Goal: Task Accomplishment & Management: Manage account settings

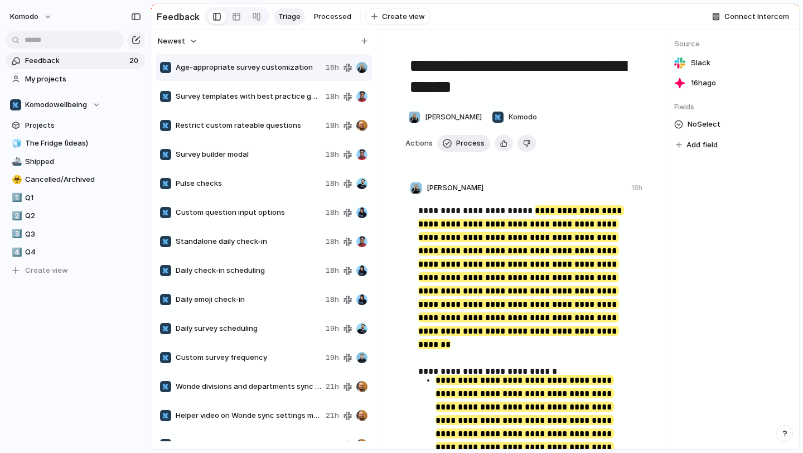
scroll to position [192, 0]
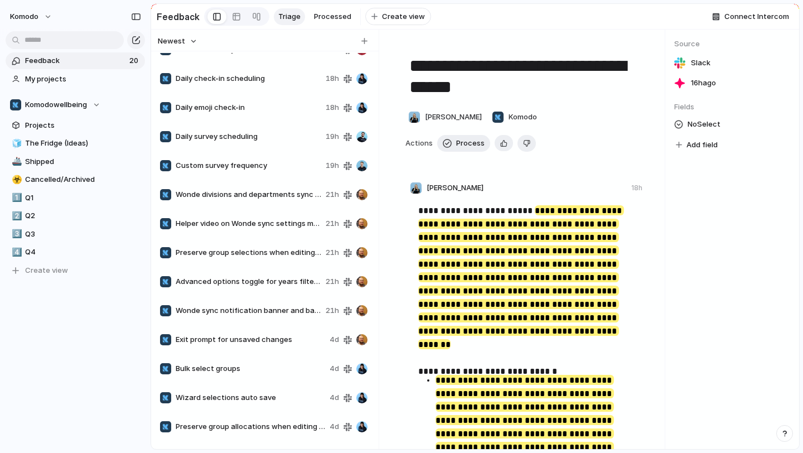
click at [275, 427] on span "Preserve group allocations when editing setup wizard" at bounding box center [251, 426] width 150 height 11
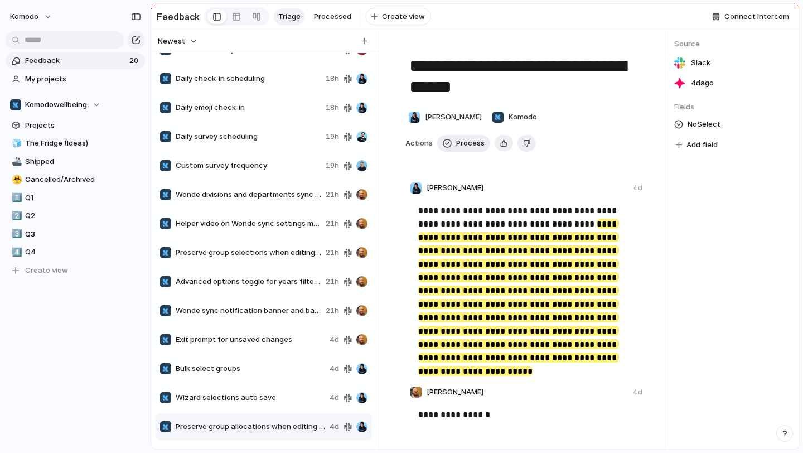
click at [225, 403] on span "Wizard selections auto save" at bounding box center [251, 397] width 150 height 11
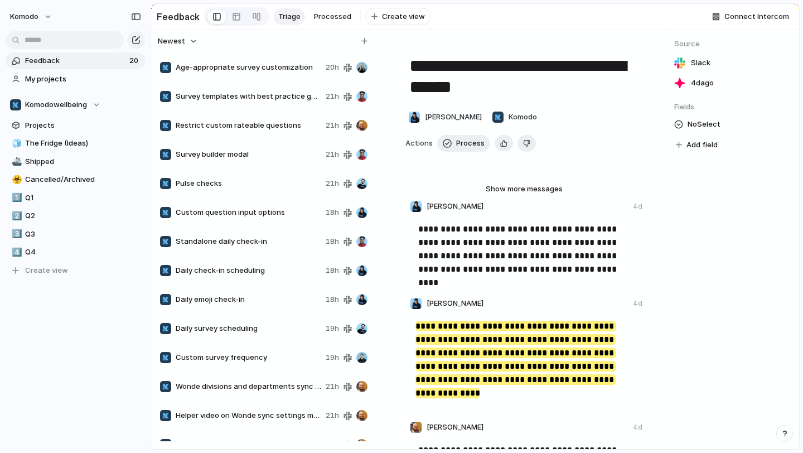
click at [259, 73] on span "Age-appropriate survey customization" at bounding box center [249, 67] width 146 height 11
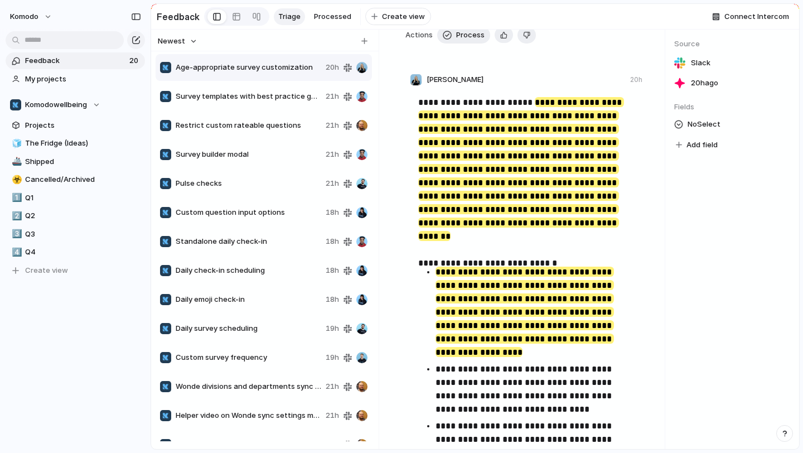
scroll to position [138, 0]
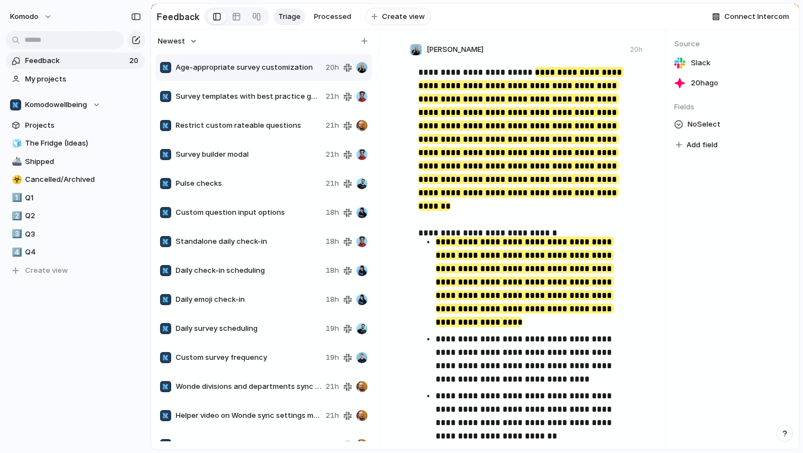
click at [264, 95] on div "Survey templates with best practice guidelines 21h" at bounding box center [264, 96] width 216 height 27
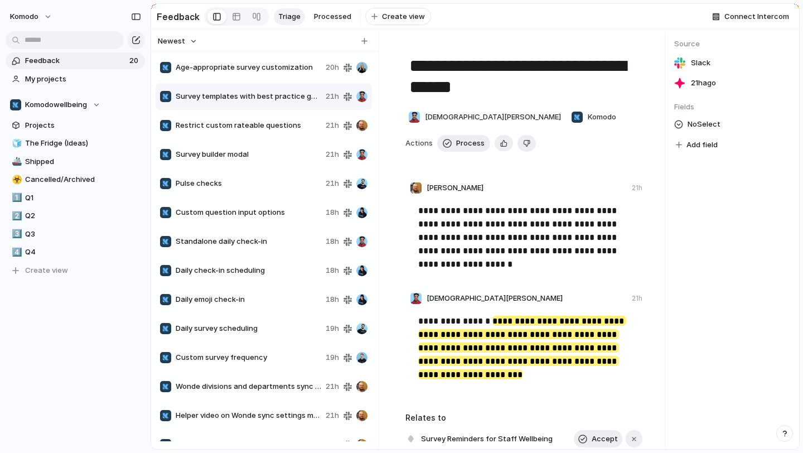
click at [264, 126] on span "Restrict custom rateable questions" at bounding box center [249, 125] width 146 height 11
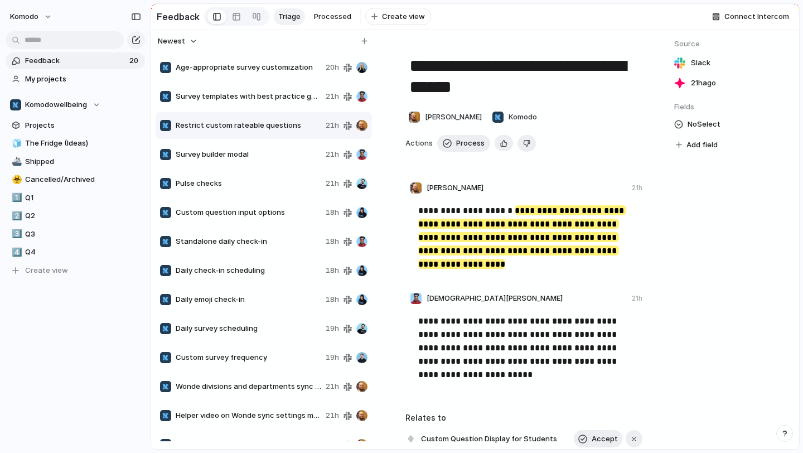
click at [262, 158] on span "Survey builder modal" at bounding box center [249, 154] width 146 height 11
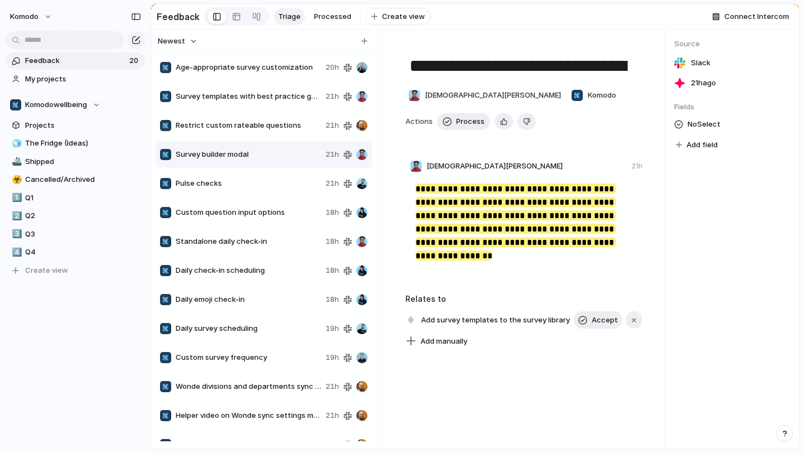
click at [252, 180] on div "Pulse checks 21h" at bounding box center [264, 183] width 216 height 27
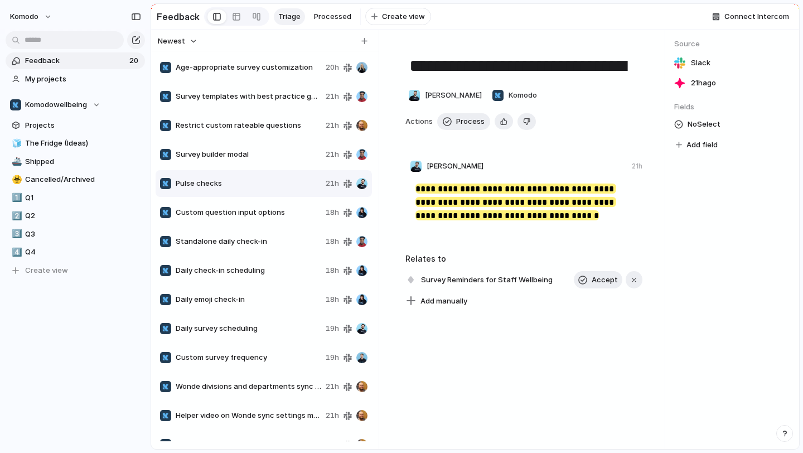
click at [257, 217] on span "Custom question input options" at bounding box center [249, 212] width 146 height 11
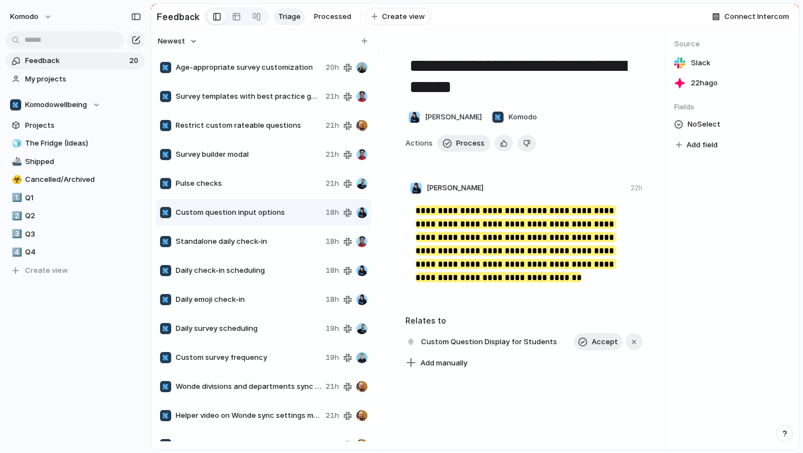
click at [251, 242] on span "Standalone daily check-in" at bounding box center [249, 241] width 146 height 11
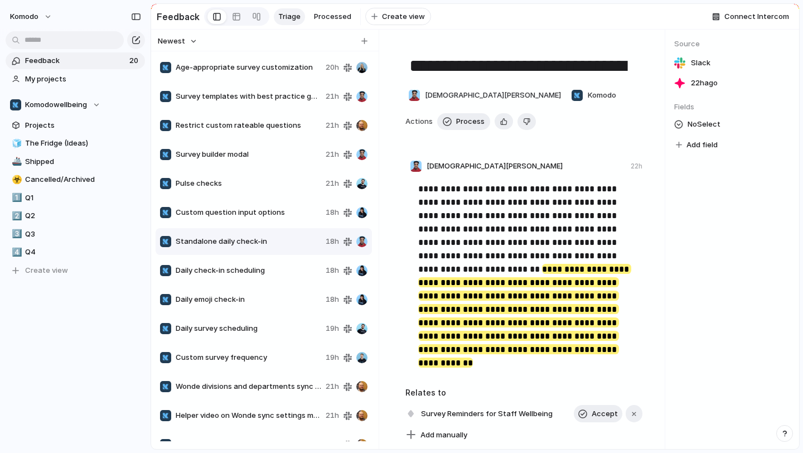
click at [258, 276] on span "Daily check-in scheduling" at bounding box center [249, 270] width 146 height 11
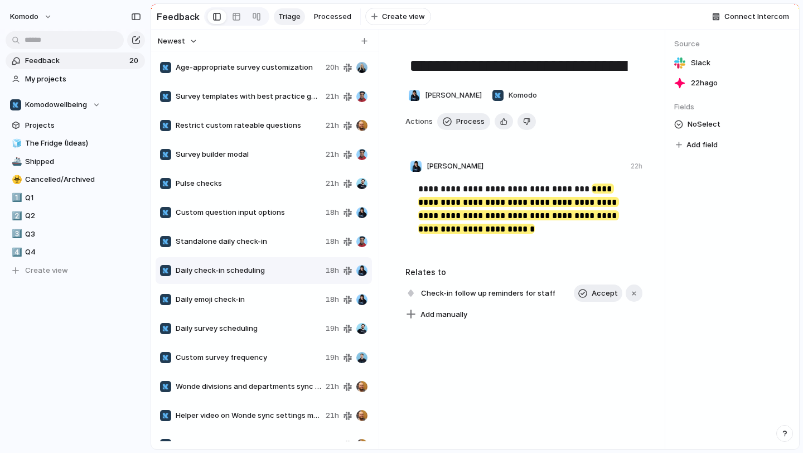
click at [258, 255] on div "Standalone daily check-in 18h" at bounding box center [264, 241] width 216 height 27
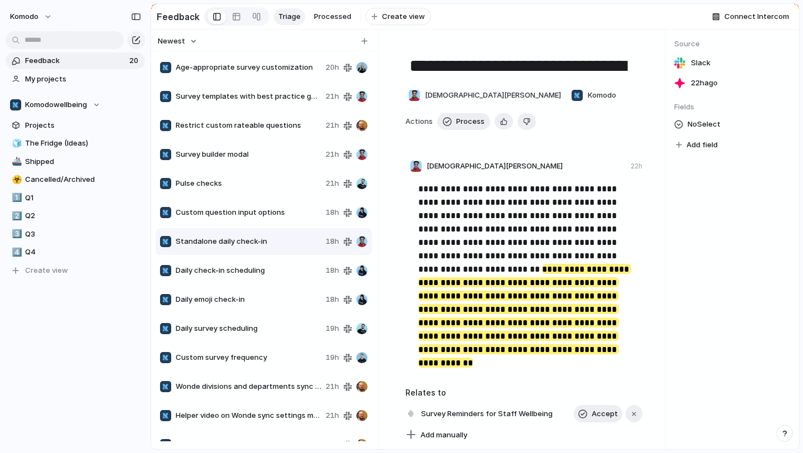
click at [246, 305] on span "Daily emoji check-in" at bounding box center [249, 299] width 146 height 11
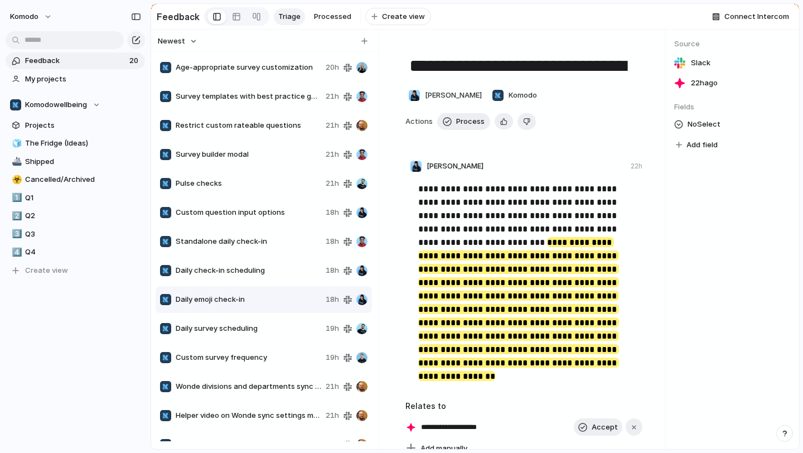
click at [248, 328] on div "Daily survey scheduling 19h" at bounding box center [264, 328] width 216 height 27
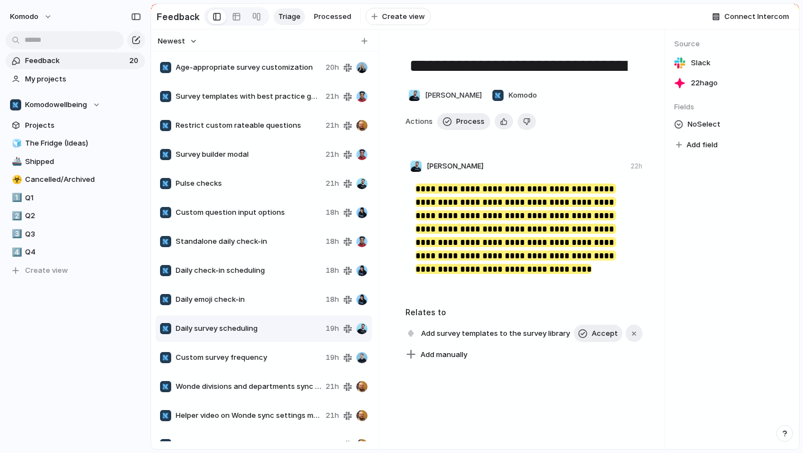
click at [247, 305] on span "Daily emoji check-in" at bounding box center [249, 299] width 146 height 11
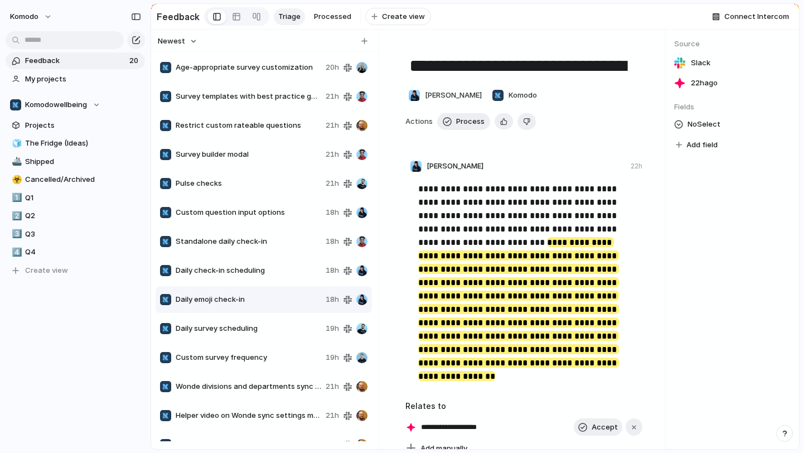
click at [261, 284] on div "Daily check-in scheduling 18h" at bounding box center [264, 270] width 216 height 27
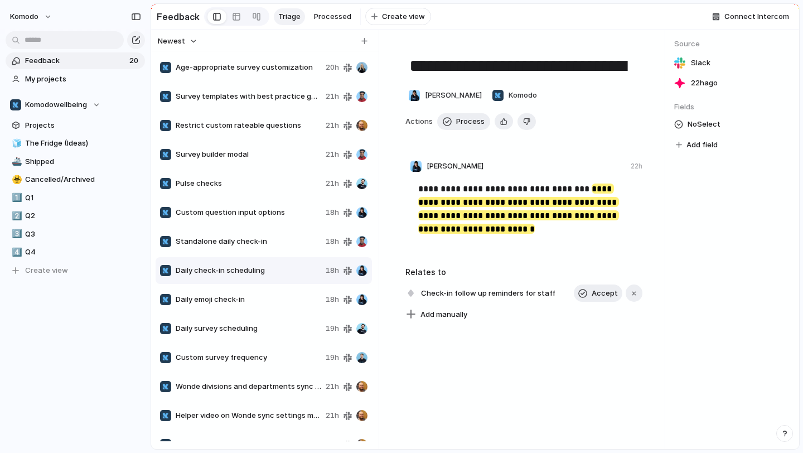
click at [277, 255] on div "Standalone daily check-in 18h" at bounding box center [264, 241] width 216 height 27
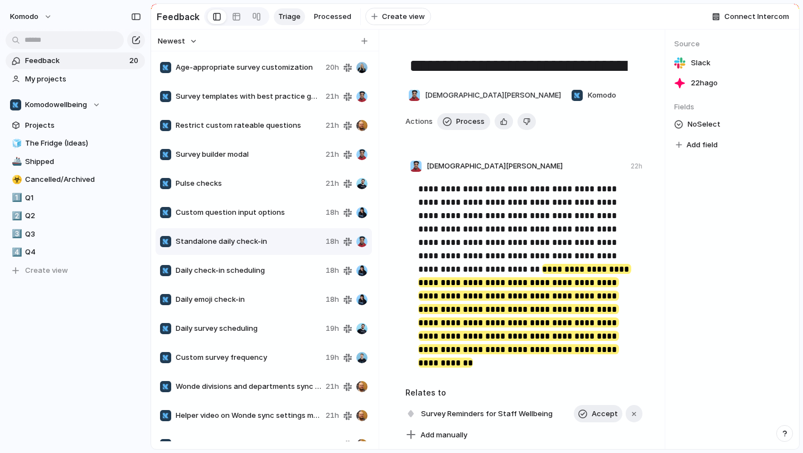
click at [281, 218] on span "Custom question input options" at bounding box center [249, 212] width 146 height 11
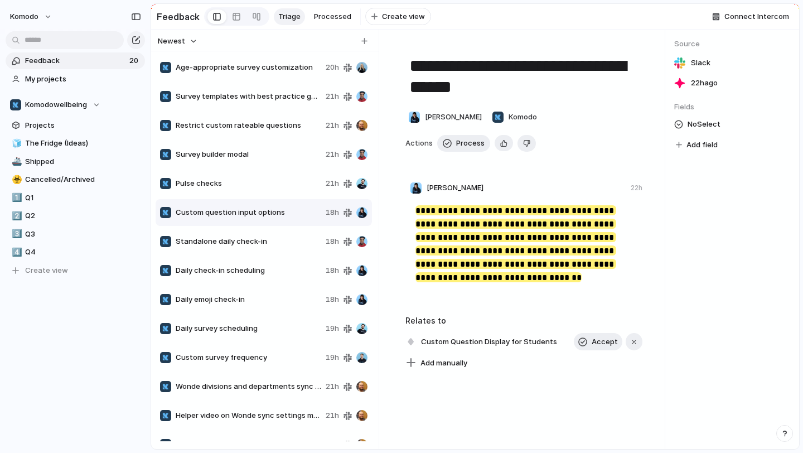
click at [272, 243] on span "Standalone daily check-in" at bounding box center [249, 241] width 146 height 11
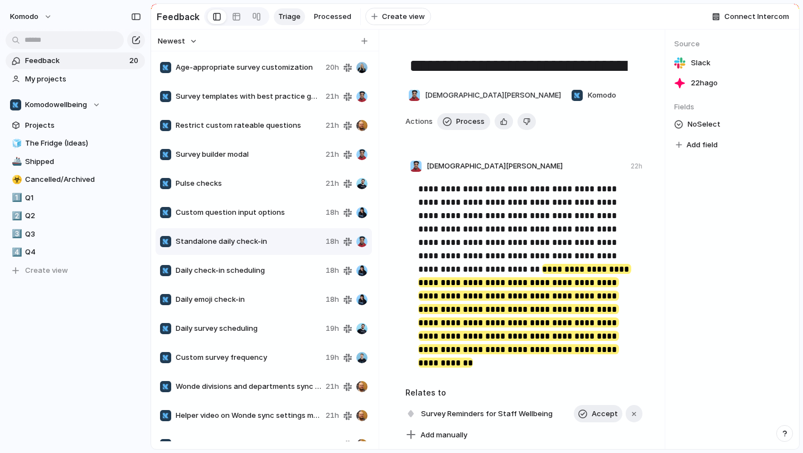
click at [274, 276] on span "Daily check-in scheduling" at bounding box center [249, 270] width 146 height 11
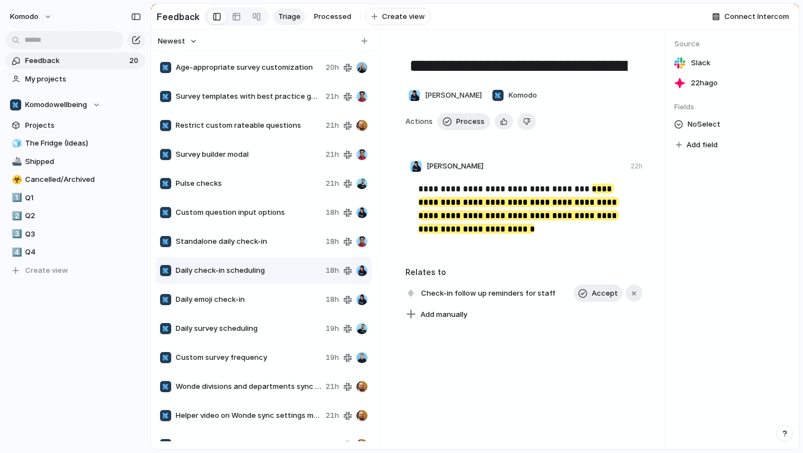
click at [271, 253] on div "Standalone daily check-in 18h" at bounding box center [264, 241] width 216 height 27
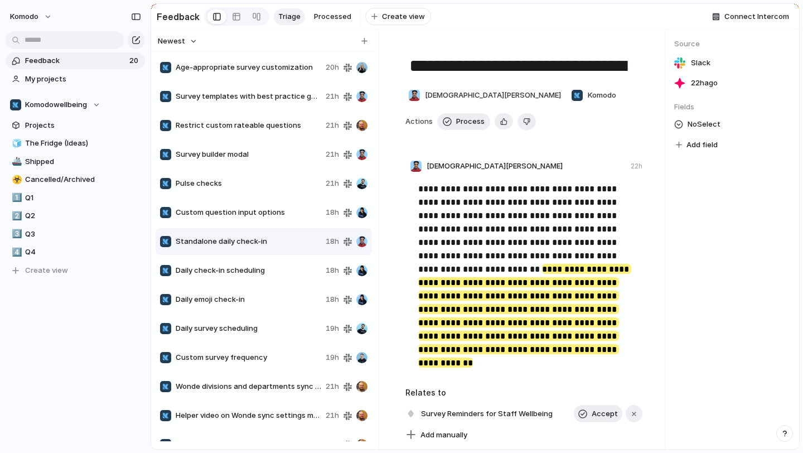
scroll to position [144, 0]
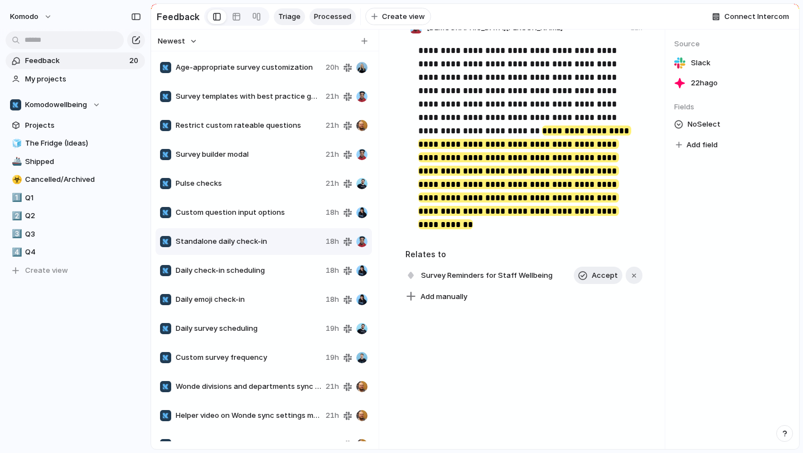
click at [338, 15] on span "Processed" at bounding box center [332, 16] width 37 height 11
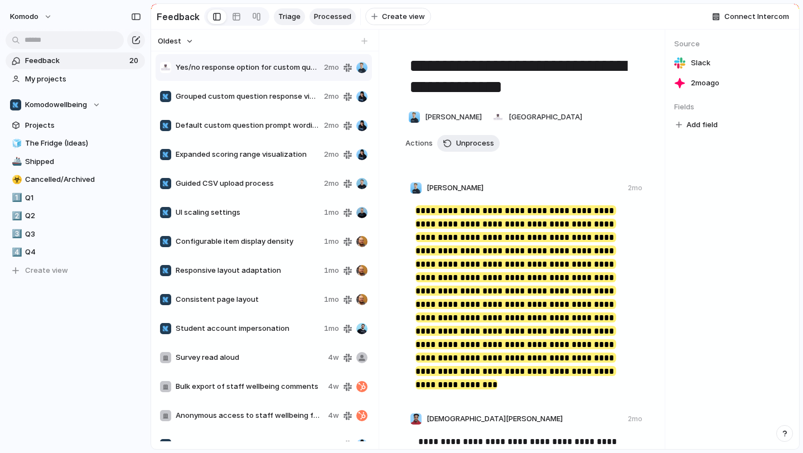
click at [297, 14] on link "Triage" at bounding box center [289, 16] width 31 height 17
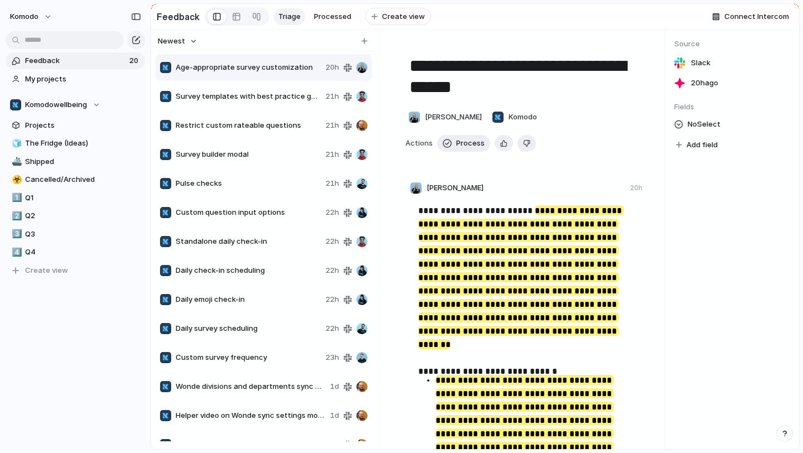
click at [229, 245] on span "Standalone daily check-in" at bounding box center [249, 241] width 146 height 11
type textarea "**********"
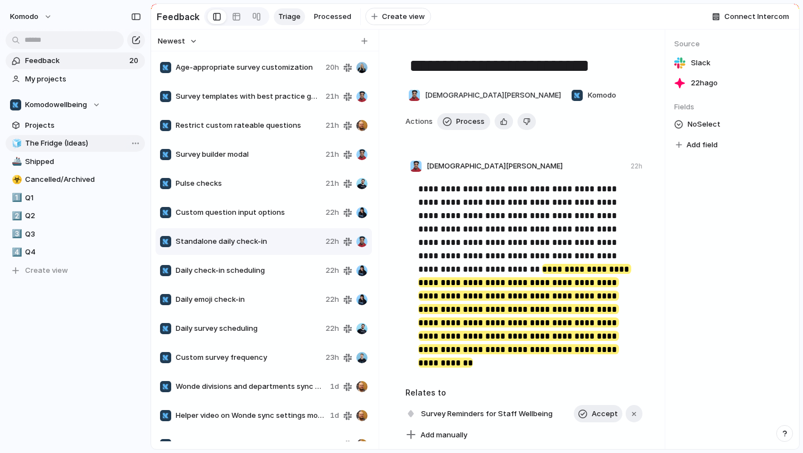
click at [72, 142] on span "The Fridge (Ideas)" at bounding box center [83, 143] width 116 height 11
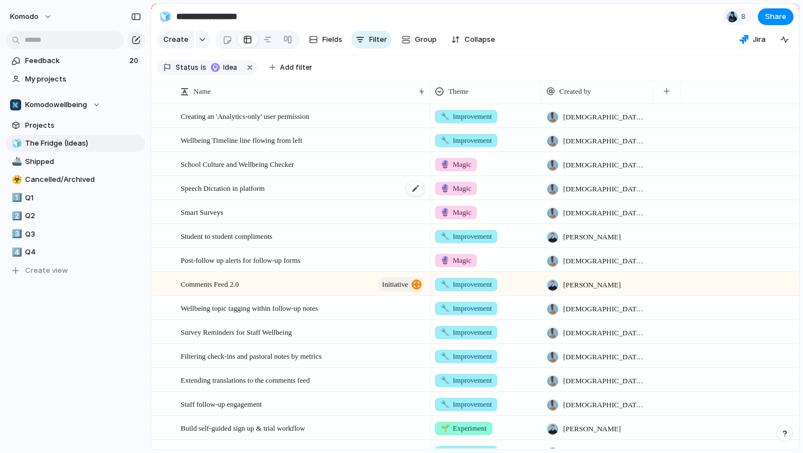
scroll to position [503, 0]
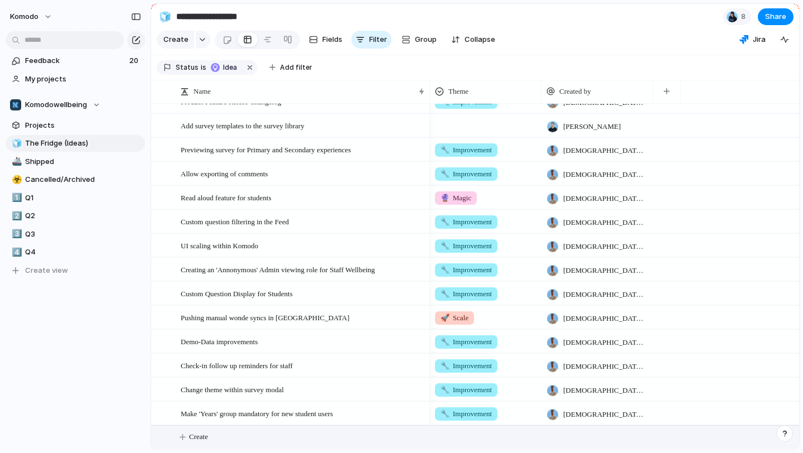
click at [207, 431] on span "Create" at bounding box center [198, 436] width 19 height 11
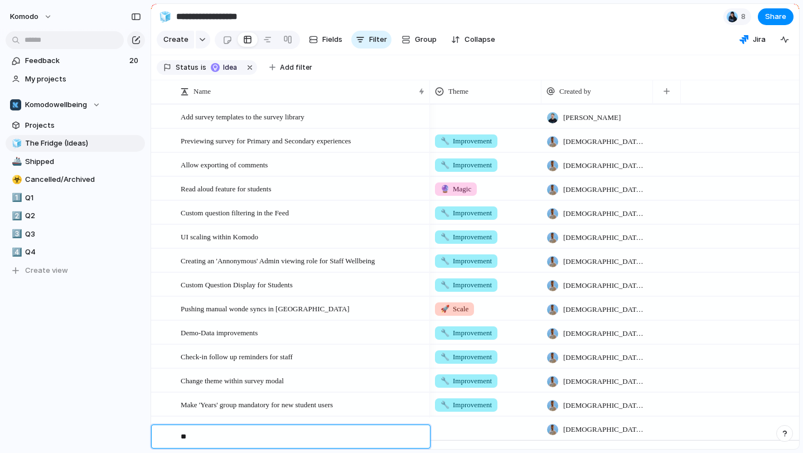
type textarea "*"
type textarea "**********"
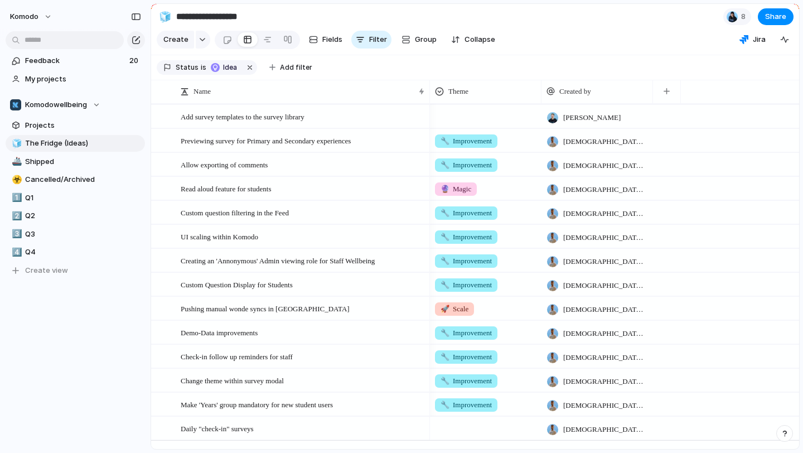
click at [475, 436] on div at bounding box center [486, 426] width 110 height 18
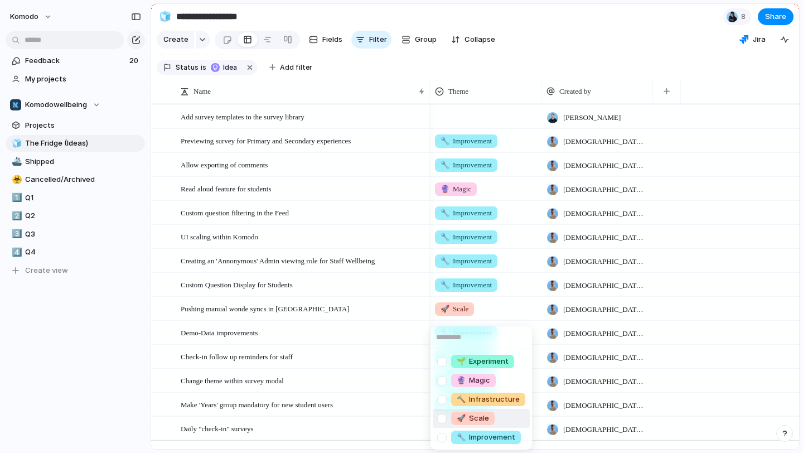
click at [499, 426] on li "🚀 Scale" at bounding box center [481, 418] width 97 height 19
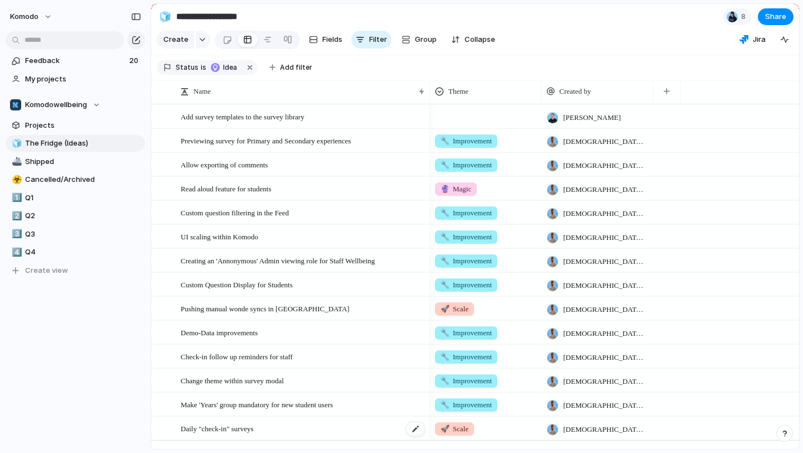
scroll to position [527, 0]
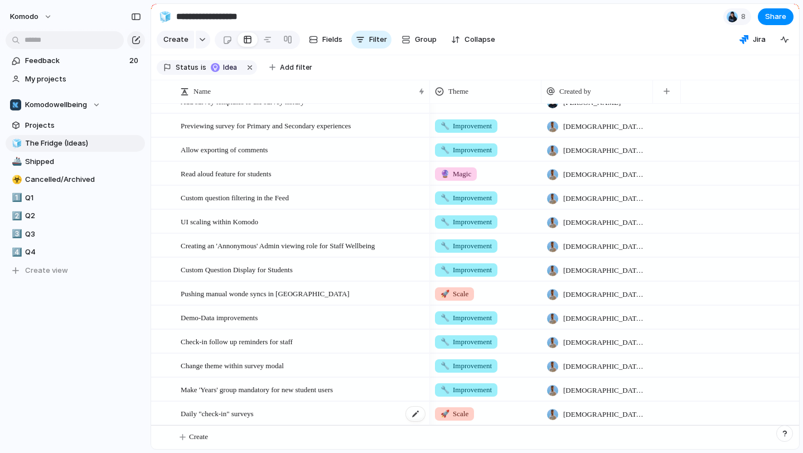
click at [317, 420] on div "Daily "check-in" surveys" at bounding box center [304, 413] width 246 height 23
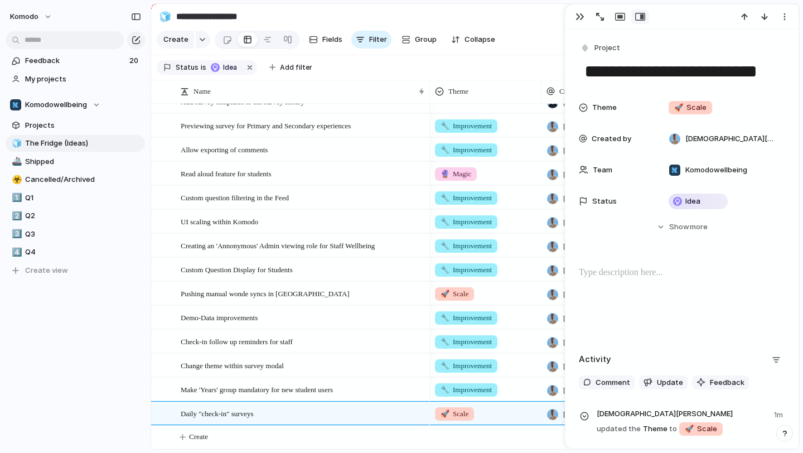
click at [618, 275] on p at bounding box center [682, 272] width 206 height 13
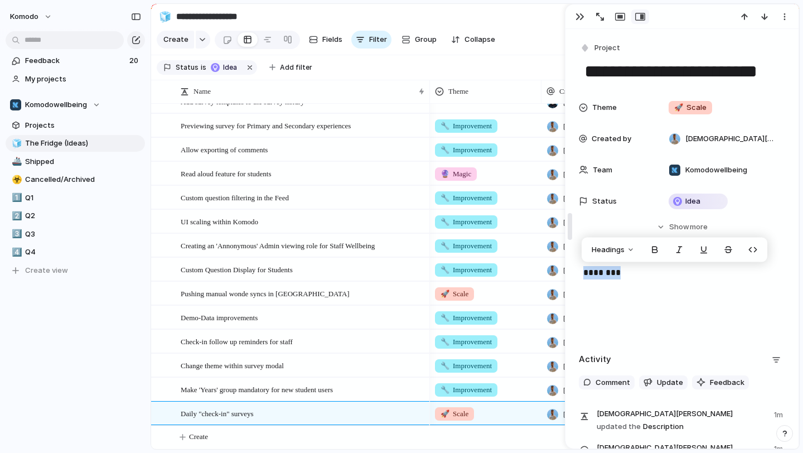
drag, startPoint x: 627, startPoint y: 272, endPoint x: 573, endPoint y: 272, distance: 54.1
click at [573, 272] on div "**********" at bounding box center [682, 226] width 234 height 445
click at [630, 249] on button "Headings" at bounding box center [613, 250] width 56 height 18
click at [617, 306] on span "H3" at bounding box center [613, 309] width 9 height 11
click at [623, 252] on span "Headings" at bounding box center [608, 249] width 33 height 11
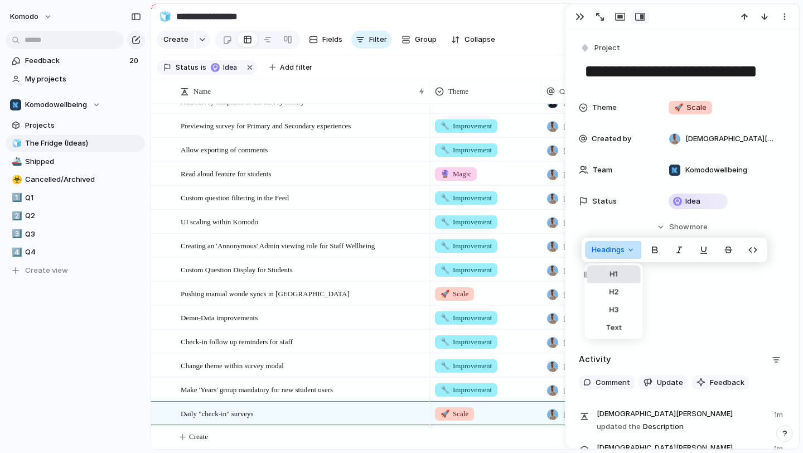
click at [617, 269] on span "H1" at bounding box center [614, 274] width 8 height 11
click at [675, 294] on div "********" at bounding box center [682, 301] width 206 height 71
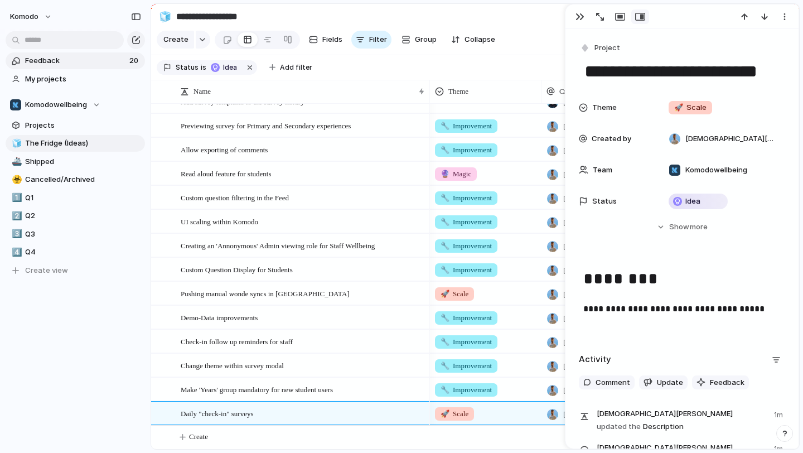
click at [78, 68] on link "Feedback 20" at bounding box center [75, 60] width 139 height 17
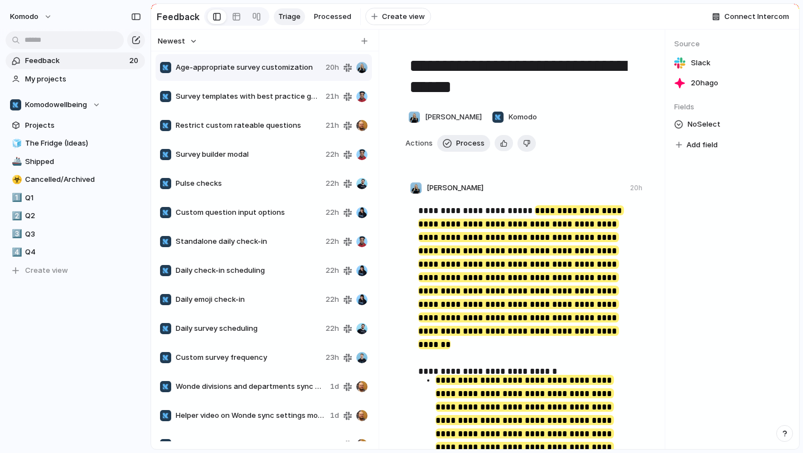
click at [280, 13] on span "Triage" at bounding box center [289, 16] width 22 height 11
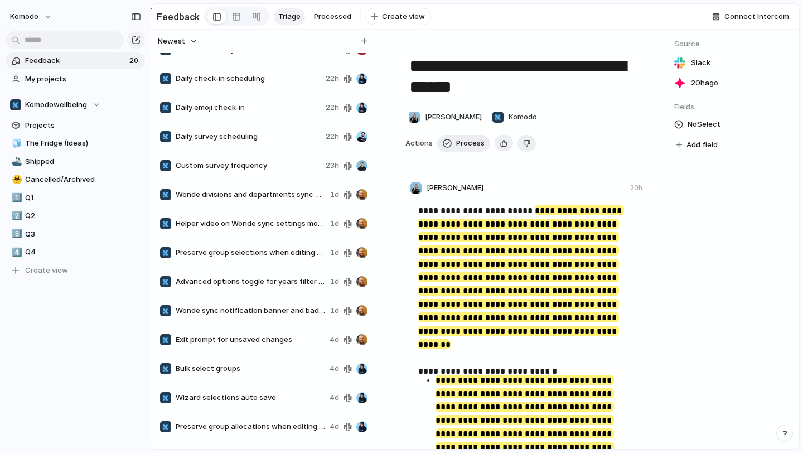
click at [257, 112] on span "Daily emoji check-in" at bounding box center [249, 107] width 146 height 11
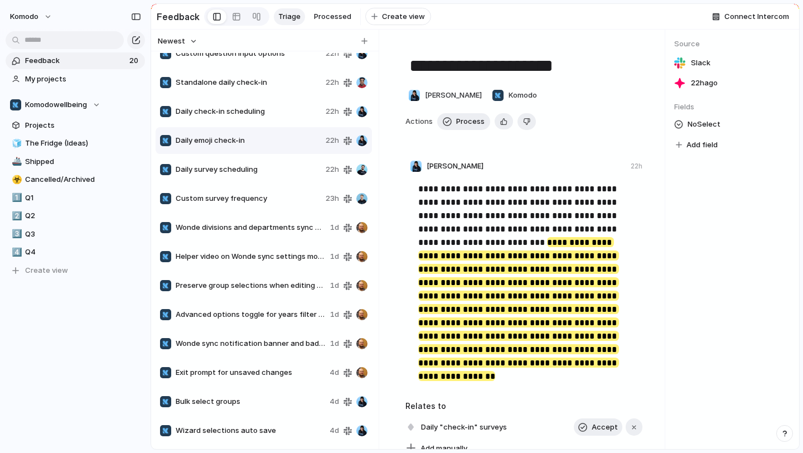
scroll to position [143, 0]
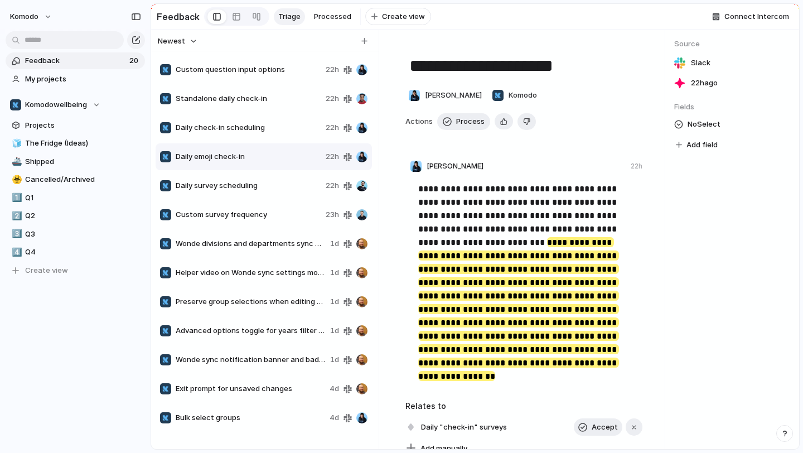
click at [257, 191] on span "Daily survey scheduling" at bounding box center [249, 185] width 146 height 11
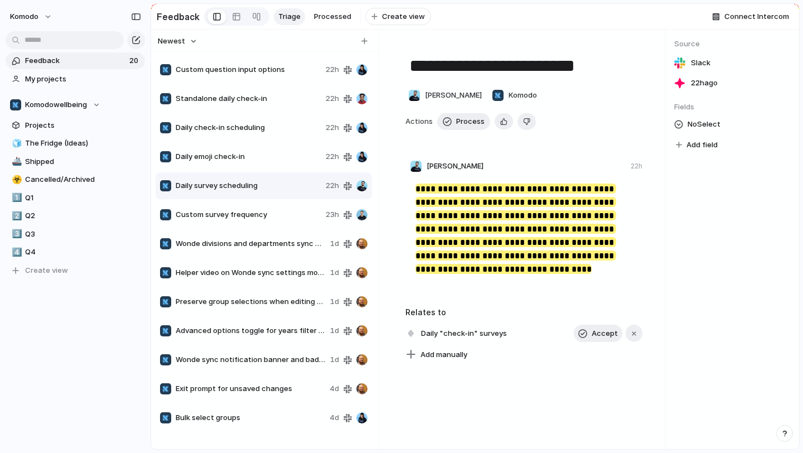
click at [258, 216] on span "Custom survey frequency" at bounding box center [249, 214] width 146 height 11
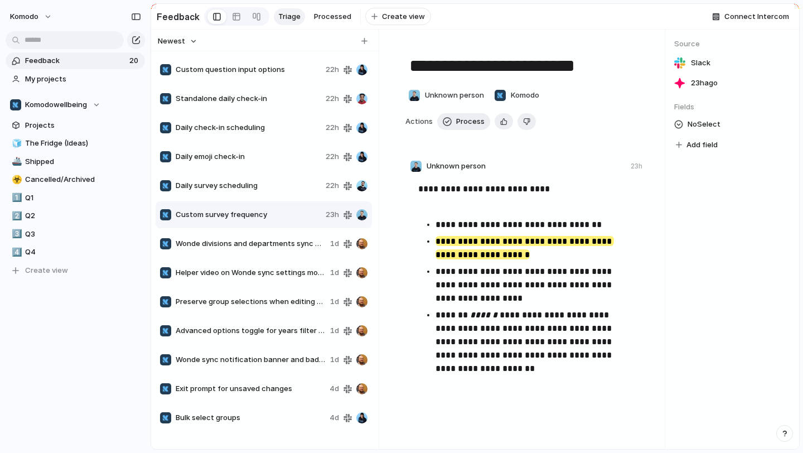
click at [266, 191] on span "Daily survey scheduling" at bounding box center [249, 185] width 146 height 11
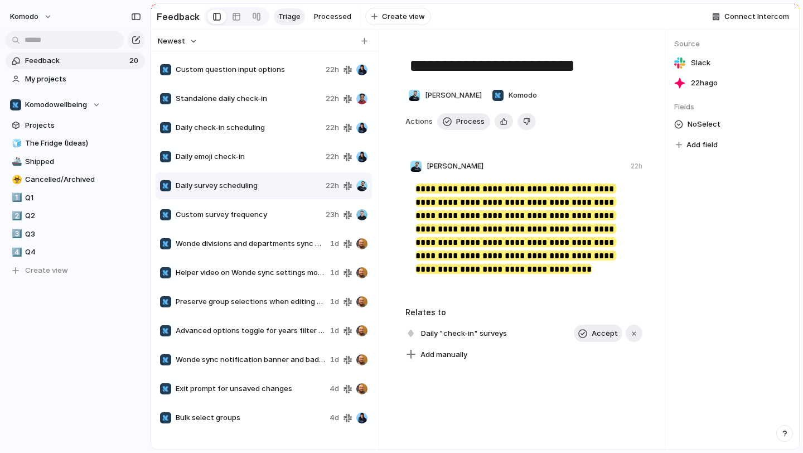
click at [274, 156] on div "Daily emoji check-in 22h" at bounding box center [264, 156] width 216 height 27
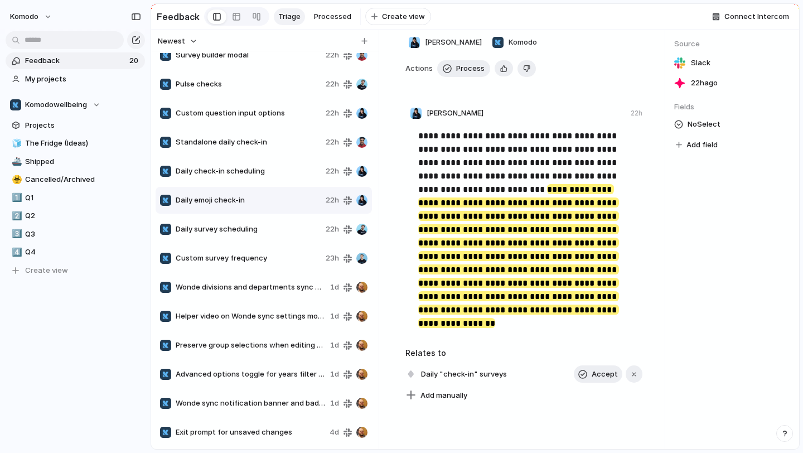
scroll to position [94, 0]
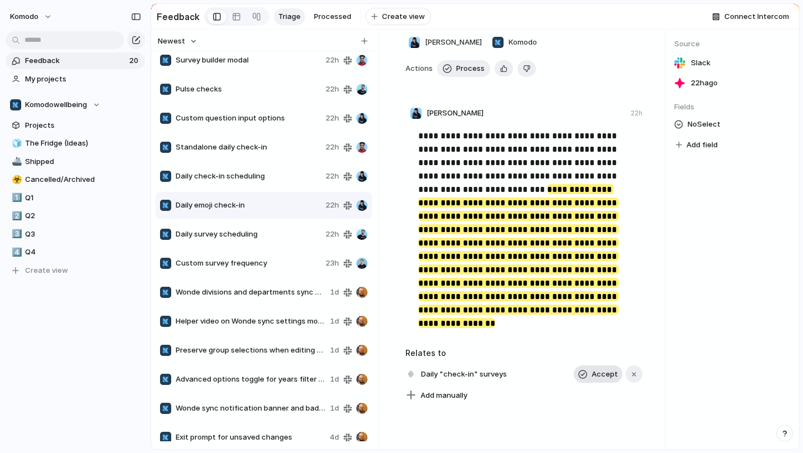
click at [592, 380] on span "Accept" at bounding box center [605, 374] width 26 height 11
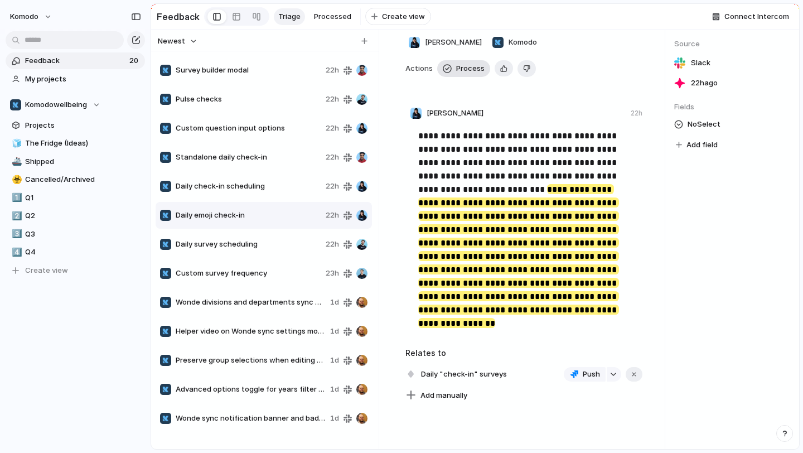
click at [463, 74] on span "Process" at bounding box center [470, 68] width 28 height 11
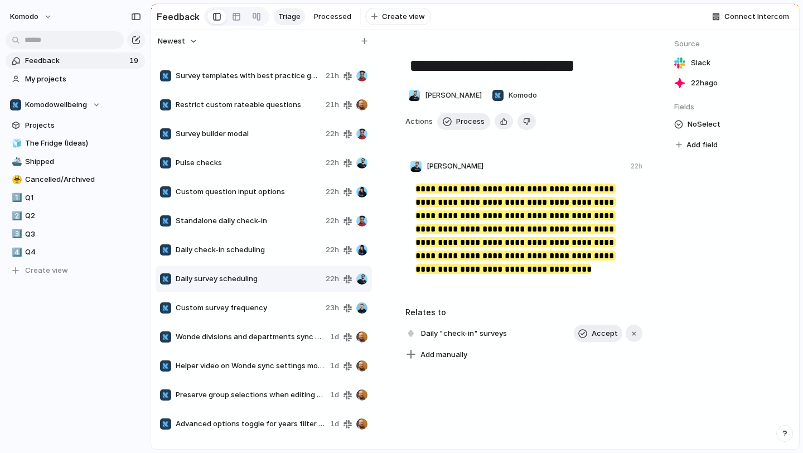
scroll to position [16, 0]
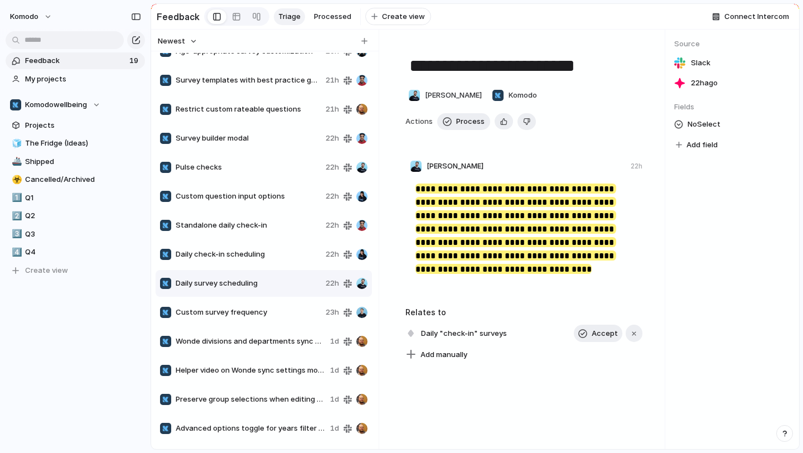
click at [271, 257] on span "Daily check-in scheduling" at bounding box center [249, 254] width 146 height 11
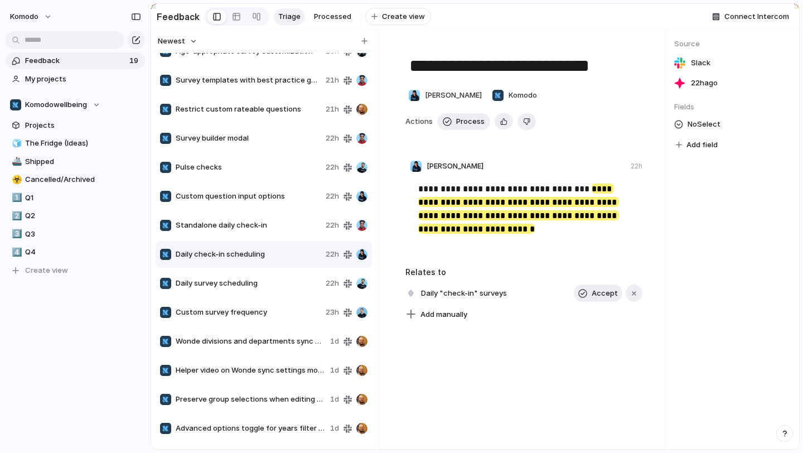
click at [594, 301] on div "Copy link Delete" at bounding box center [401, 226] width 803 height 453
click at [594, 299] on span "Accept" at bounding box center [605, 293] width 26 height 11
click at [453, 124] on button "Process" at bounding box center [463, 121] width 53 height 17
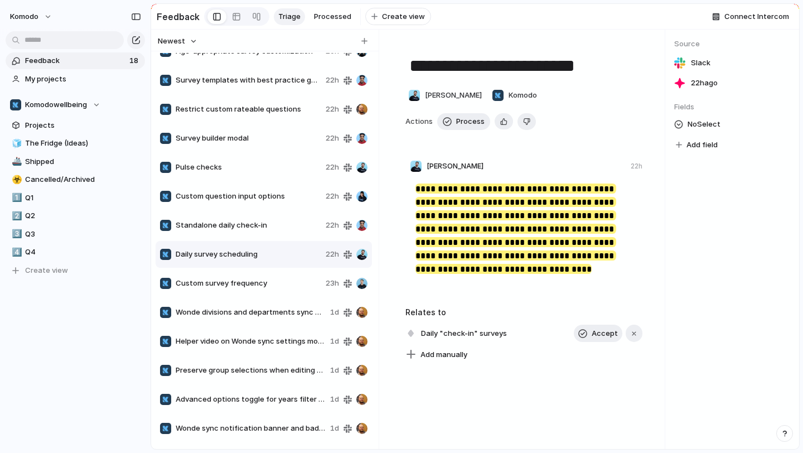
click at [244, 223] on div "Standalone daily check-in 22h" at bounding box center [264, 225] width 216 height 27
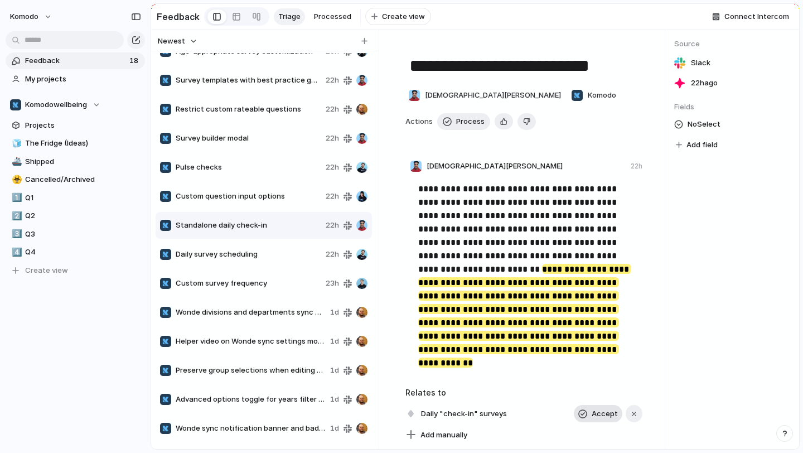
click at [599, 420] on span "Accept" at bounding box center [605, 413] width 26 height 11
click at [465, 127] on span "Process" at bounding box center [470, 121] width 28 height 11
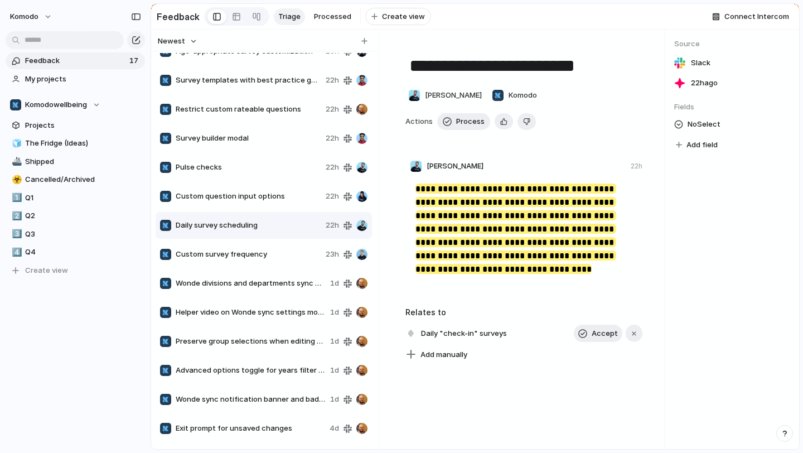
click at [228, 193] on div "Custom question input options 22h" at bounding box center [264, 196] width 216 height 27
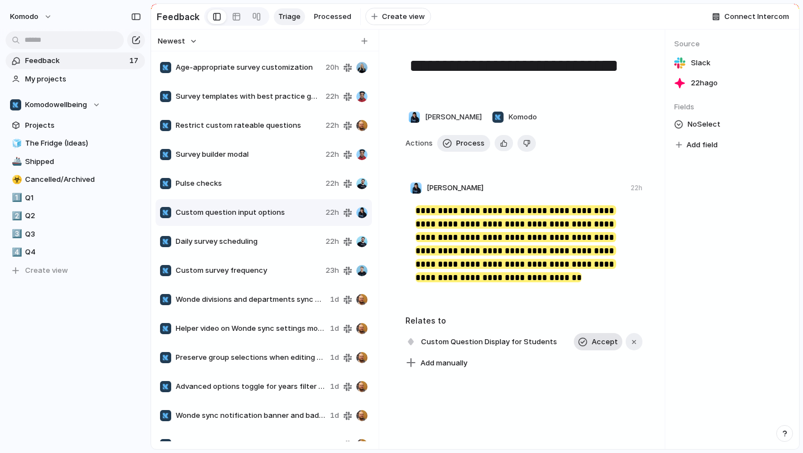
click at [581, 340] on button "Accept" at bounding box center [598, 342] width 49 height 18
click at [459, 152] on button "Process" at bounding box center [463, 143] width 53 height 17
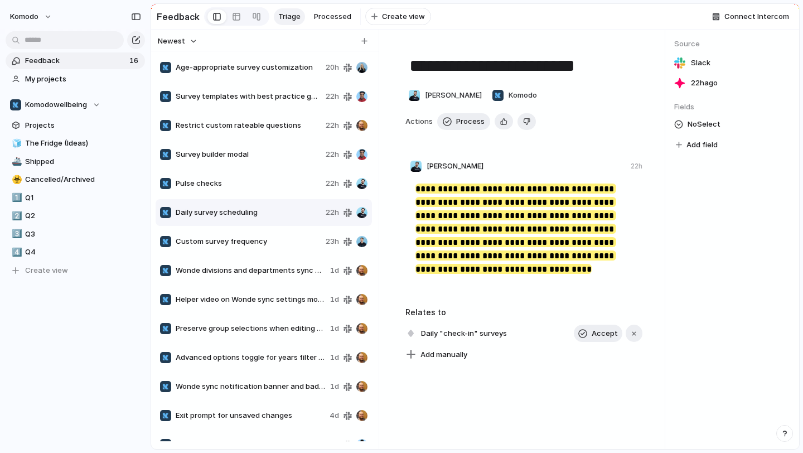
click at [218, 180] on div "Pulse checks 22h" at bounding box center [264, 183] width 216 height 27
type textarea "**********"
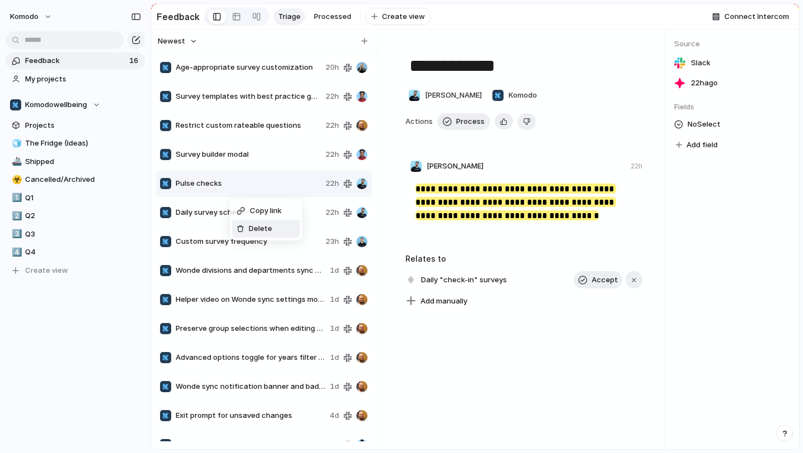
click at [249, 228] on span "Delete" at bounding box center [260, 228] width 23 height 11
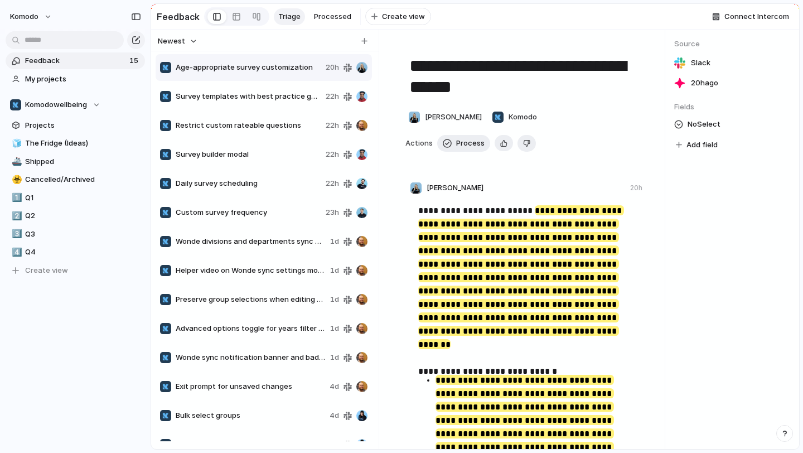
click at [263, 189] on span "Daily survey scheduling" at bounding box center [249, 183] width 146 height 11
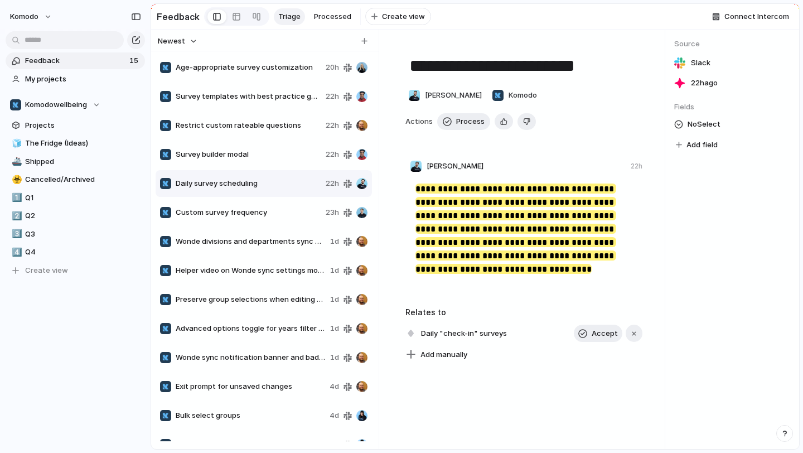
click at [275, 160] on span "Survey builder modal" at bounding box center [249, 154] width 146 height 11
type textarea "**********"
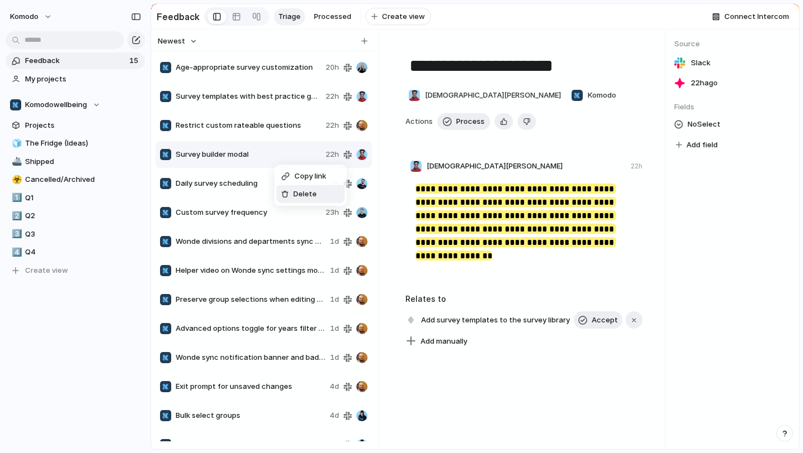
click at [294, 199] on span "Delete" at bounding box center [304, 194] width 23 height 11
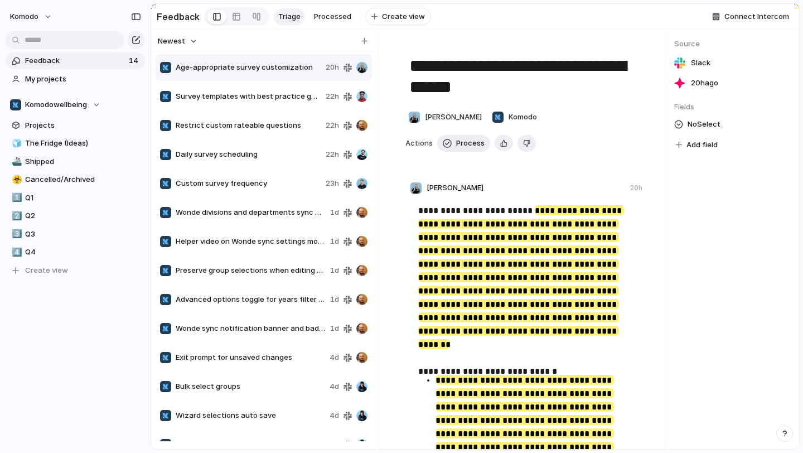
click at [283, 131] on span "Restrict custom rateable questions" at bounding box center [249, 125] width 146 height 11
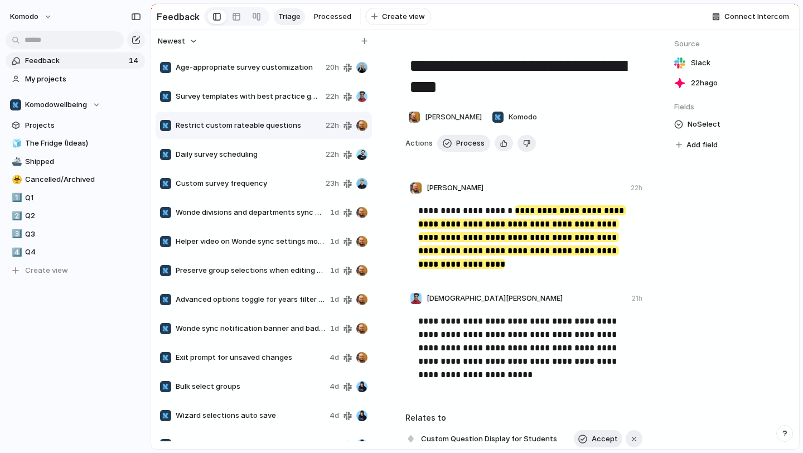
click at [472, 157] on div "Copy link Delete" at bounding box center [401, 226] width 803 height 453
click at [472, 148] on span "Process" at bounding box center [470, 143] width 28 height 11
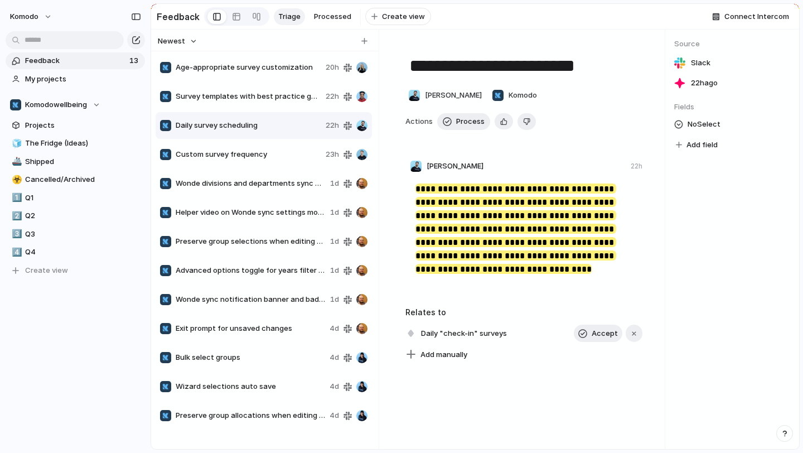
click at [271, 99] on span "Survey templates with best practice guidelines" at bounding box center [249, 96] width 146 height 11
type textarea "**********"
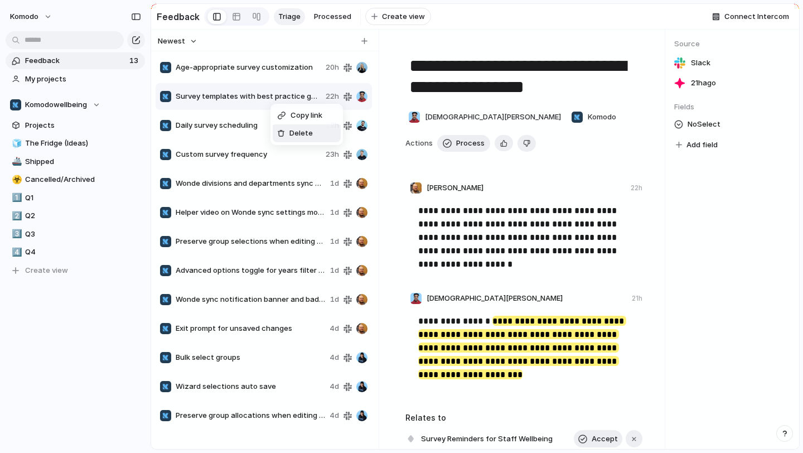
click at [290, 133] on span "Delete" at bounding box center [301, 133] width 23 height 11
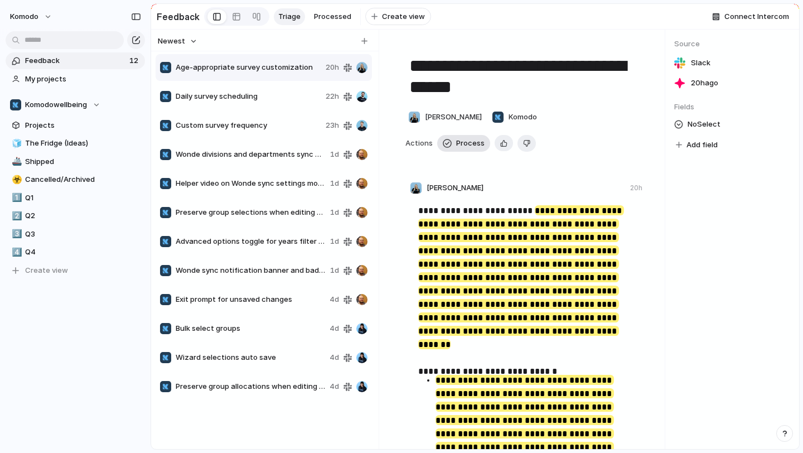
drag, startPoint x: 455, startPoint y: 147, endPoint x: 459, endPoint y: 157, distance: 10.8
click at [459, 162] on div "**********" at bounding box center [524, 374] width 264 height 662
click at [459, 152] on button "Process" at bounding box center [463, 143] width 53 height 17
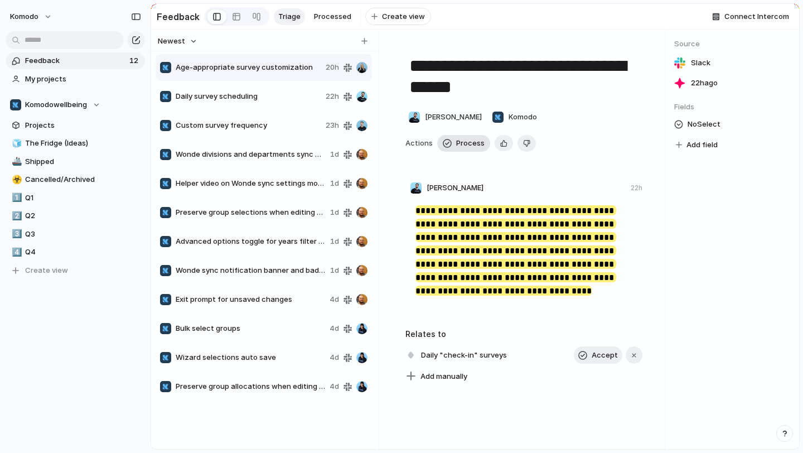
type textarea "**********"
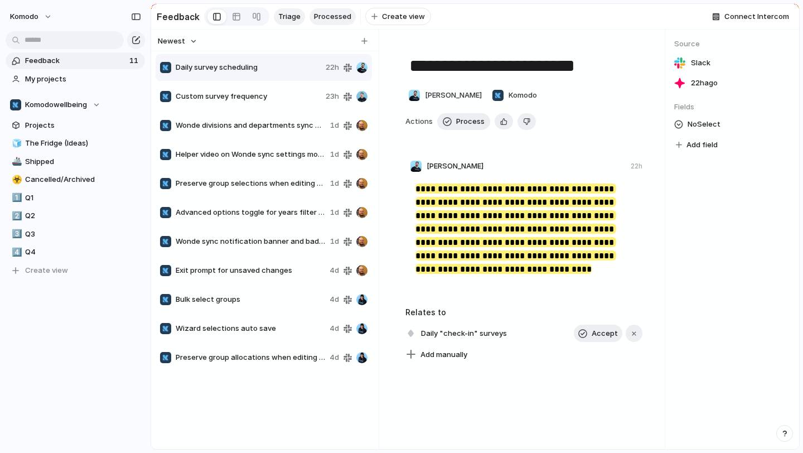
click at [343, 11] on link "Processed" at bounding box center [333, 16] width 46 height 17
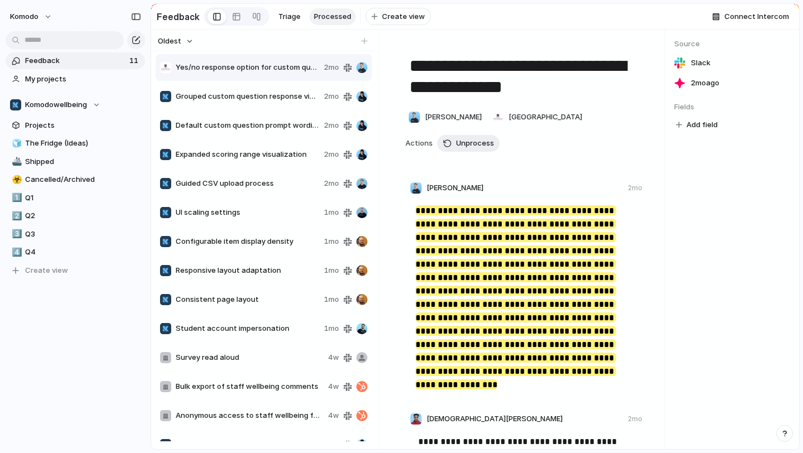
scroll to position [482, 0]
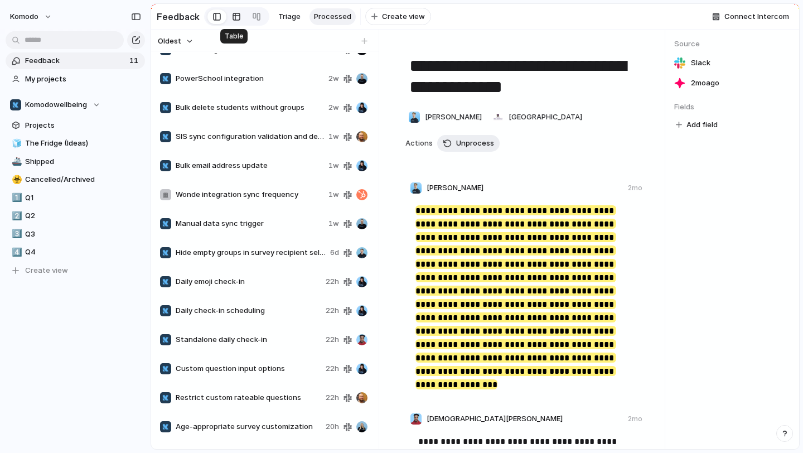
click at [232, 16] on div at bounding box center [236, 17] width 9 height 18
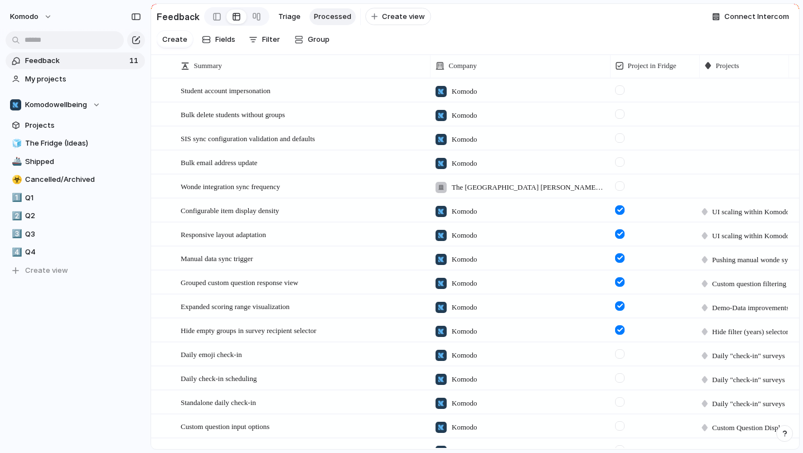
scroll to position [360, 0]
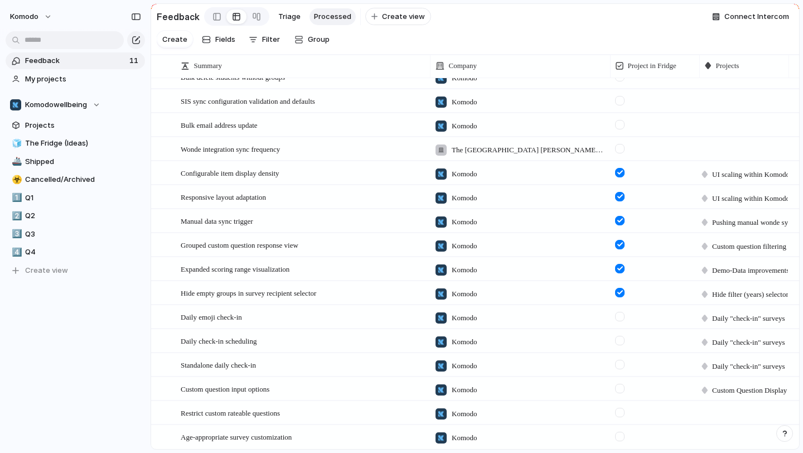
click at [622, 316] on div at bounding box center [619, 316] width 9 height 9
click at [620, 340] on div at bounding box center [619, 340] width 9 height 9
click at [620, 361] on div at bounding box center [619, 364] width 9 height 9
click at [619, 411] on div at bounding box center [619, 412] width 9 height 9
click at [620, 436] on div at bounding box center [619, 436] width 9 height 9
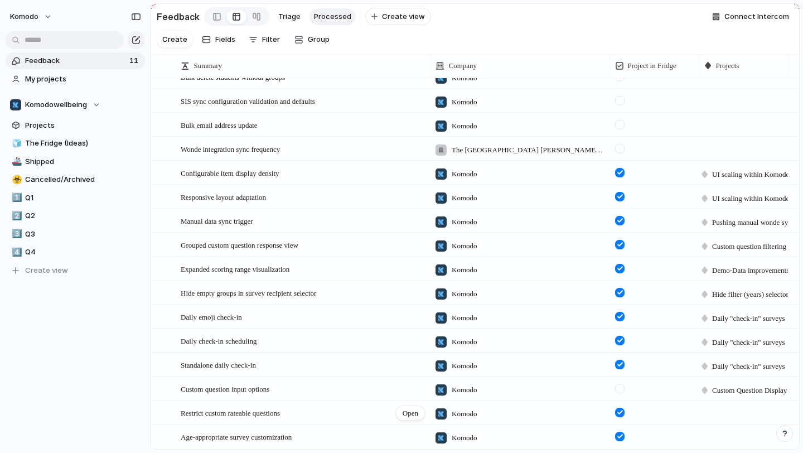
click at [370, 411] on div "Restrict custom rateable questions Open" at bounding box center [304, 413] width 246 height 23
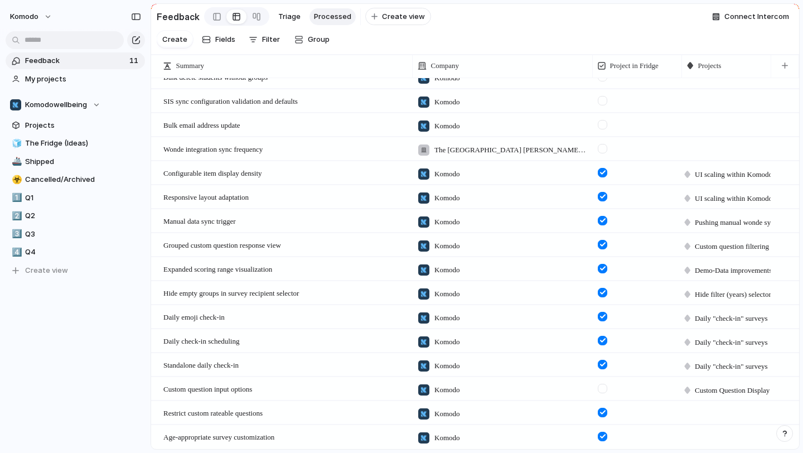
click at [710, 417] on div at bounding box center [727, 412] width 88 height 20
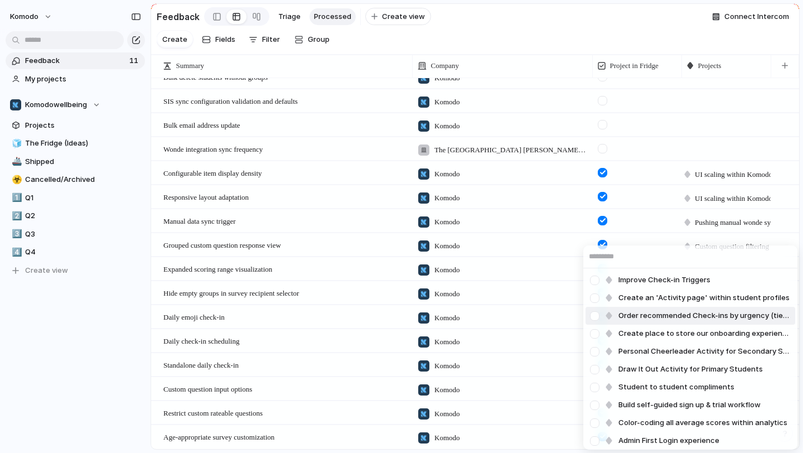
click at [361, 397] on div "Improve Check-in Triggers Create an 'Activity page' within student profiles Ord…" at bounding box center [401, 226] width 803 height 453
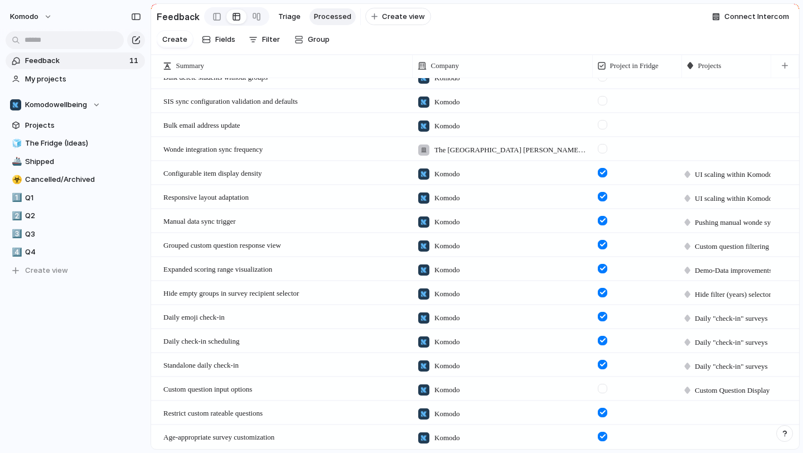
click at [722, 413] on div at bounding box center [727, 412] width 88 height 20
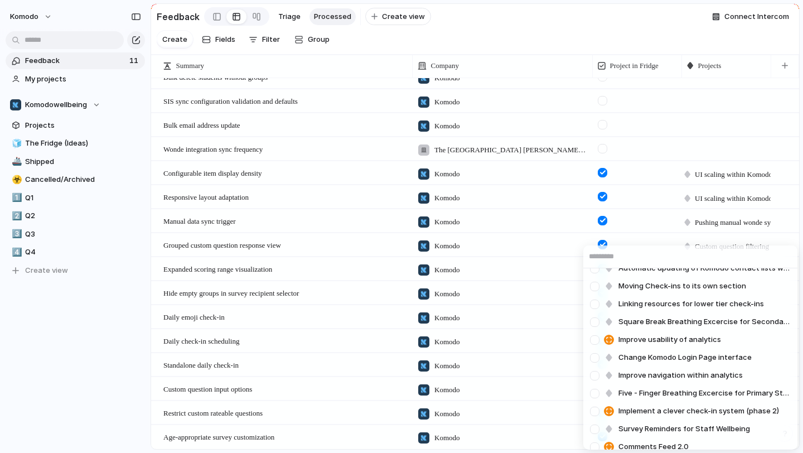
scroll to position [1431, 0]
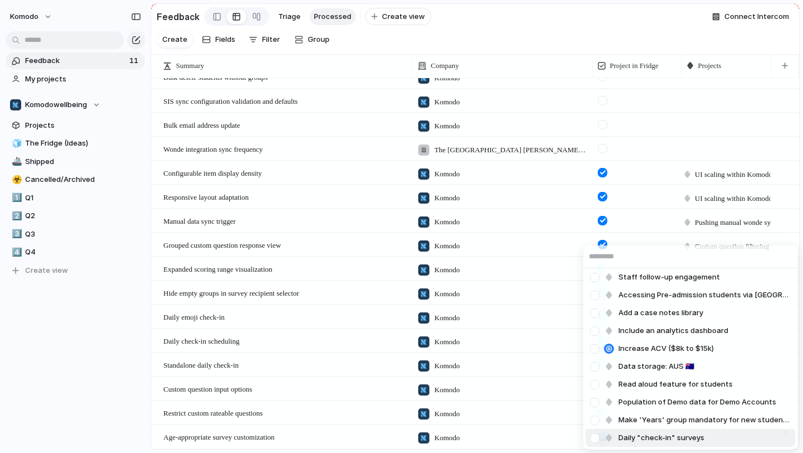
click at [690, 441] on span "Daily "check-in" surveys" at bounding box center [662, 437] width 86 height 11
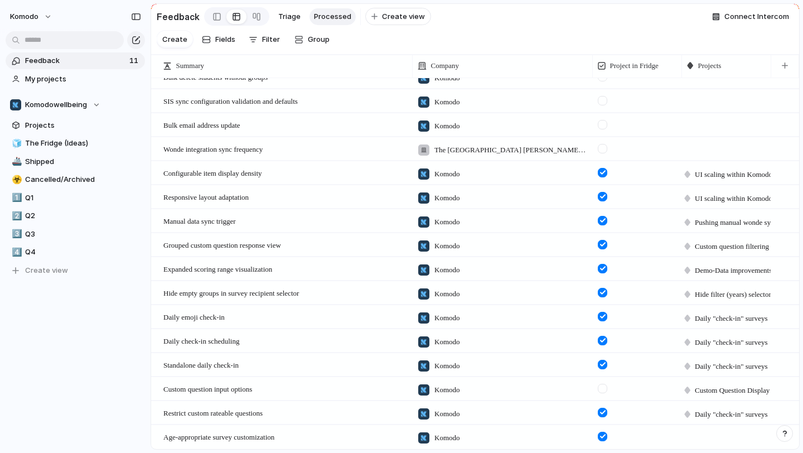
click at [717, 432] on div at bounding box center [727, 436] width 88 height 20
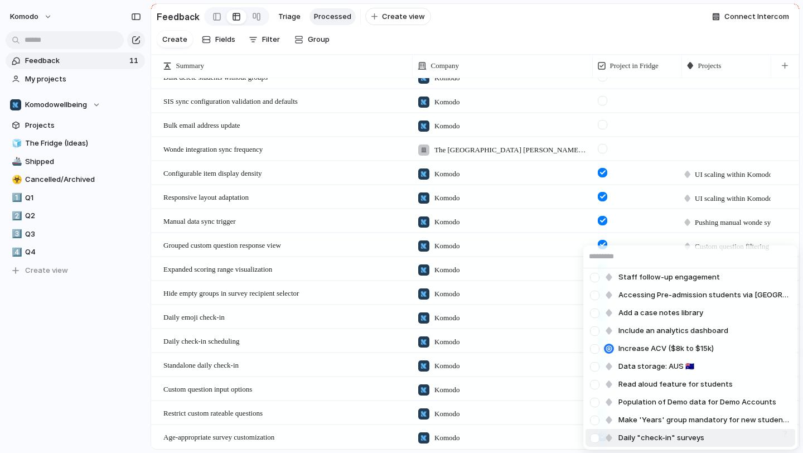
click at [684, 440] on span "Daily "check-in" surveys" at bounding box center [662, 437] width 86 height 11
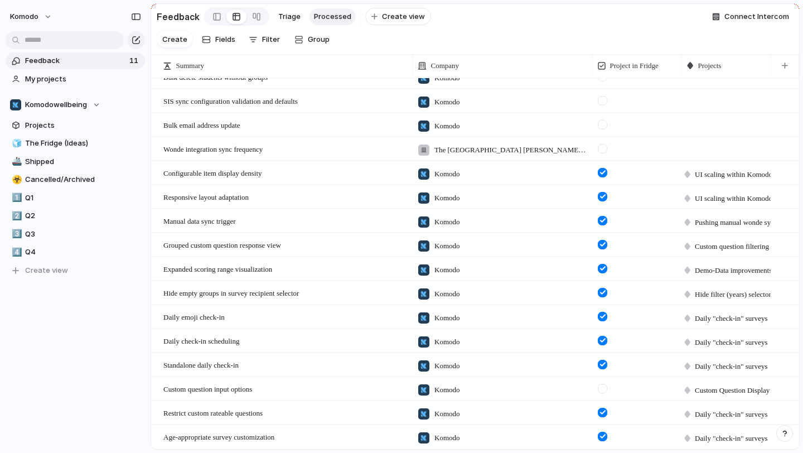
click at [601, 387] on div at bounding box center [602, 388] width 9 height 9
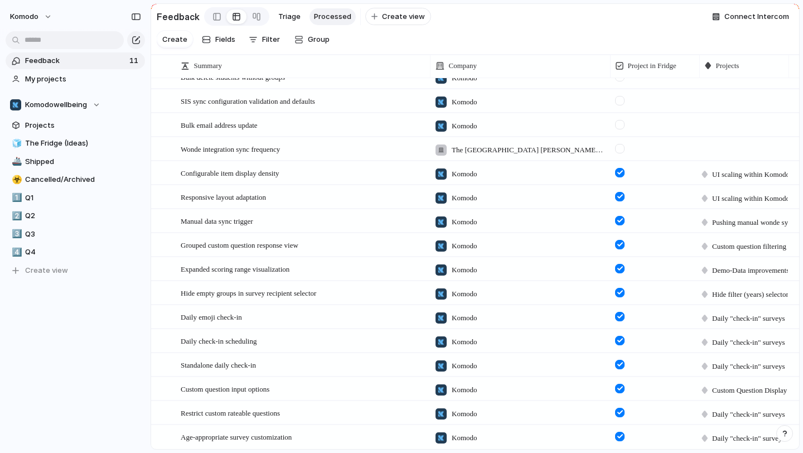
scroll to position [0, 0]
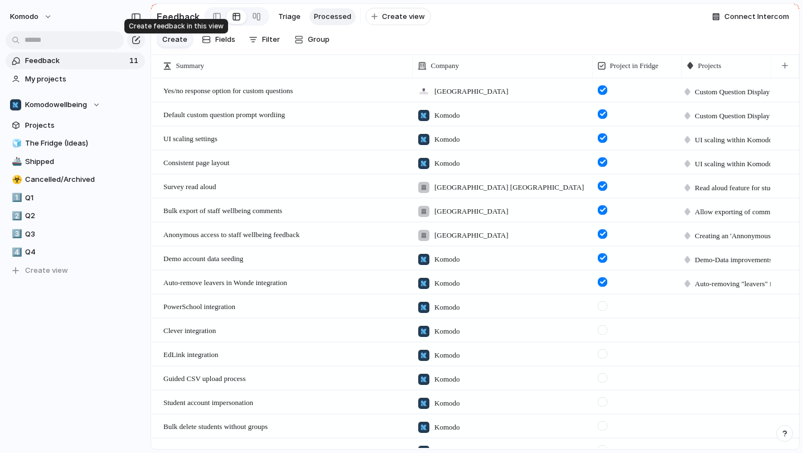
click at [177, 41] on span "Create" at bounding box center [174, 39] width 25 height 11
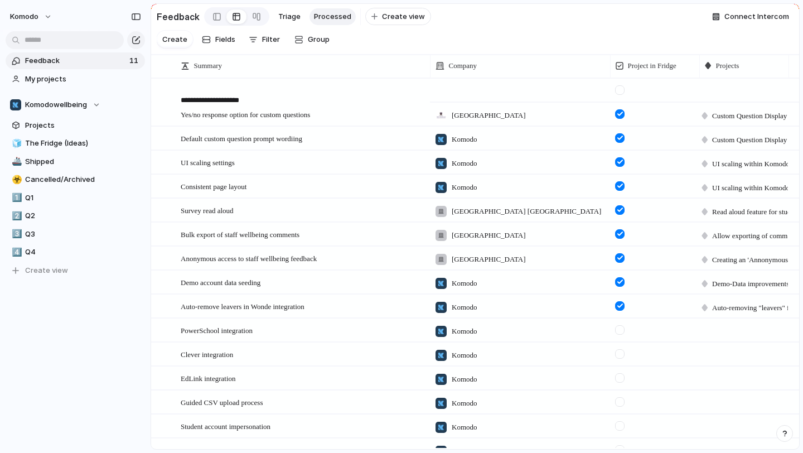
type textarea "**********"
click at [405, 94] on span "Open" at bounding box center [411, 90] width 16 height 11
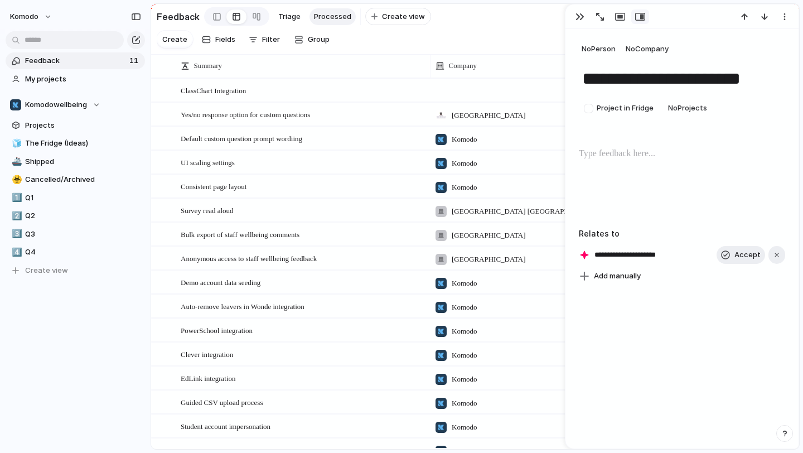
click at [461, 100] on div at bounding box center [520, 90] width 180 height 23
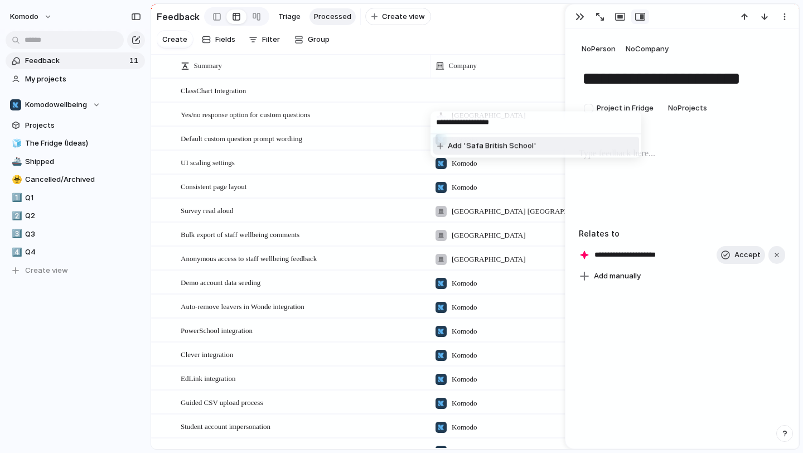
type input "**********"
click at [539, 148] on li "Add 'Safa British School'" at bounding box center [536, 146] width 206 height 18
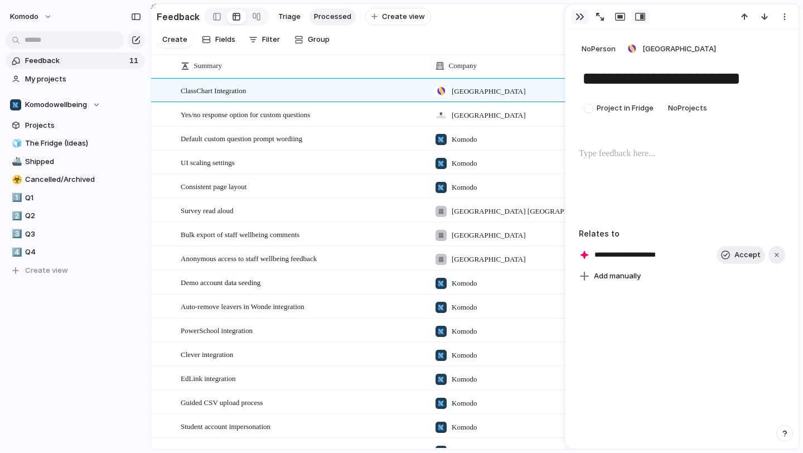
click at [580, 15] on div "button" at bounding box center [580, 16] width 9 height 9
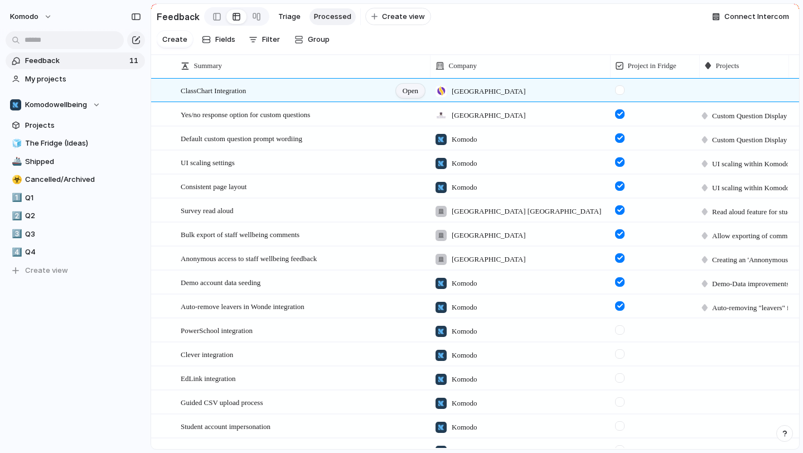
click at [423, 98] on div "Open" at bounding box center [410, 91] width 29 height 15
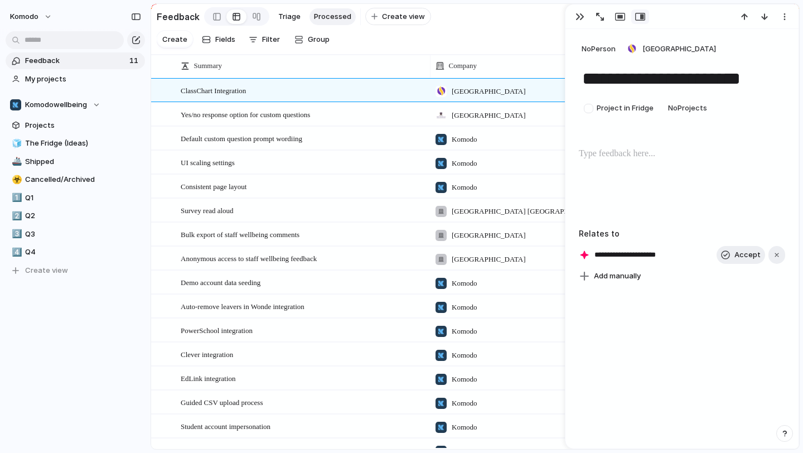
click at [652, 166] on div at bounding box center [682, 182] width 206 height 71
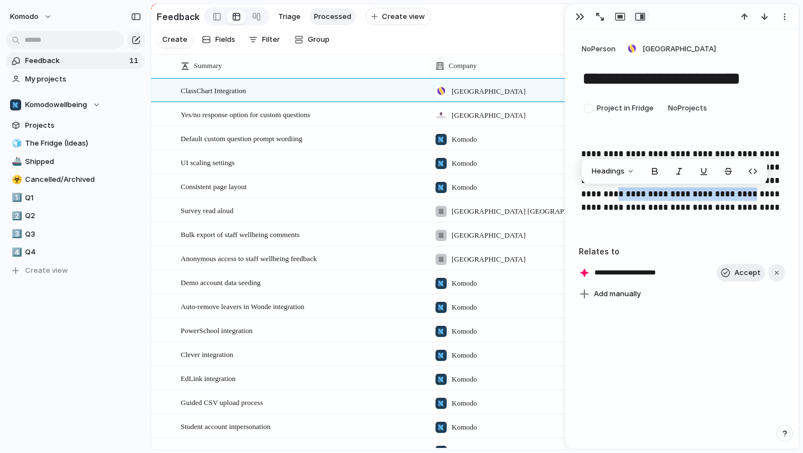
drag, startPoint x: 630, startPoint y: 208, endPoint x: 646, endPoint y: 191, distance: 22.9
click at [646, 191] on p "**********" at bounding box center [682, 187] width 202 height 80
copy p "**********"
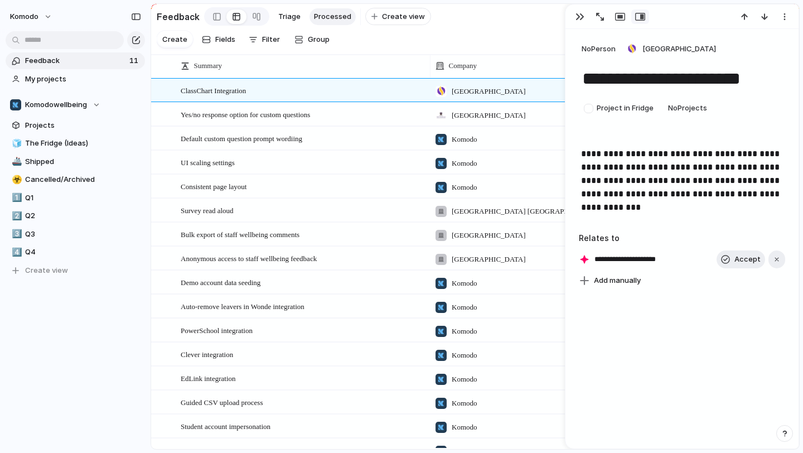
click at [681, 206] on p "**********" at bounding box center [682, 180] width 202 height 67
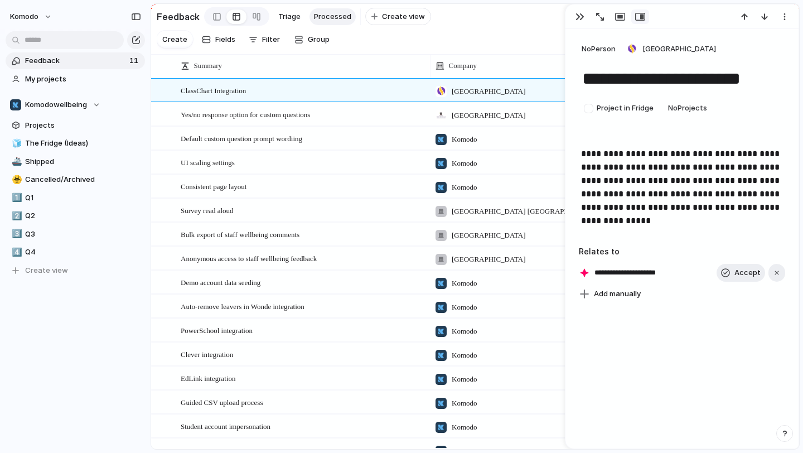
click at [754, 208] on p "**********" at bounding box center [682, 187] width 202 height 80
click at [702, 228] on div "**********" at bounding box center [682, 191] width 206 height 89
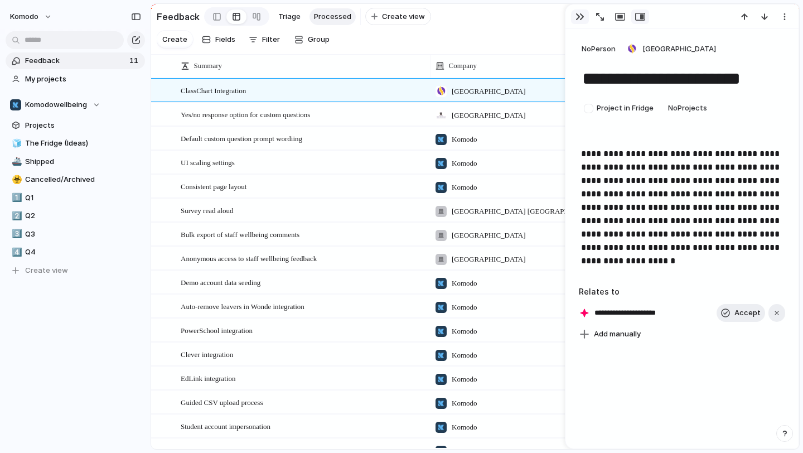
click at [580, 21] on div "button" at bounding box center [580, 16] width 9 height 9
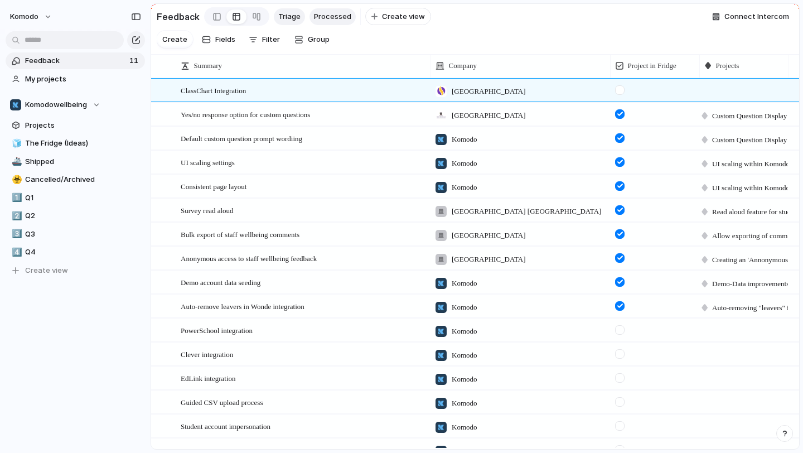
click at [283, 16] on span "Triage" at bounding box center [289, 16] width 22 height 11
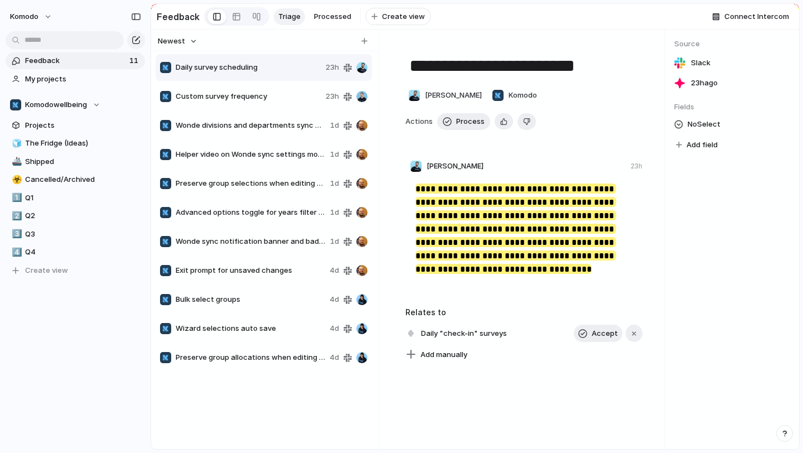
click at [253, 100] on span "Custom survey frequency" at bounding box center [249, 96] width 146 height 11
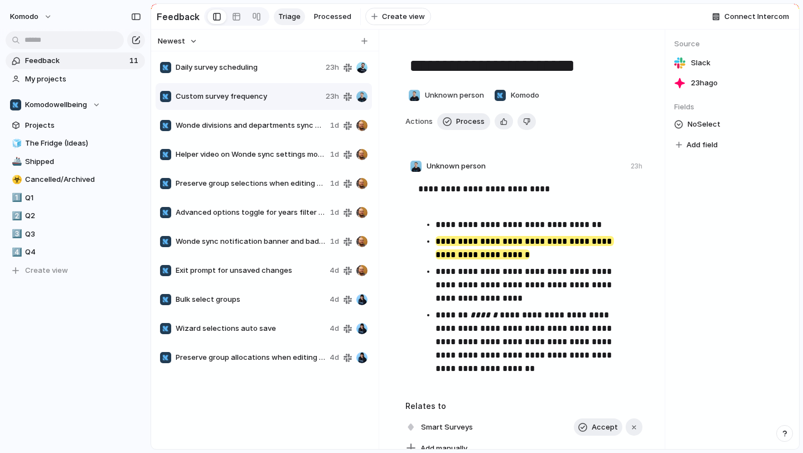
click at [278, 58] on div "Daily survey scheduling 23h Custom survey frequency 23h Wonde divisions and dep…" at bounding box center [265, 212] width 219 height 319
click at [273, 70] on span "Daily survey scheduling" at bounding box center [249, 67] width 146 height 11
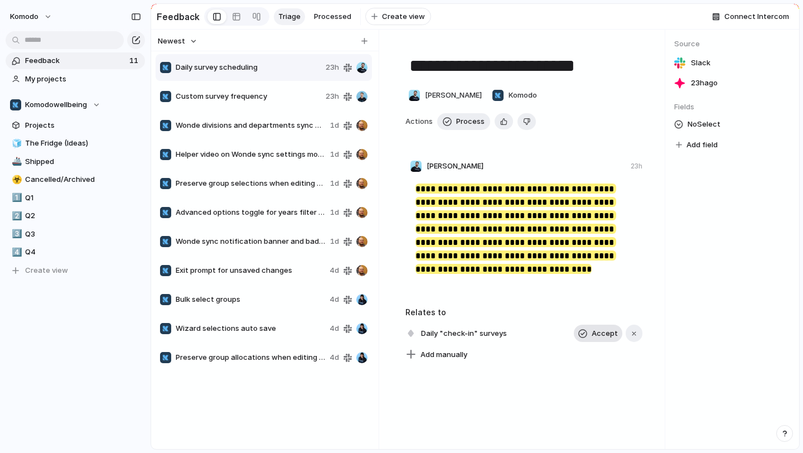
click at [586, 343] on button "Accept" at bounding box center [598, 334] width 49 height 18
click at [457, 130] on button "Process" at bounding box center [463, 121] width 53 height 17
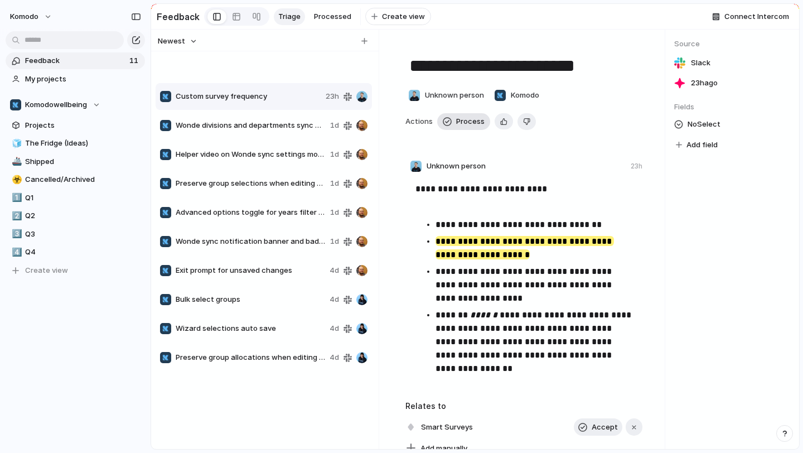
type textarea "**********"
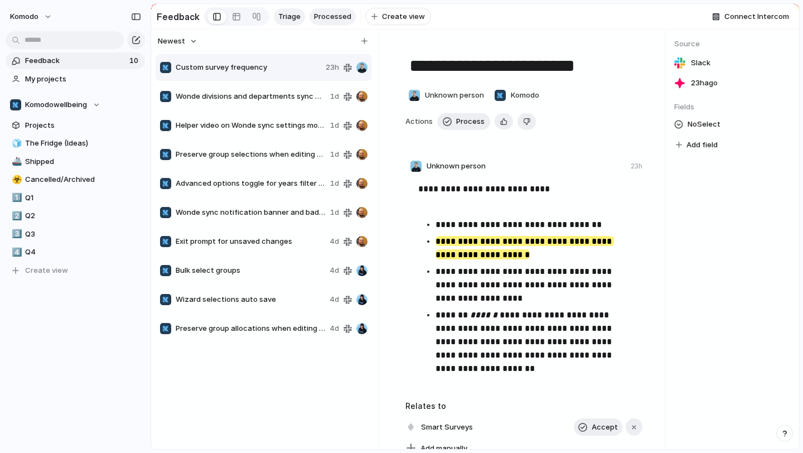
click at [325, 20] on span "Processed" at bounding box center [332, 16] width 37 height 11
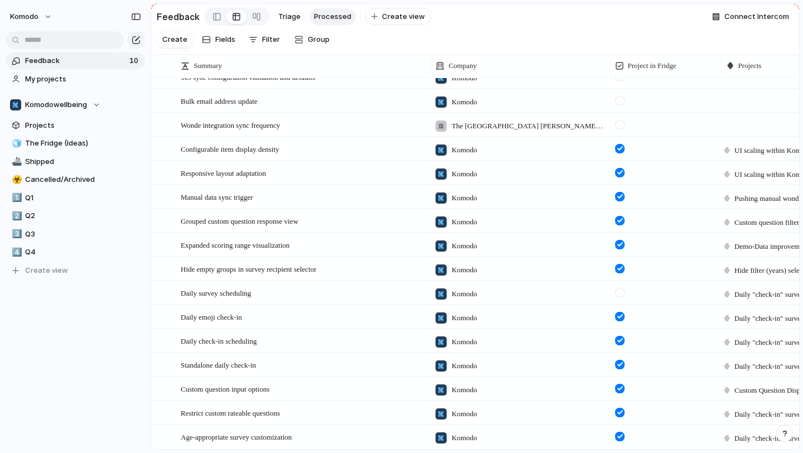
click at [620, 296] on div at bounding box center [619, 292] width 9 height 9
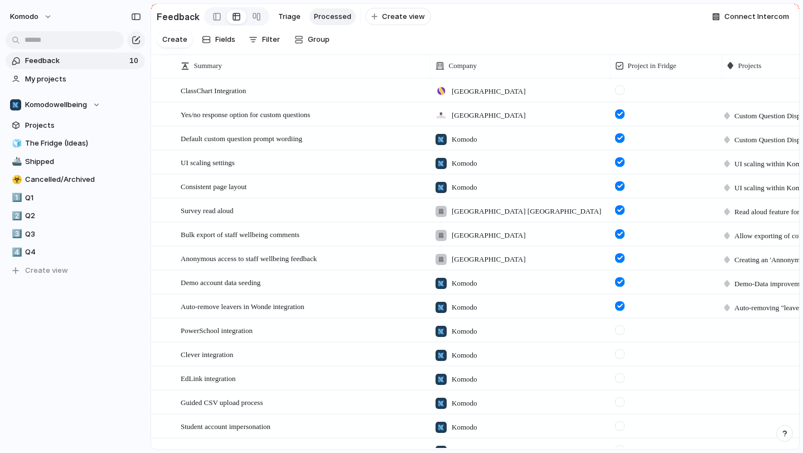
click at [280, 5] on div "Feedback Triage Processed To pick up a draggable item, press the space bar. Whi…" at bounding box center [294, 16] width 275 height 23
click at [278, 16] on span "Triage" at bounding box center [289, 16] width 22 height 11
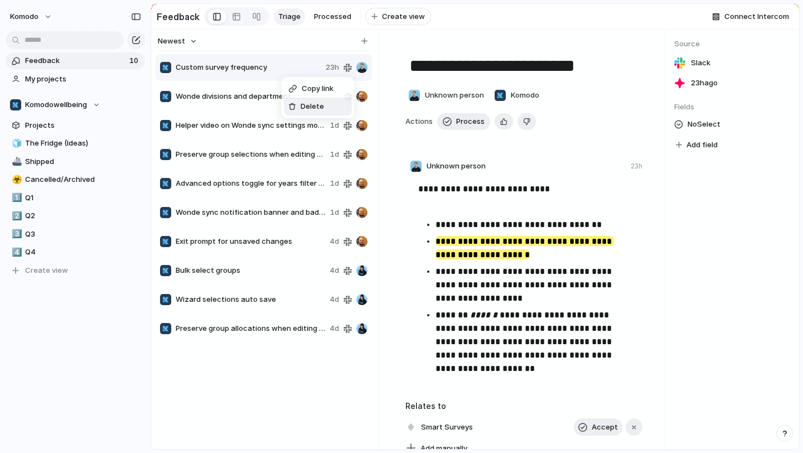
click at [304, 108] on span "Delete" at bounding box center [312, 106] width 23 height 11
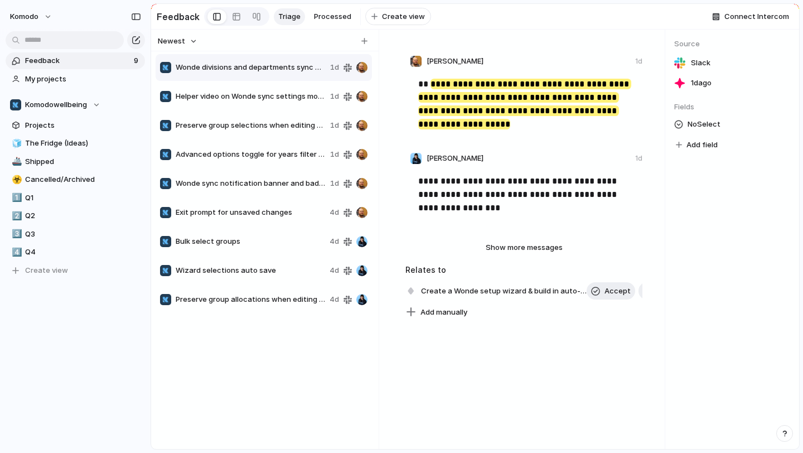
scroll to position [254, 0]
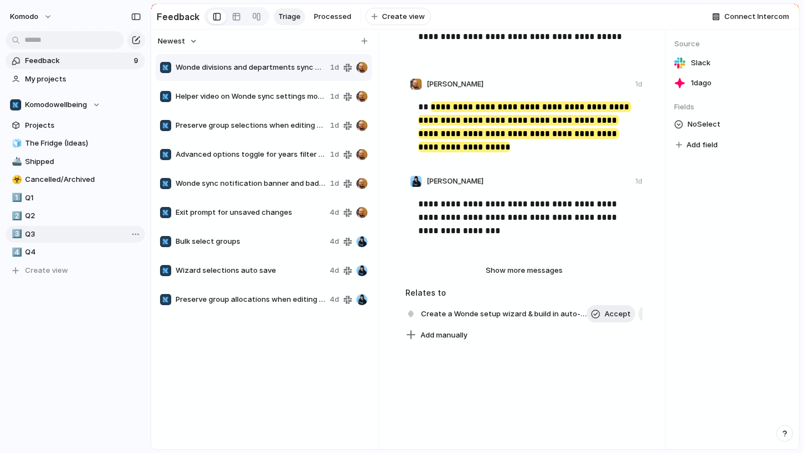
click at [39, 234] on span "Q3" at bounding box center [83, 234] width 116 height 11
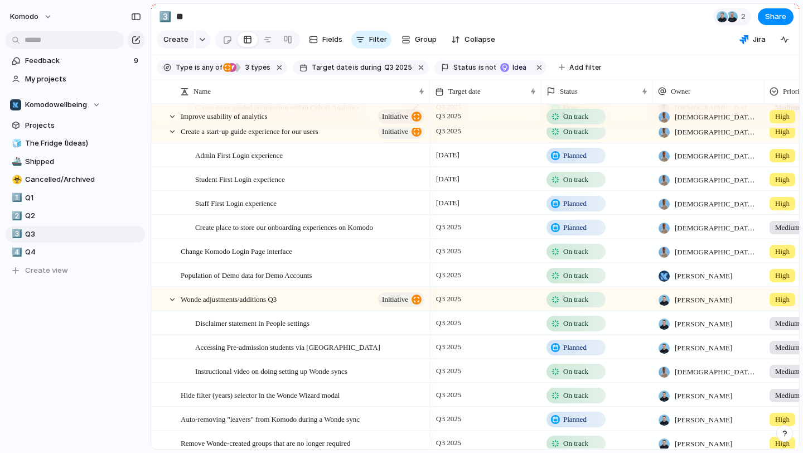
scroll to position [119, 0]
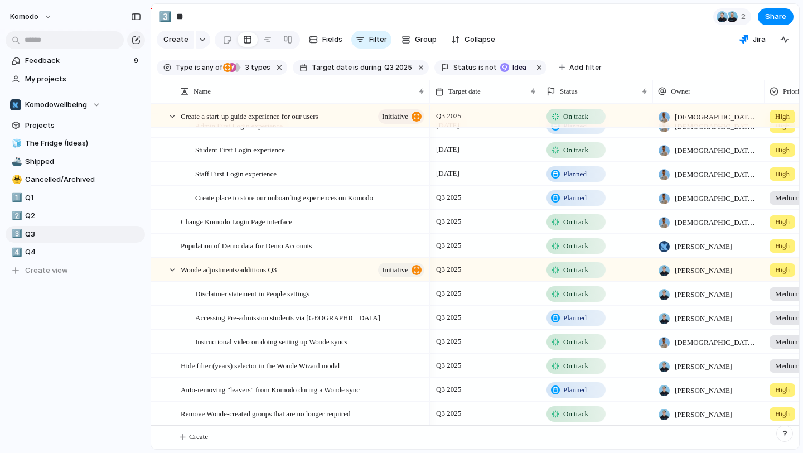
click at [571, 384] on span "Planned" at bounding box center [575, 389] width 23 height 11
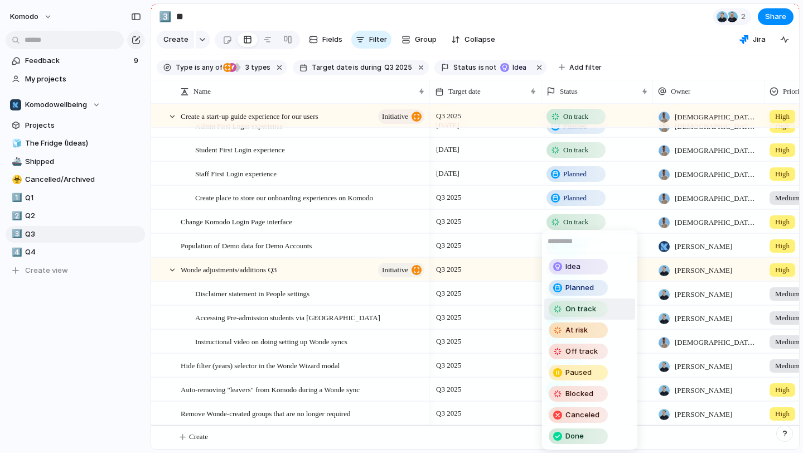
click at [572, 310] on span "On track" at bounding box center [581, 309] width 31 height 11
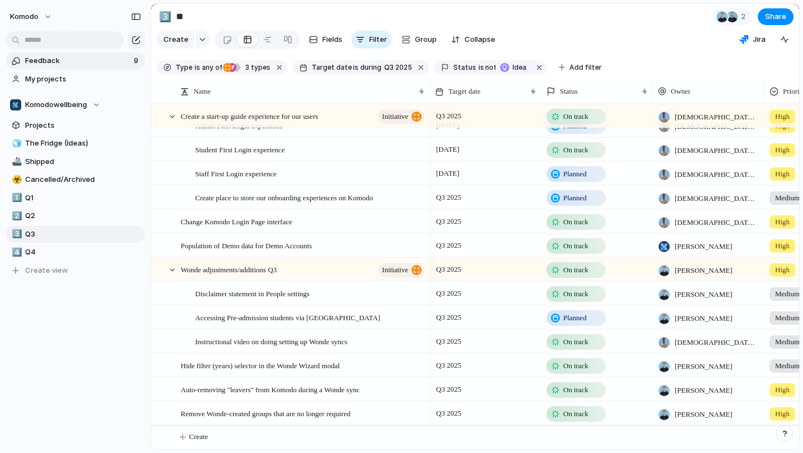
click at [110, 65] on span "Feedback" at bounding box center [77, 60] width 105 height 11
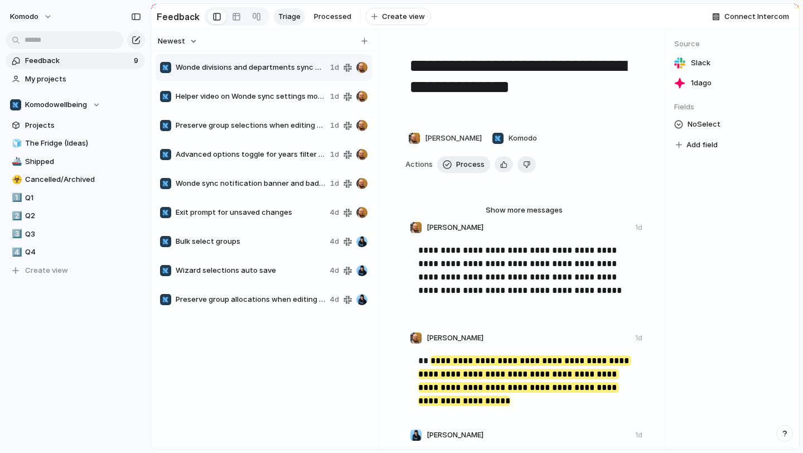
click at [268, 283] on div "Wizard selections auto save 4d" at bounding box center [264, 270] width 216 height 27
type textarea "**********"
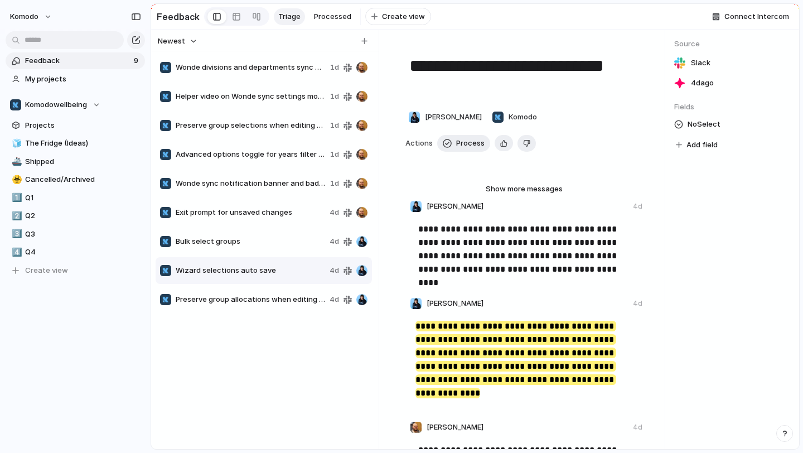
scroll to position [263, 0]
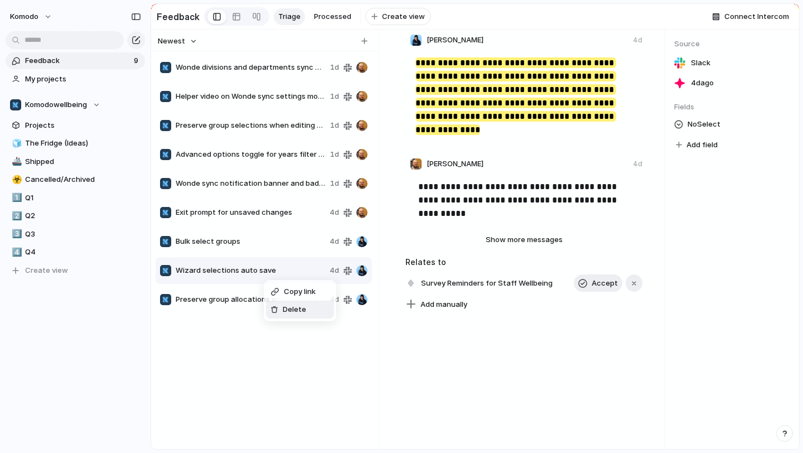
click at [295, 306] on span "Delete" at bounding box center [294, 309] width 23 height 11
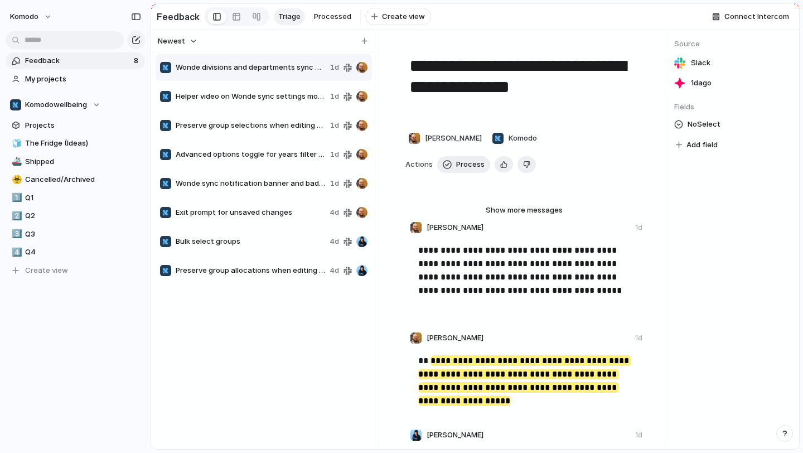
click at [273, 242] on span "Bulk select groups" at bounding box center [251, 241] width 150 height 11
type textarea "**********"
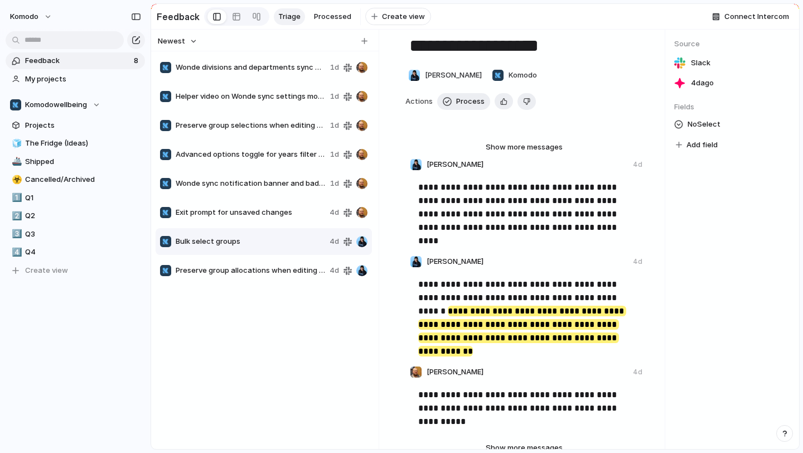
scroll to position [22, 0]
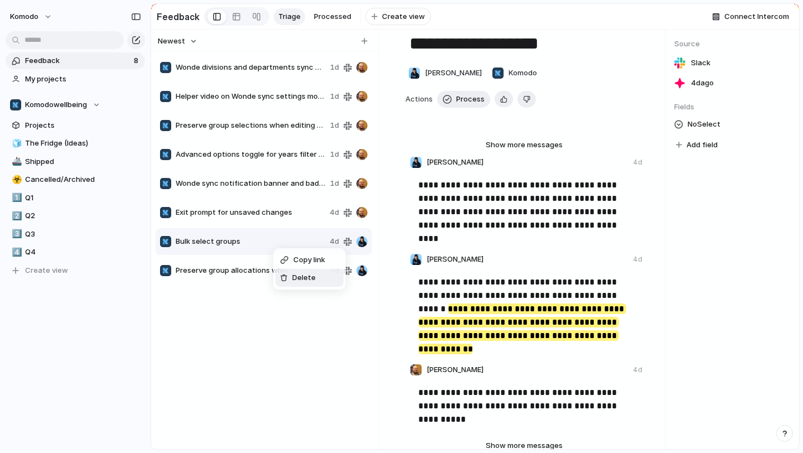
click at [299, 272] on span "Delete" at bounding box center [303, 277] width 23 height 11
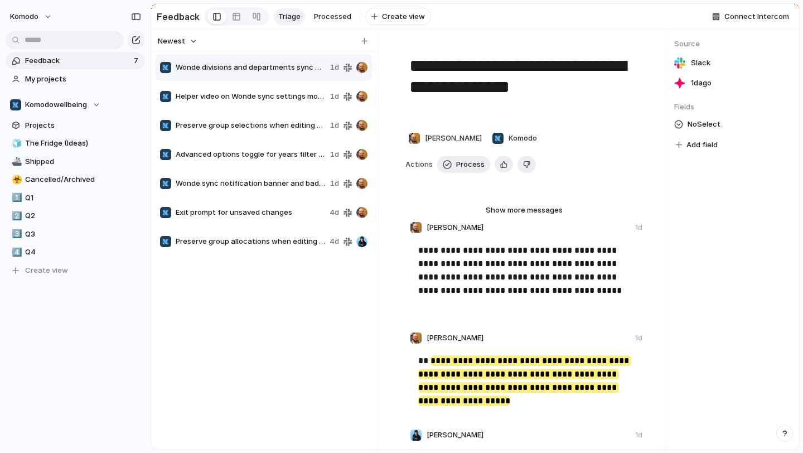
click at [271, 211] on div "Exit prompt for unsaved changes 4d" at bounding box center [264, 212] width 216 height 27
type textarea "**********"
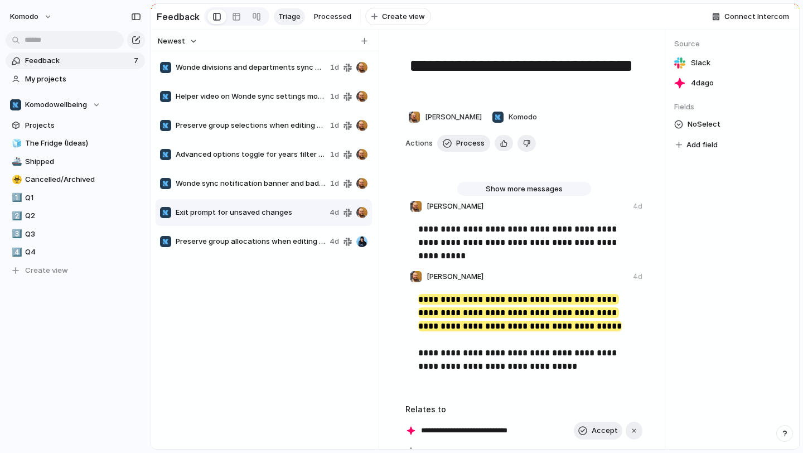
click at [517, 188] on button "Show more messages" at bounding box center [525, 189] width 134 height 15
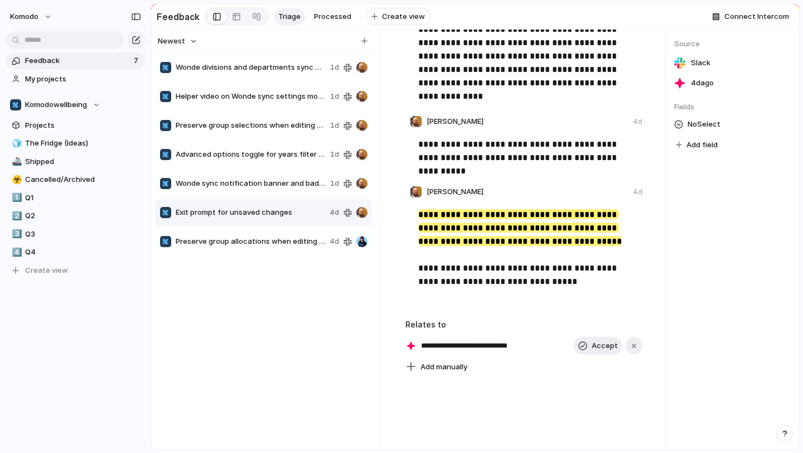
scroll to position [963, 0]
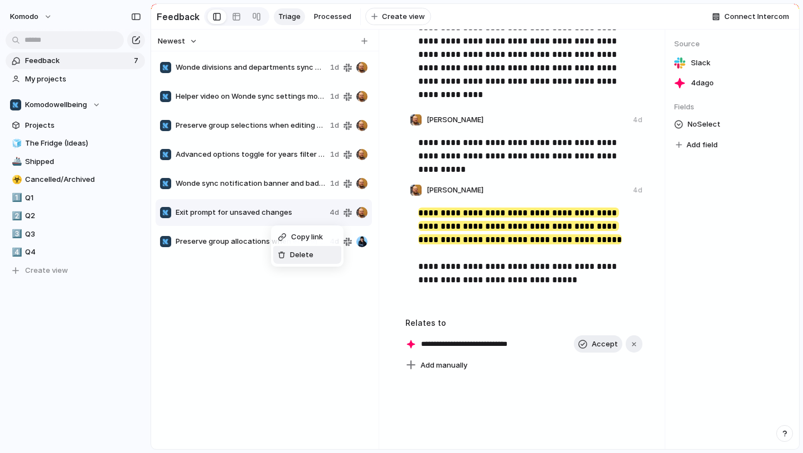
click at [294, 256] on span "Delete" at bounding box center [301, 254] width 23 height 11
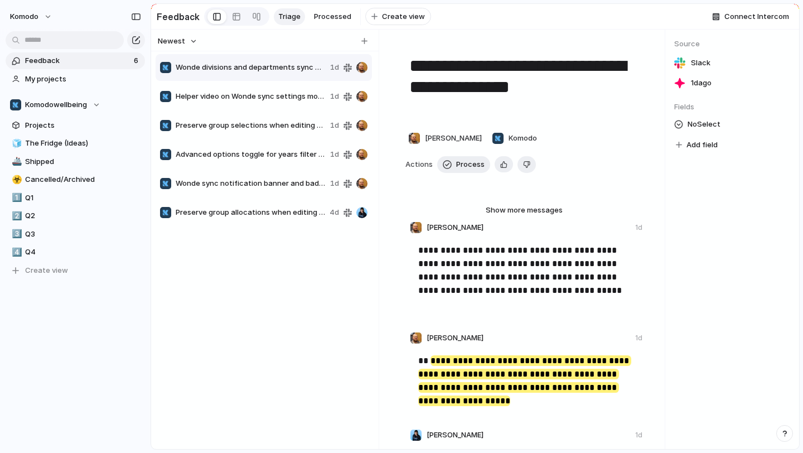
click at [281, 211] on div "Preserve group allocations when editing setup wizard 4d" at bounding box center [264, 212] width 216 height 27
type textarea "**********"
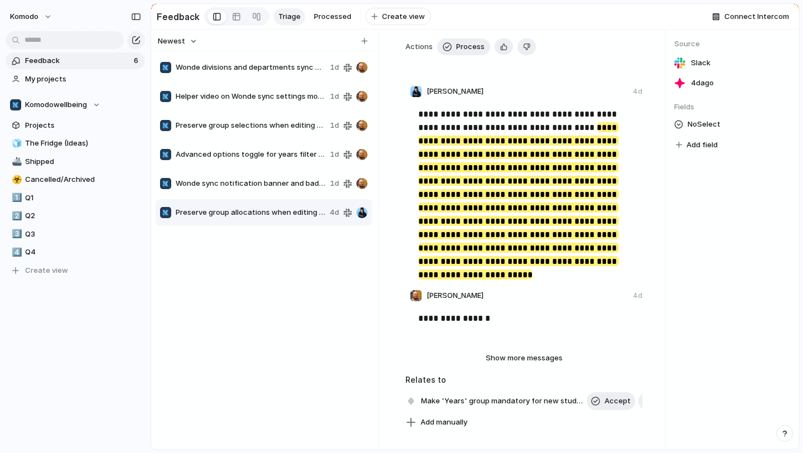
scroll to position [92, 0]
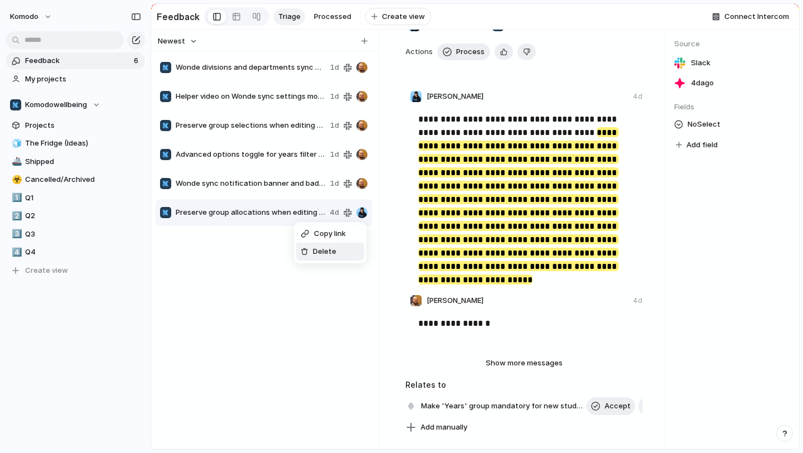
click at [326, 256] on span "Delete" at bounding box center [324, 251] width 23 height 11
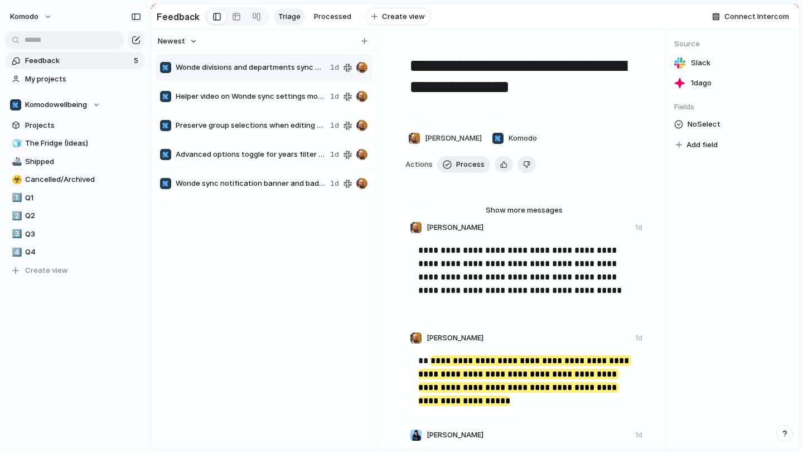
click at [270, 184] on span "Wonde sync notification banner and badge" at bounding box center [251, 183] width 150 height 11
type textarea "**********"
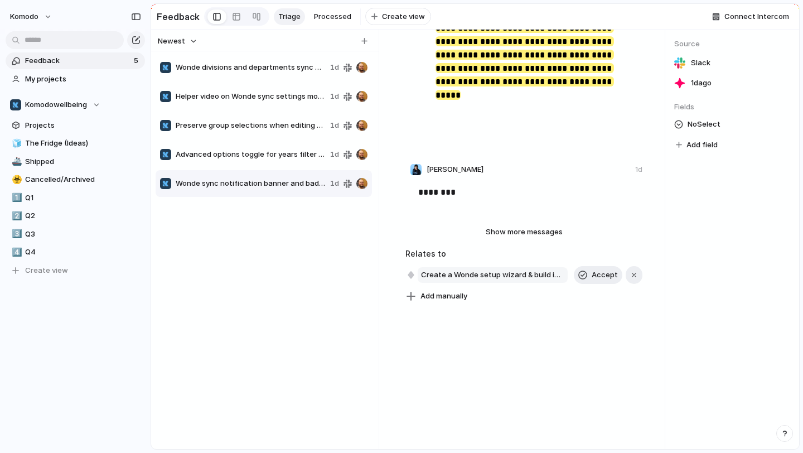
scroll to position [407, 0]
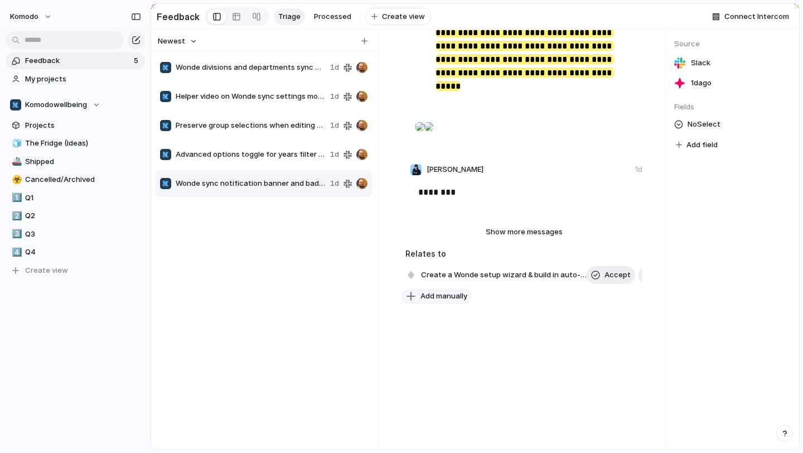
click at [445, 304] on button "Add manually" at bounding box center [437, 296] width 70 height 16
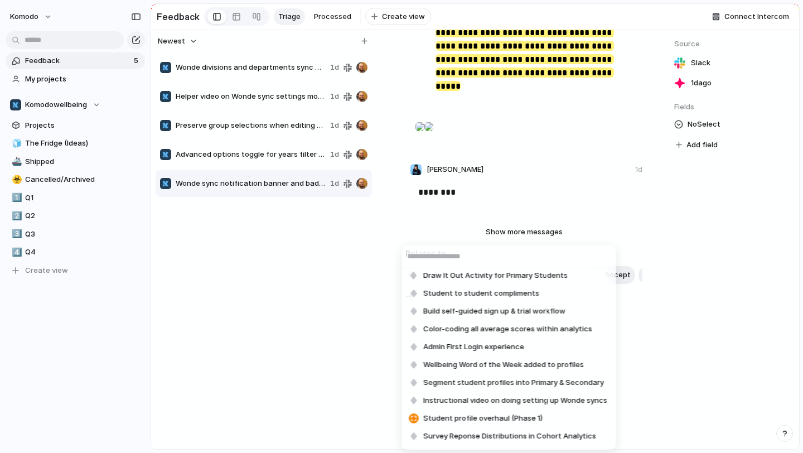
scroll to position [0, 0]
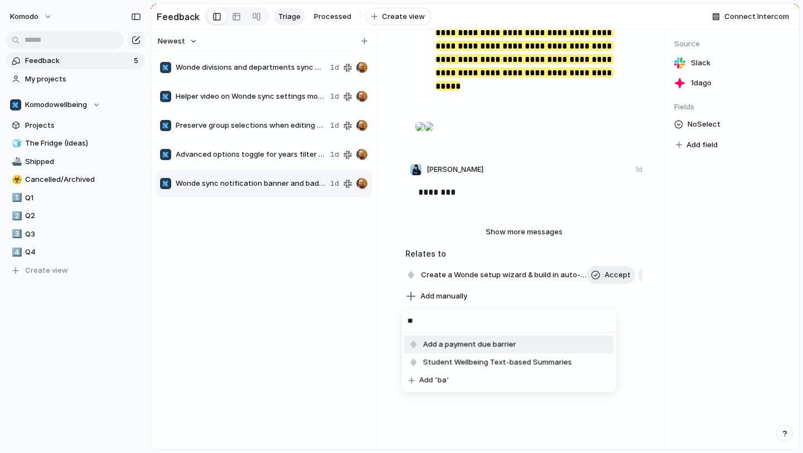
type input "*"
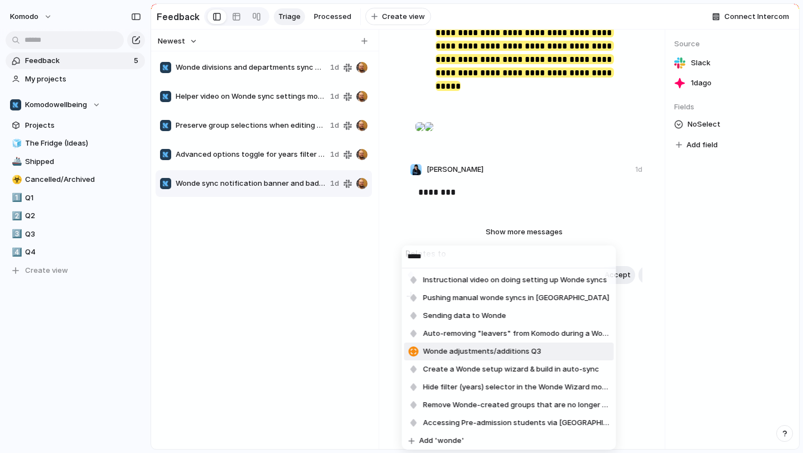
scroll to position [3, 0]
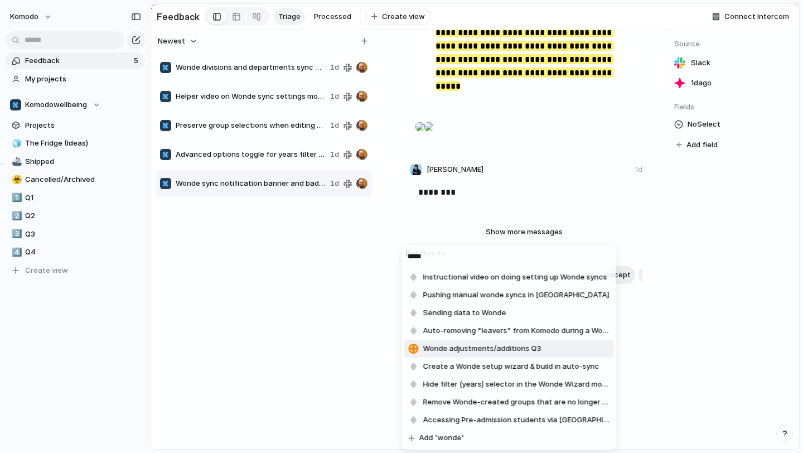
type input "*****"
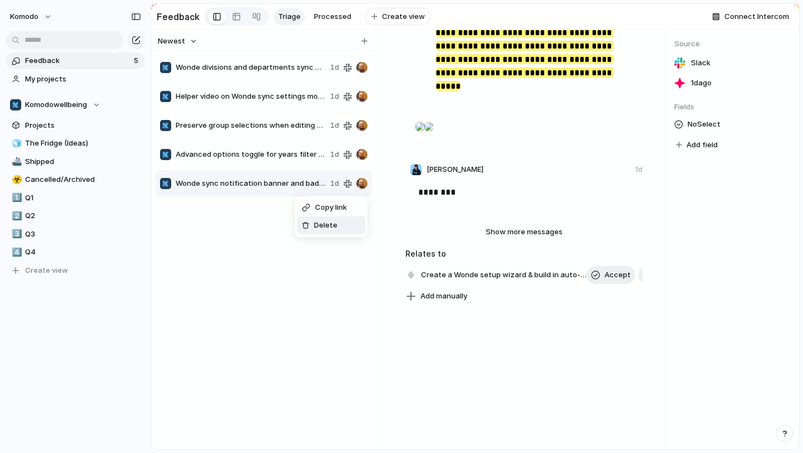
click at [310, 222] on div "Delete" at bounding box center [320, 225] width 36 height 11
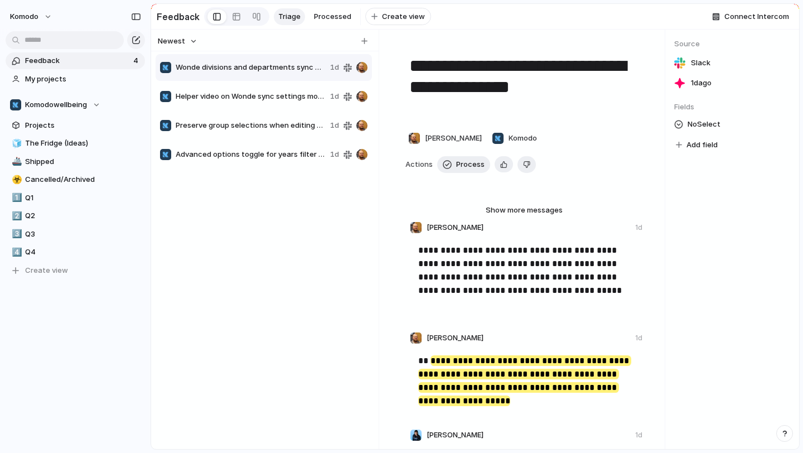
click at [279, 160] on span "Advanced options toggle for years filter in [GEOGRAPHIC_DATA] sync setup" at bounding box center [251, 154] width 150 height 11
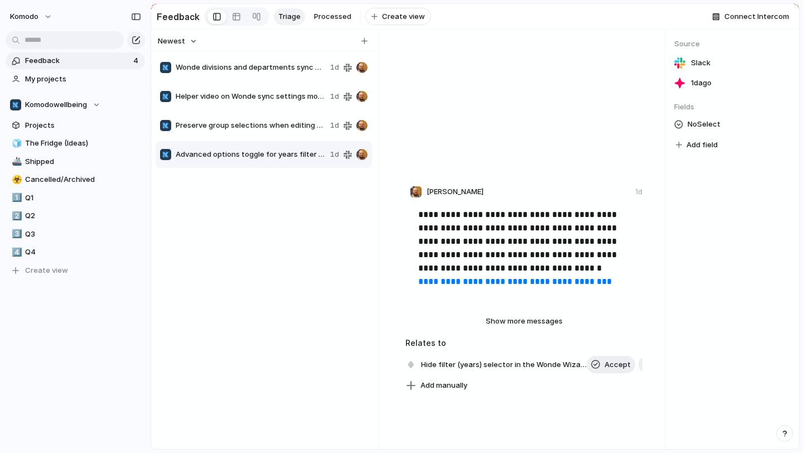
scroll to position [622, 0]
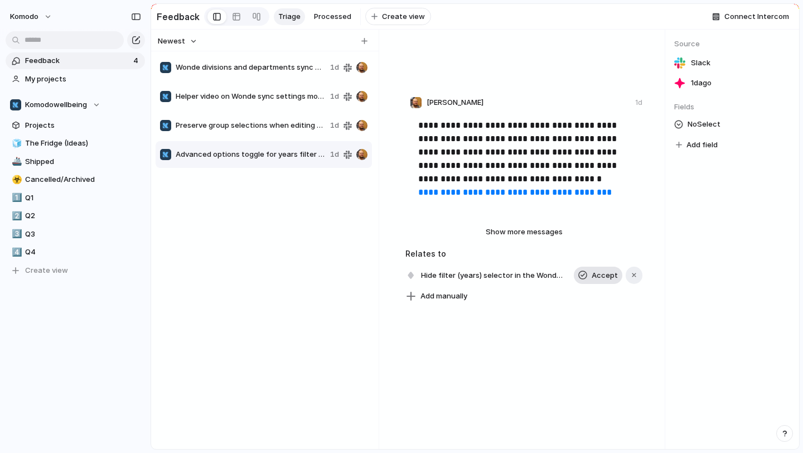
click at [595, 280] on span "Accept" at bounding box center [605, 275] width 26 height 11
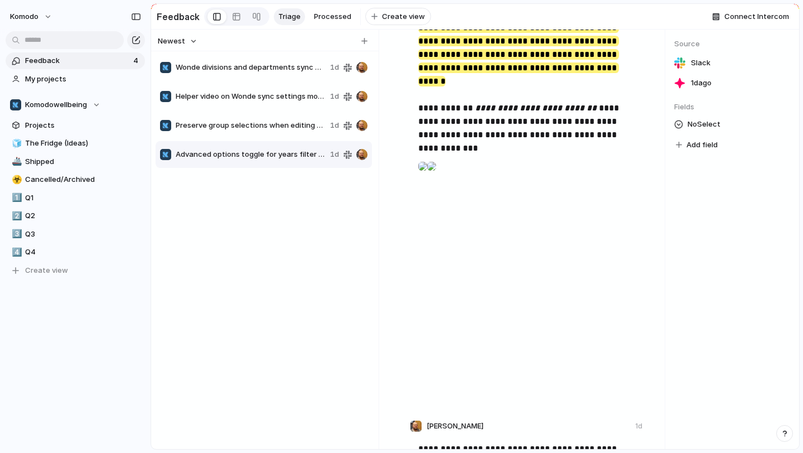
scroll to position [0, 0]
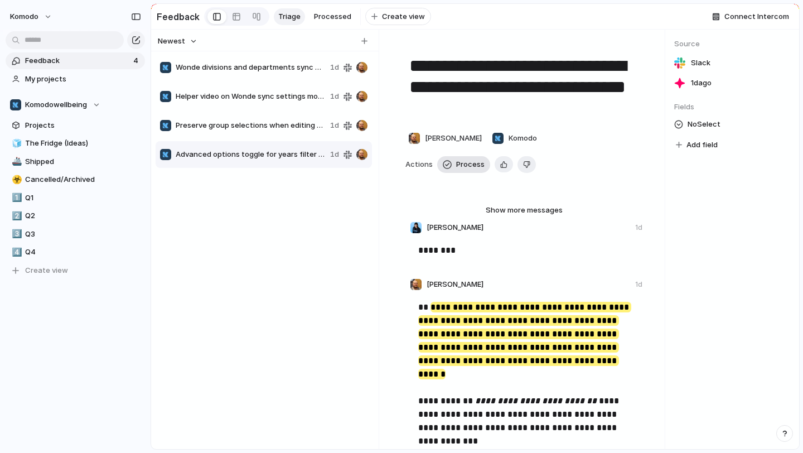
click at [479, 170] on span "Process" at bounding box center [470, 164] width 28 height 11
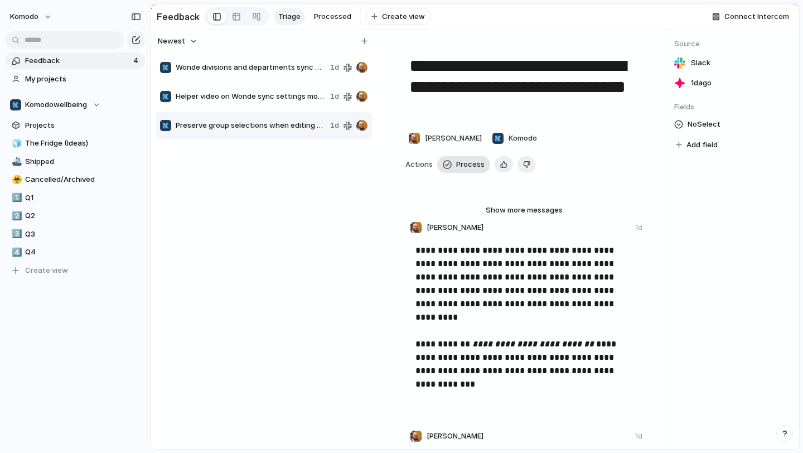
type textarea "**********"
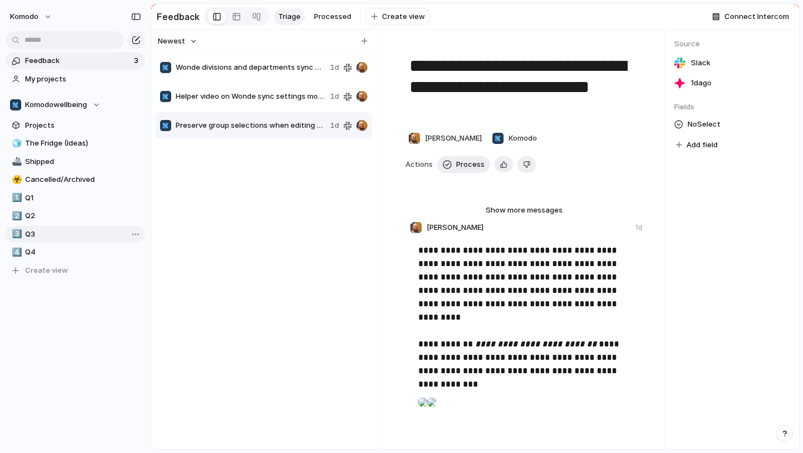
click at [53, 229] on span "Q3" at bounding box center [83, 234] width 116 height 11
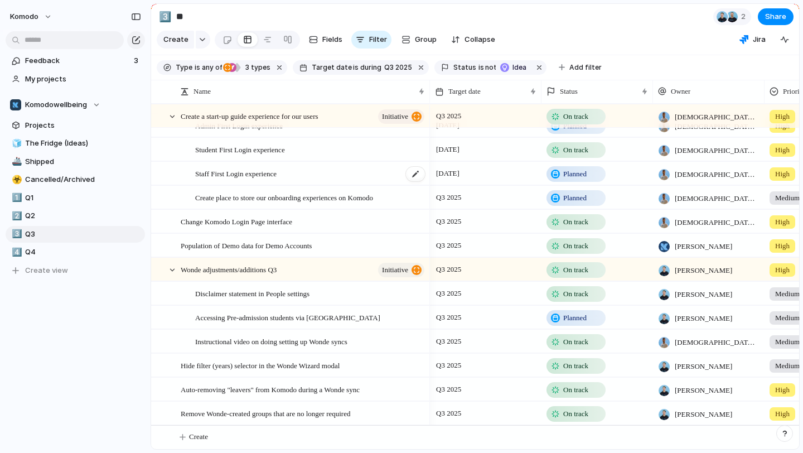
scroll to position [0, 1]
click at [112, 55] on span "Feedback" at bounding box center [77, 60] width 105 height 11
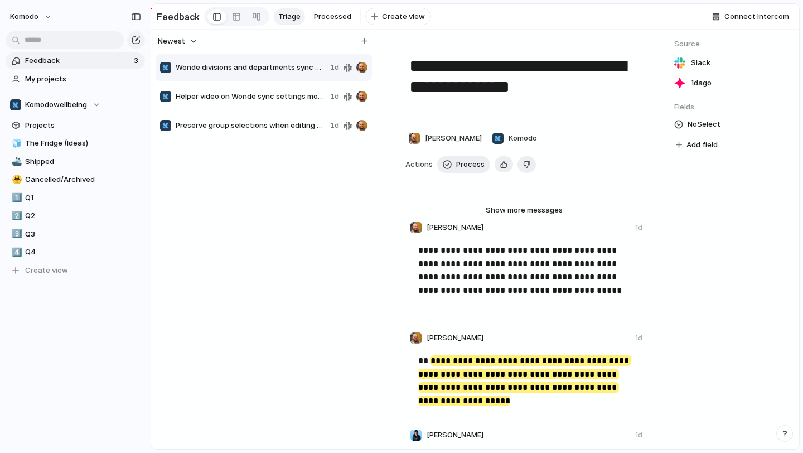
click at [296, 131] on span "Preserve group selections when editing Wonde sync setup" at bounding box center [251, 125] width 150 height 11
type textarea "**********"
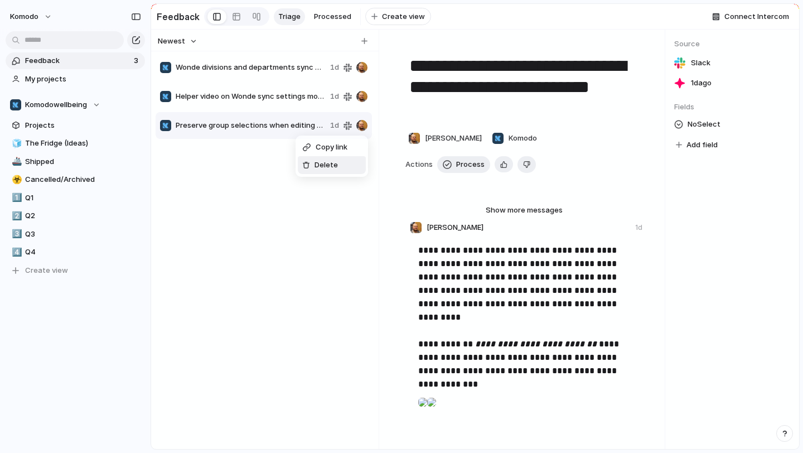
click at [310, 162] on div "Delete" at bounding box center [320, 165] width 36 height 11
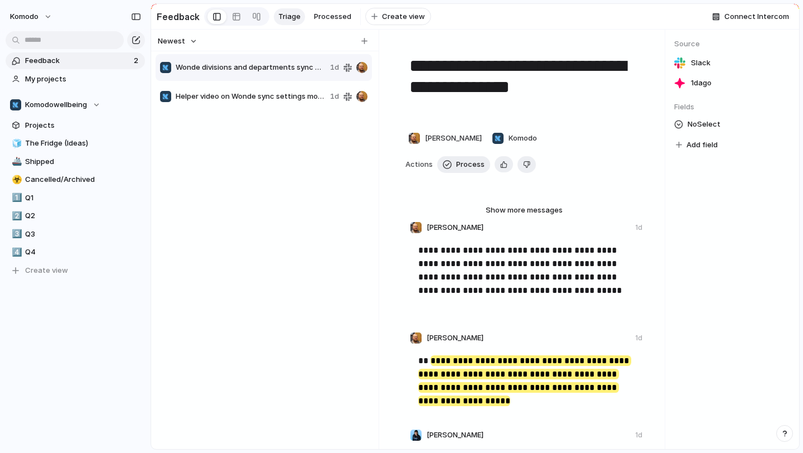
click at [291, 116] on div "Wonde divisions and departments sync mapping 1d Helper video on Wonde sync sett…" at bounding box center [265, 247] width 219 height 388
click at [291, 98] on span "Helper video on Wonde sync settings modal" at bounding box center [251, 96] width 150 height 11
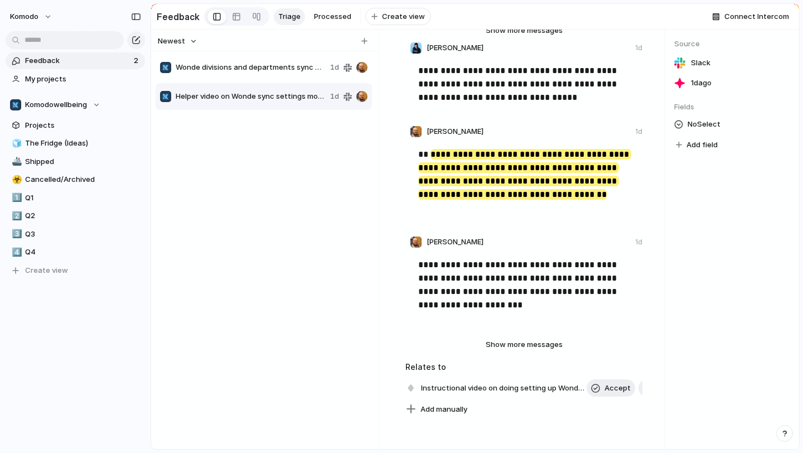
scroll to position [277, 0]
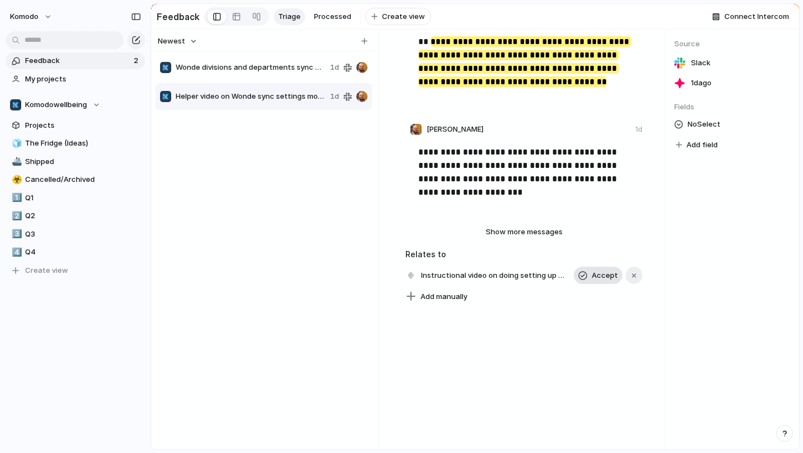
click at [599, 280] on span "Accept" at bounding box center [605, 275] width 26 height 11
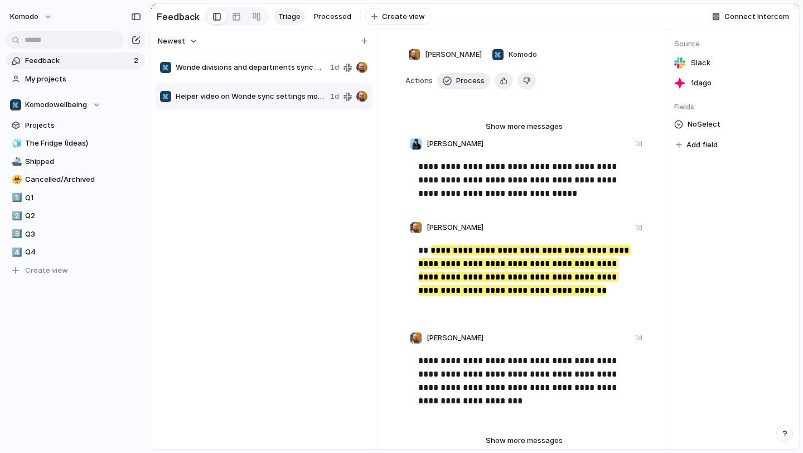
scroll to position [0, 0]
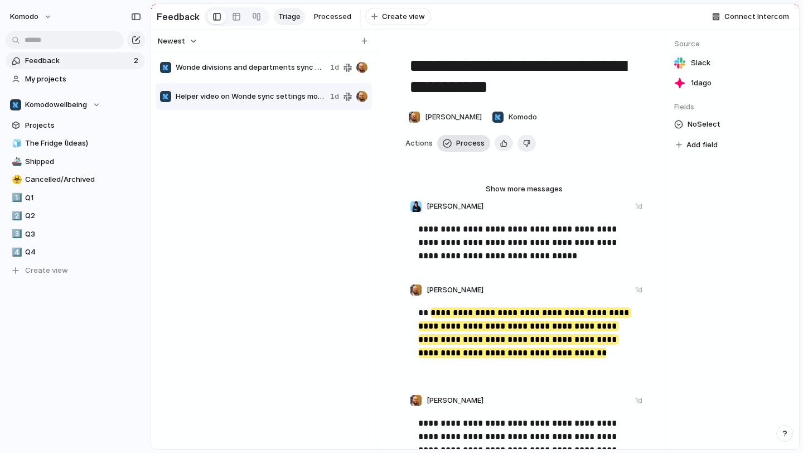
click at [471, 149] on span "Process" at bounding box center [470, 143] width 28 height 11
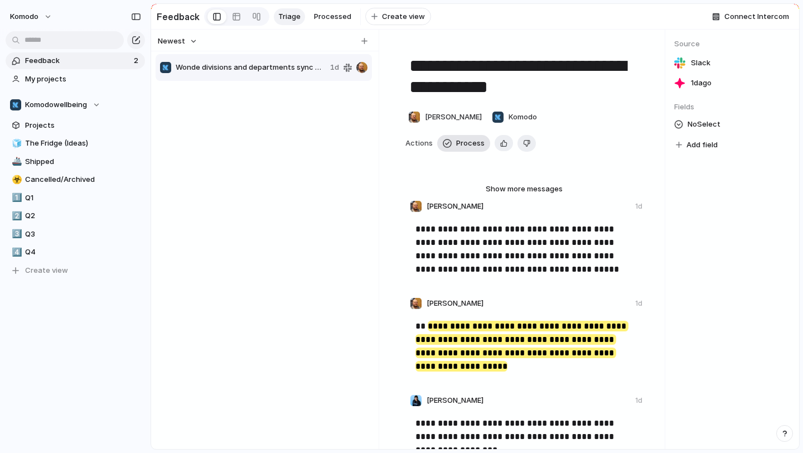
type textarea "**********"
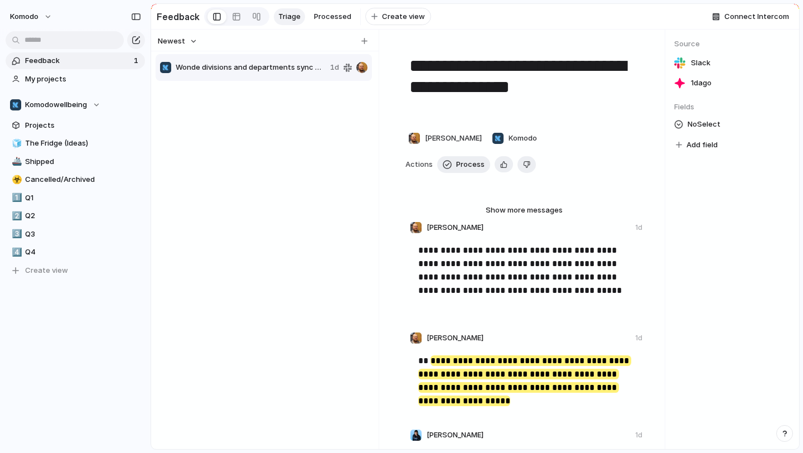
scroll to position [298, 0]
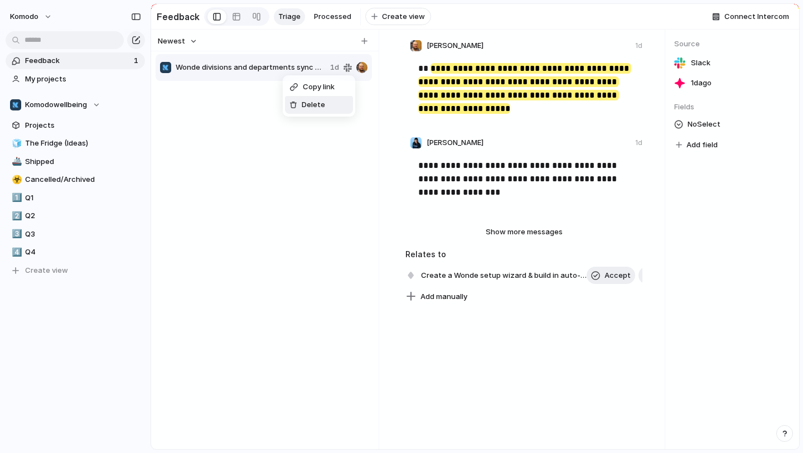
click at [297, 98] on li "Delete" at bounding box center [319, 105] width 68 height 18
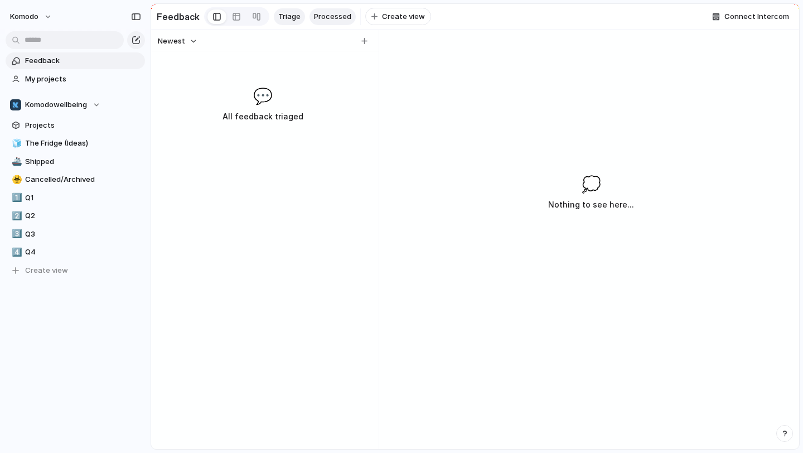
click at [328, 16] on span "Processed" at bounding box center [332, 16] width 37 height 11
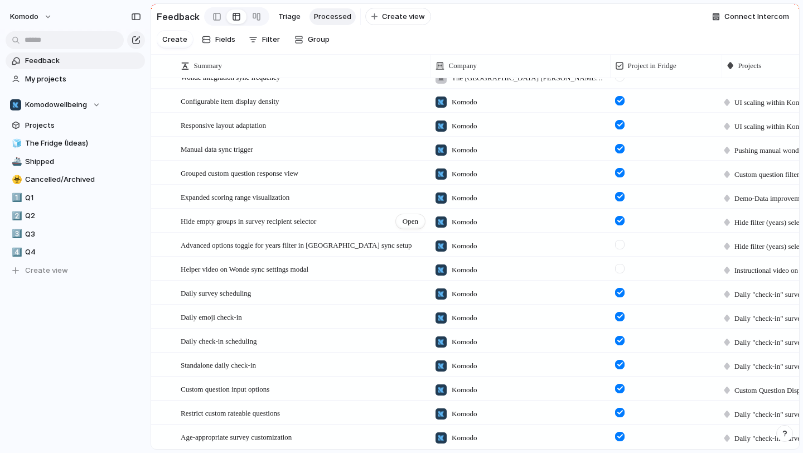
click at [354, 222] on div "Hide empty groups in survey recipient selector Open" at bounding box center [304, 221] width 246 height 23
click at [418, 216] on span "Open" at bounding box center [411, 221] width 16 height 11
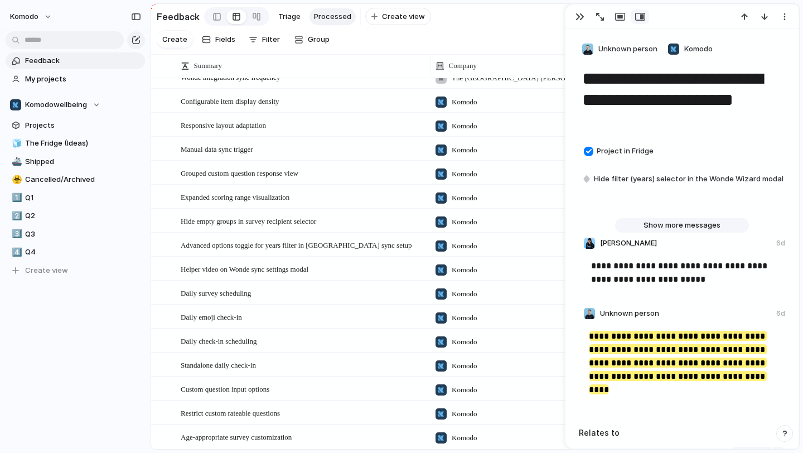
click at [680, 228] on span "Show more messages" at bounding box center [682, 225] width 77 height 11
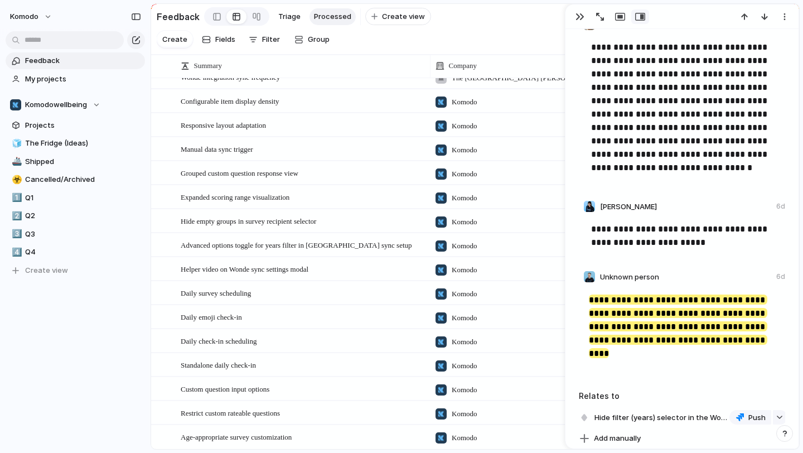
scroll to position [835, 0]
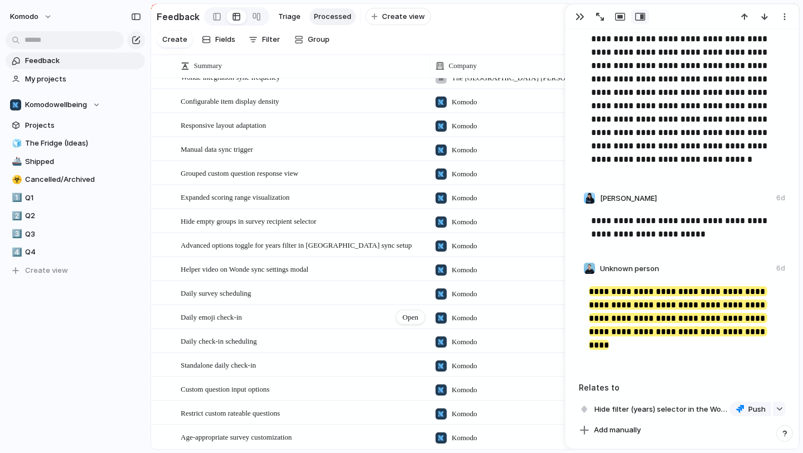
click at [331, 315] on div "Daily emoji check-in Open" at bounding box center [304, 317] width 246 height 23
click at [576, 13] on div "button" at bounding box center [580, 16] width 9 height 9
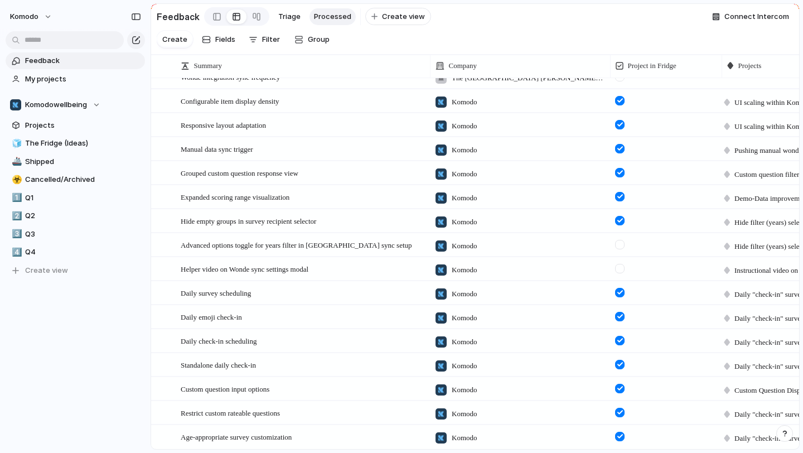
click at [619, 266] on div at bounding box center [619, 268] width 9 height 9
click at [622, 244] on div at bounding box center [619, 244] width 9 height 9
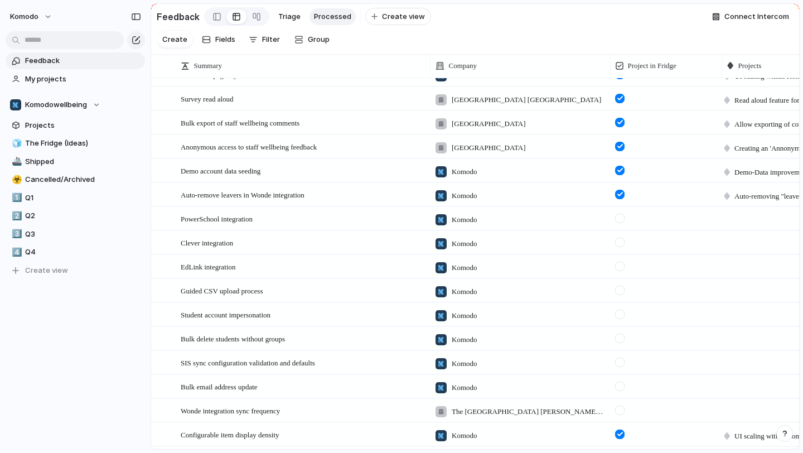
scroll to position [115, 0]
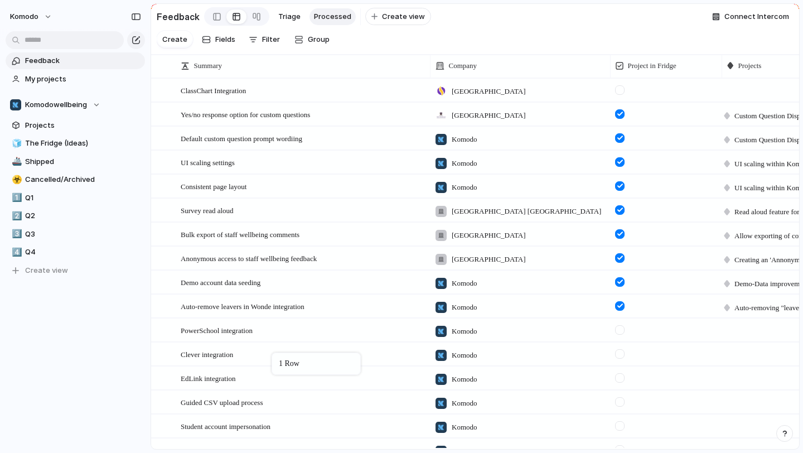
drag, startPoint x: 294, startPoint y: 95, endPoint x: 277, endPoint y: 355, distance: 260.6
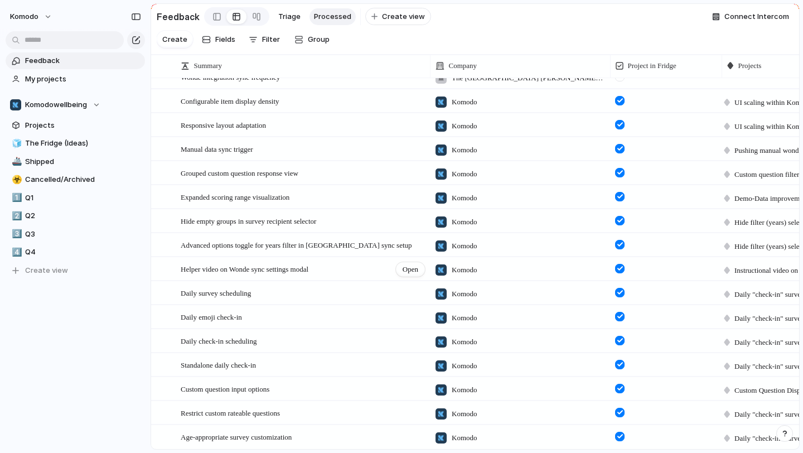
scroll to position [0, 0]
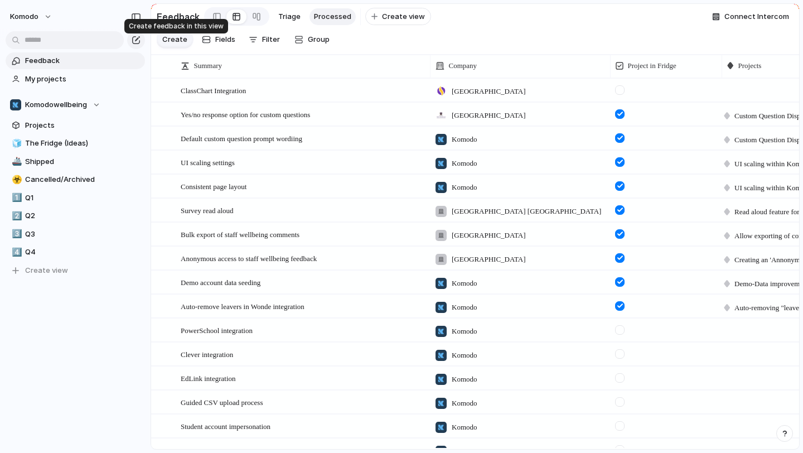
click at [164, 45] on span "Create" at bounding box center [174, 39] width 25 height 11
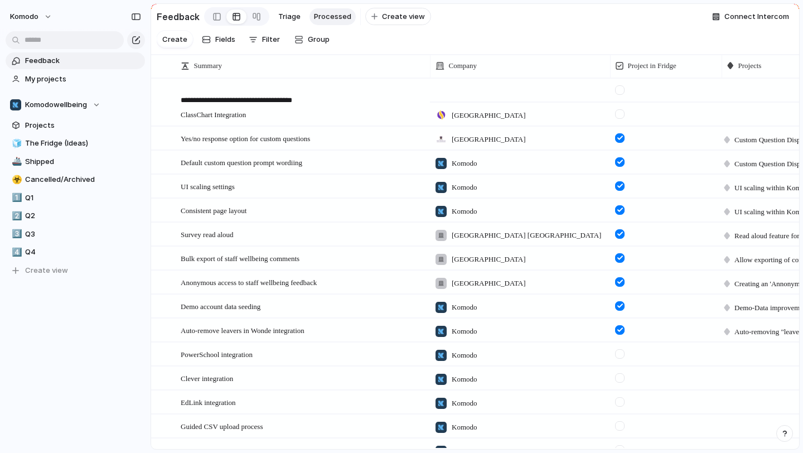
type textarea "**********"
click at [483, 99] on div at bounding box center [520, 90] width 180 height 23
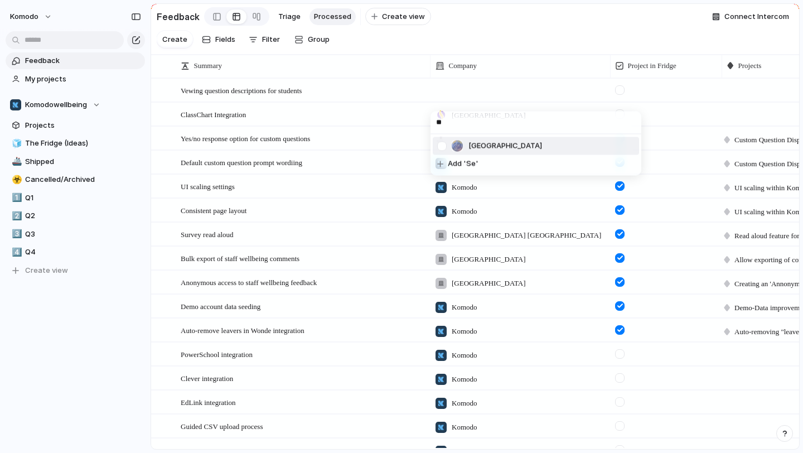
type input "**"
click at [503, 150] on span "[GEOGRAPHIC_DATA]" at bounding box center [506, 146] width 74 height 11
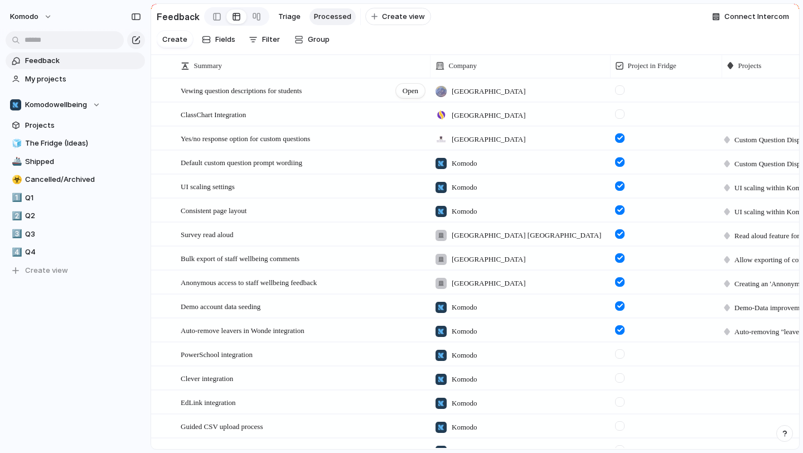
click at [413, 92] on div "Vewing question descriptions for students Open" at bounding box center [304, 90] width 246 height 23
click at [403, 97] on span "Open" at bounding box center [411, 90] width 16 height 11
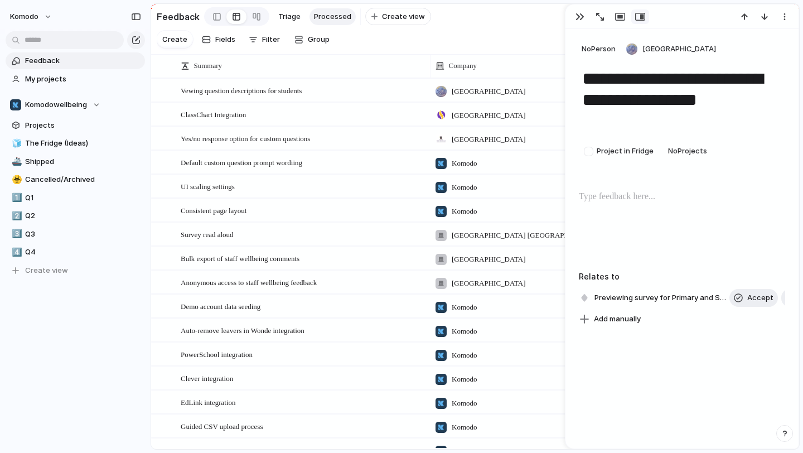
click at [657, 202] on p at bounding box center [682, 196] width 206 height 13
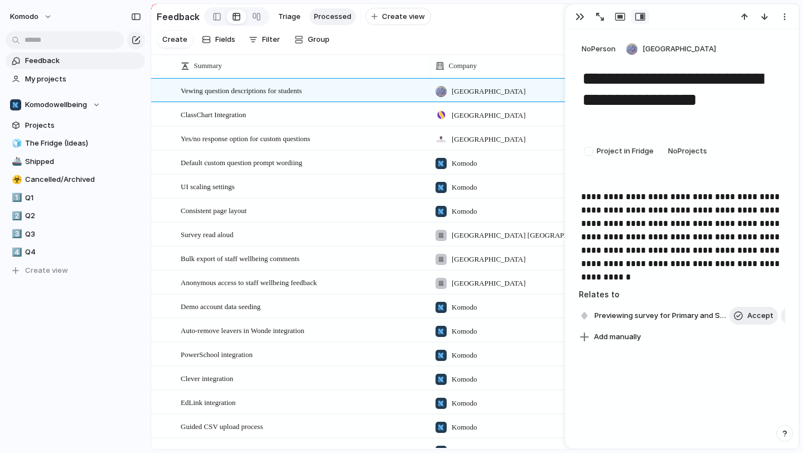
click at [600, 81] on textarea "**********" at bounding box center [682, 100] width 202 height 66
click at [594, 80] on textarea "**********" at bounding box center [682, 100] width 202 height 66
type textarea "**********"
click at [773, 271] on div "**********" at bounding box center [682, 234] width 206 height 89
click at [581, 18] on div "button" at bounding box center [580, 16] width 9 height 9
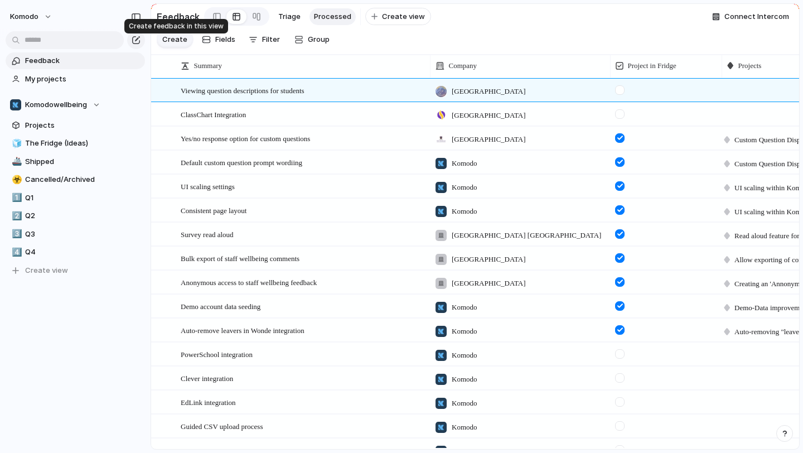
click at [182, 40] on span "Create" at bounding box center [174, 39] width 25 height 11
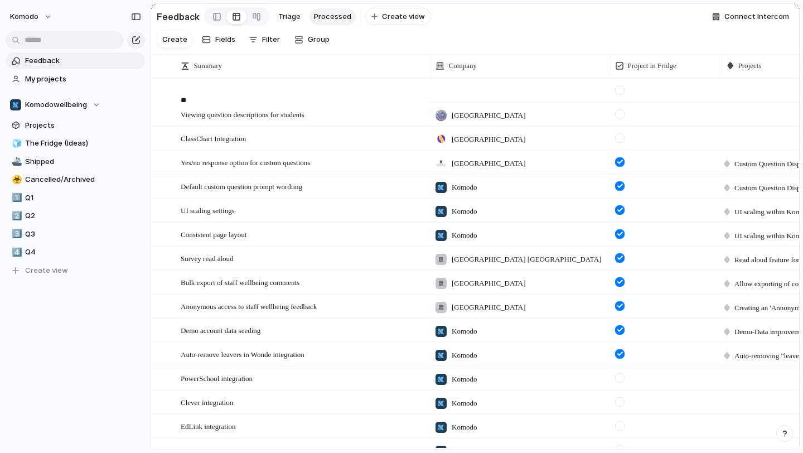
type textarea "*"
type textarea "**********"
click at [470, 97] on div at bounding box center [520, 90] width 180 height 23
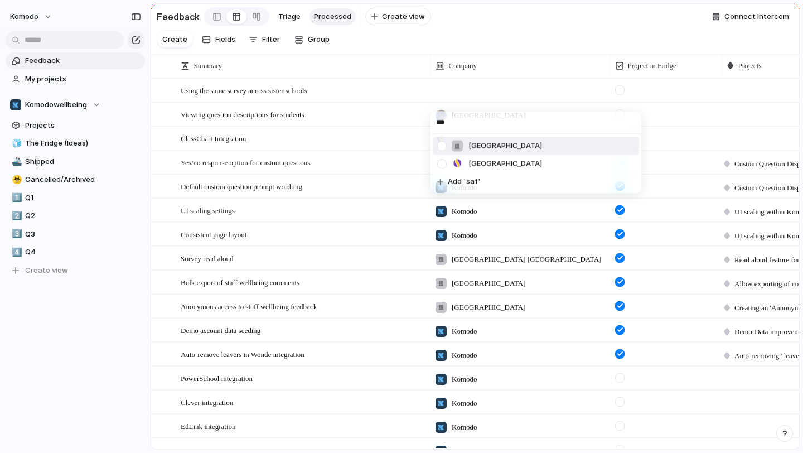
type input "***"
click at [443, 146] on div at bounding box center [442, 146] width 20 height 20
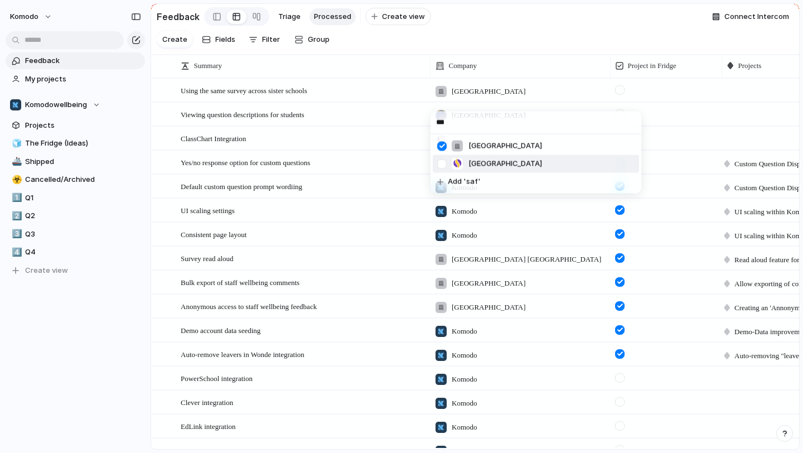
click at [442, 167] on div at bounding box center [442, 164] width 20 height 20
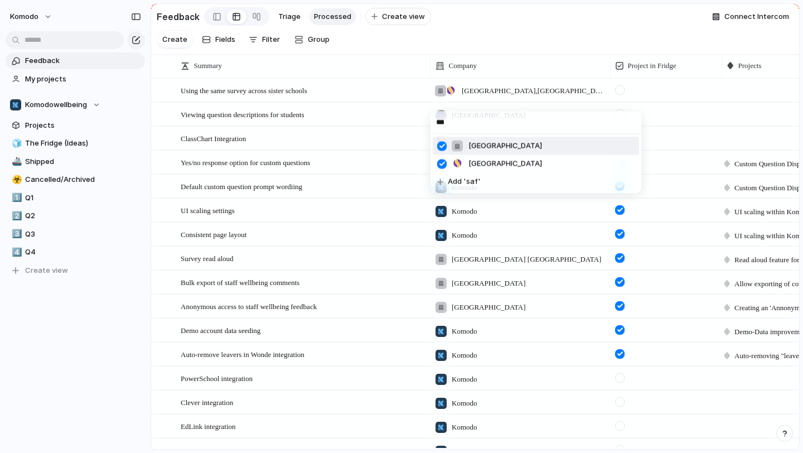
click at [653, 96] on div "*** [GEOGRAPHIC_DATA] [GEOGRAPHIC_DATA] Add 'saf'" at bounding box center [401, 226] width 803 height 453
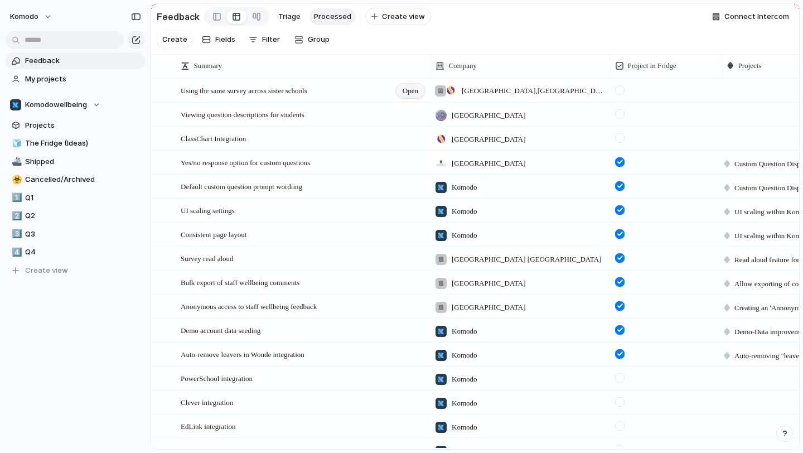
click at [403, 97] on span "Open" at bounding box center [411, 90] width 16 height 11
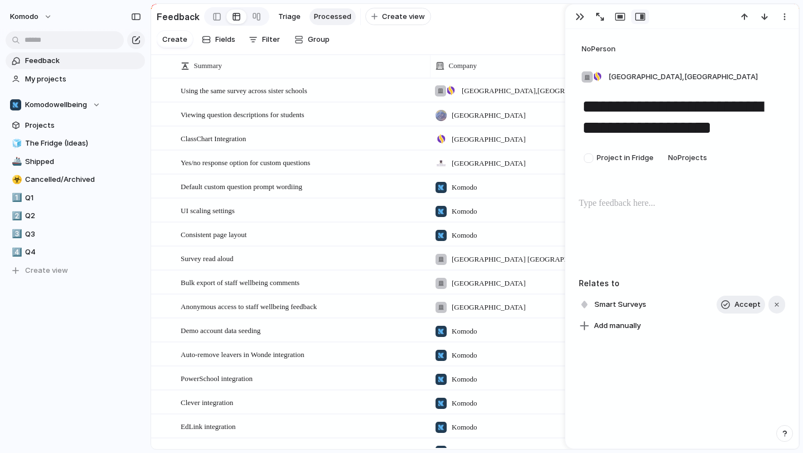
click at [639, 209] on p at bounding box center [682, 203] width 206 height 13
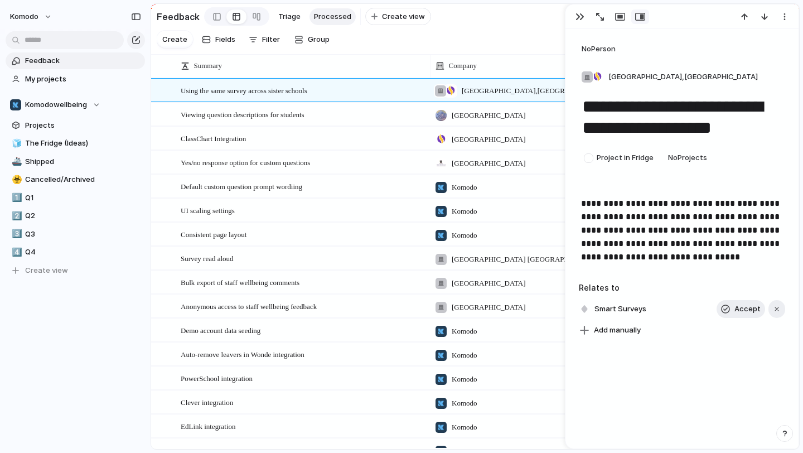
click at [684, 257] on p "**********" at bounding box center [682, 230] width 202 height 67
click at [776, 257] on p "**********" at bounding box center [682, 230] width 202 height 67
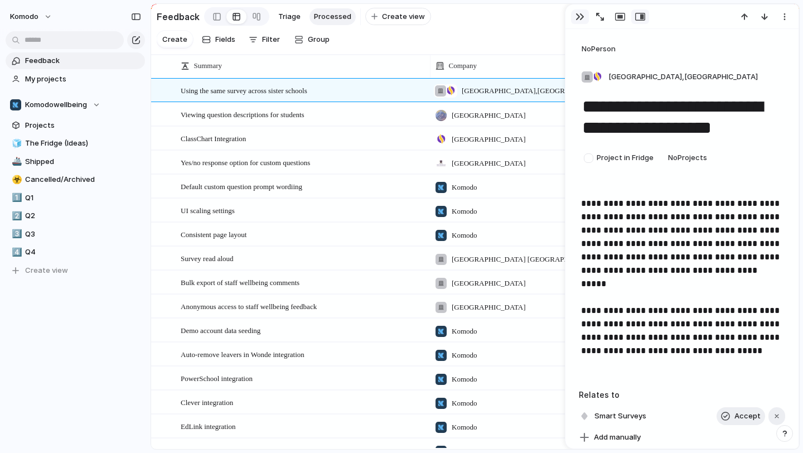
click at [576, 15] on div "button" at bounding box center [580, 16] width 9 height 9
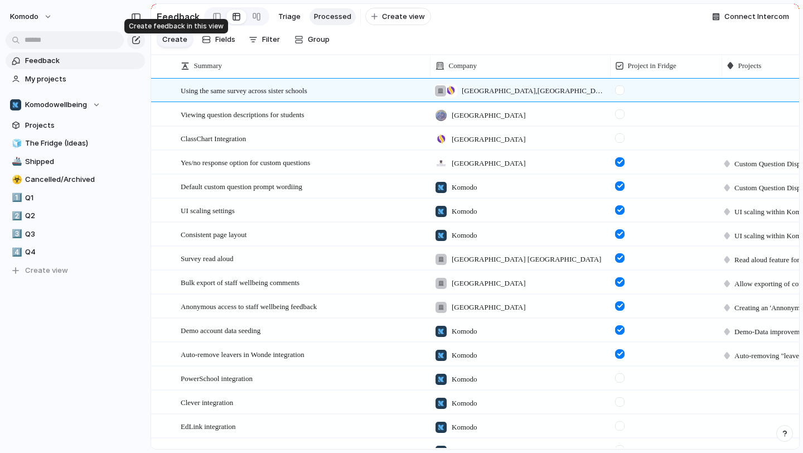
click at [177, 41] on span "Create" at bounding box center [174, 39] width 25 height 11
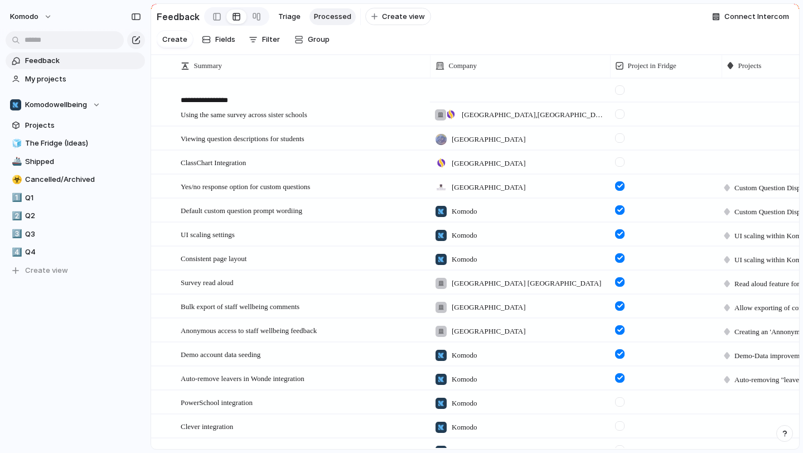
type textarea "**********"
click at [502, 95] on div at bounding box center [520, 90] width 180 height 23
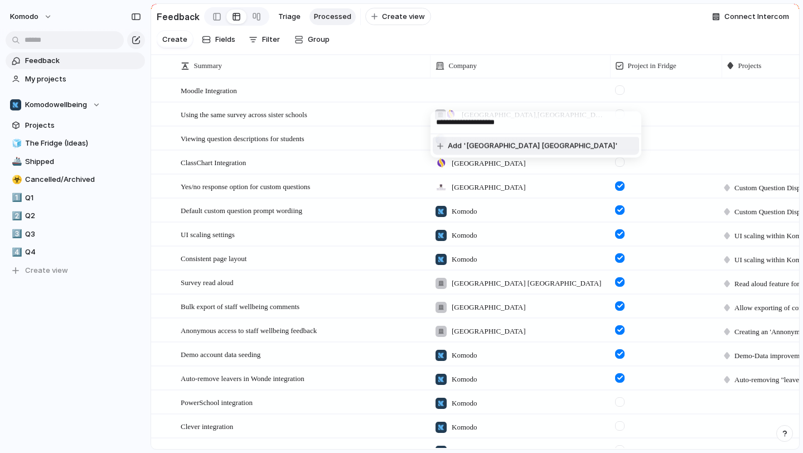
type input "**********"
click at [536, 140] on li "Add '[GEOGRAPHIC_DATA] [GEOGRAPHIC_DATA]'" at bounding box center [536, 146] width 206 height 18
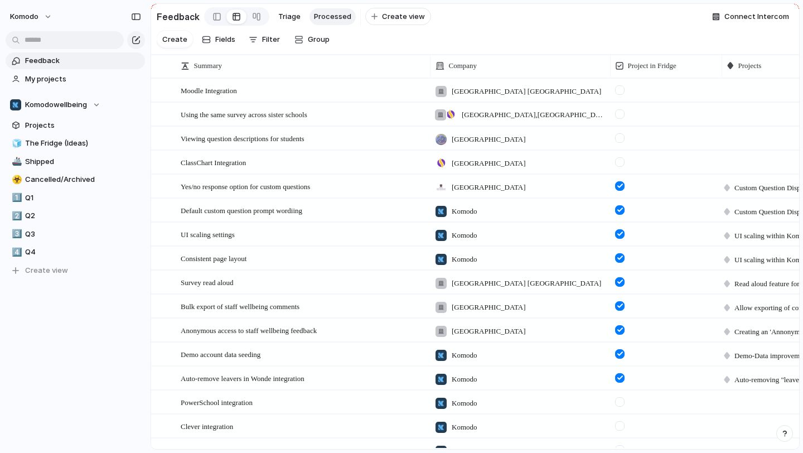
click at [546, 98] on div "[GEOGRAPHIC_DATA] [GEOGRAPHIC_DATA]" at bounding box center [520, 88] width 179 height 18
click at [338, 106] on div "[GEOGRAPHIC_DATA] [GEOGRAPHIC_DATA] [GEOGRAPHIC_DATA][PERSON_NAME] [GEOGRAPHIC_…" at bounding box center [401, 226] width 803 height 453
click at [415, 97] on span "Open" at bounding box center [411, 90] width 16 height 11
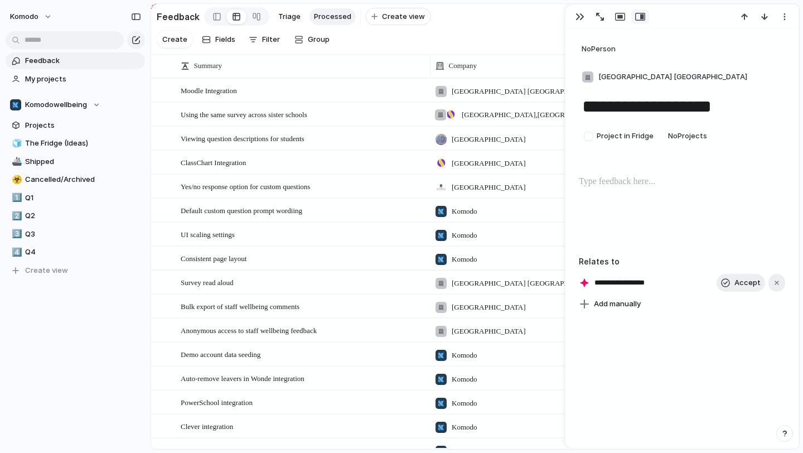
click at [645, 175] on div at bounding box center [682, 210] width 206 height 71
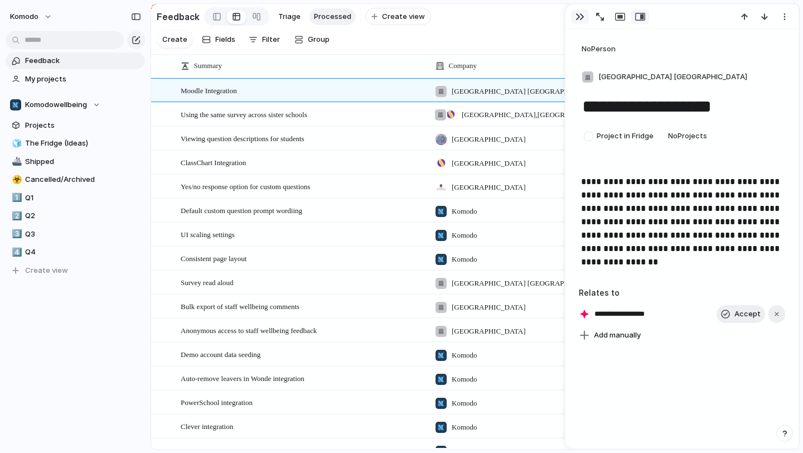
click at [582, 11] on button "button" at bounding box center [580, 16] width 18 height 15
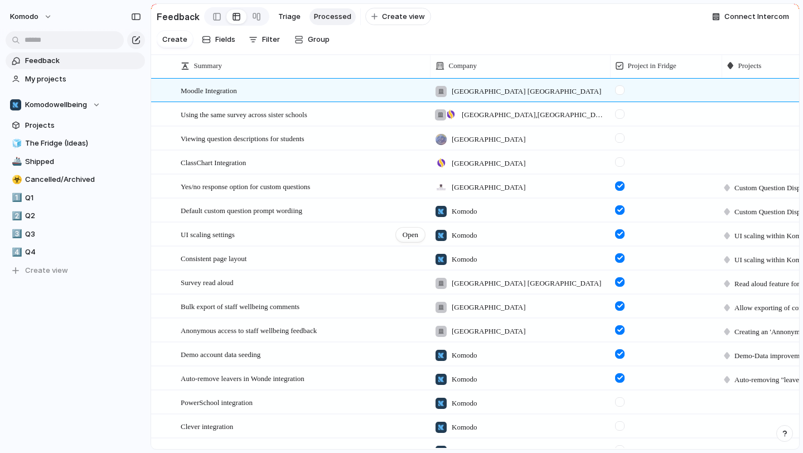
scroll to position [528, 0]
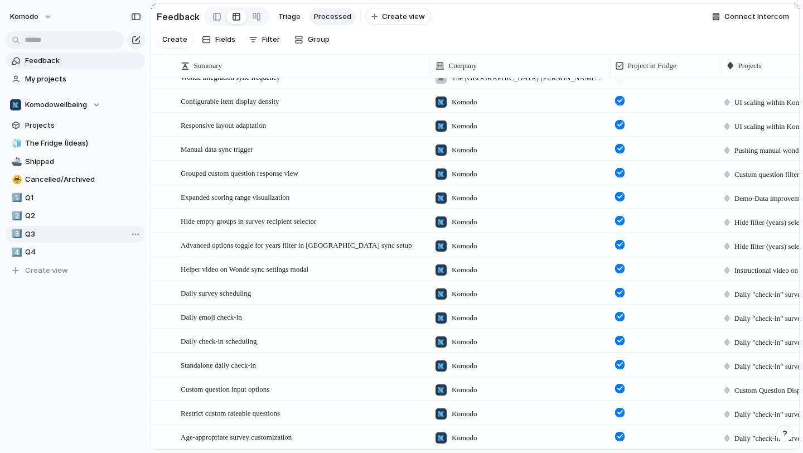
click at [38, 230] on span "Q3" at bounding box center [83, 234] width 116 height 11
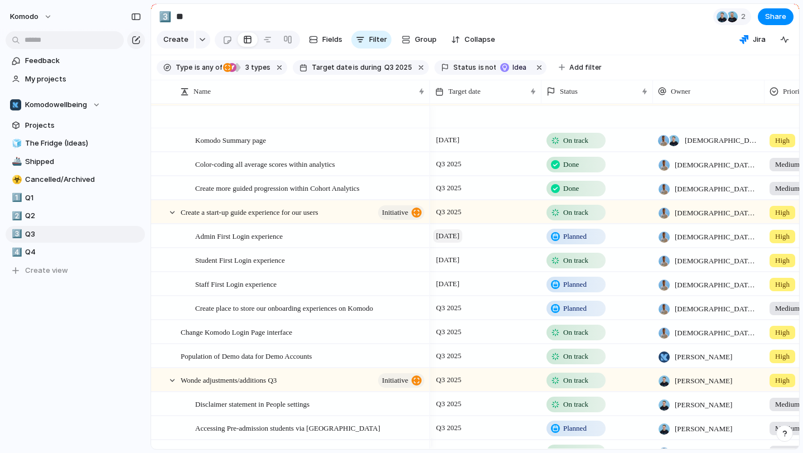
scroll to position [119, 0]
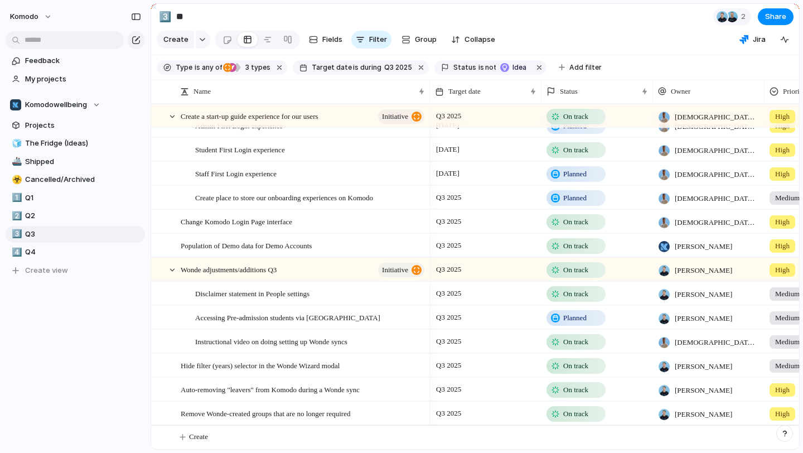
click at [588, 220] on span "On track" at bounding box center [576, 221] width 25 height 11
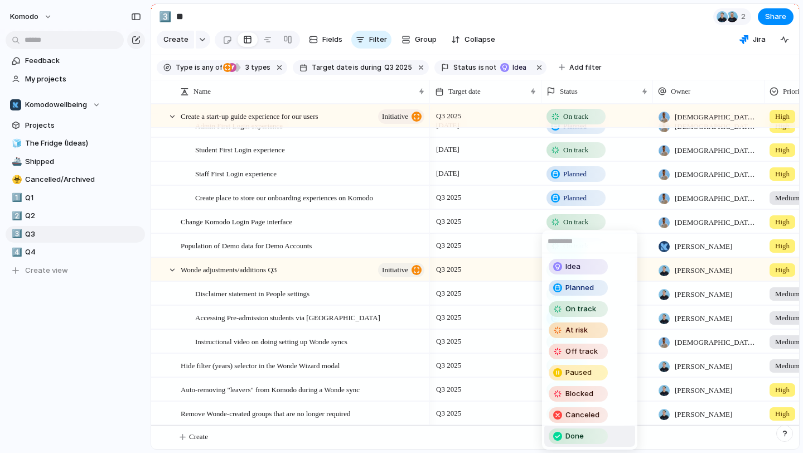
click at [573, 431] on span "Done" at bounding box center [575, 436] width 18 height 11
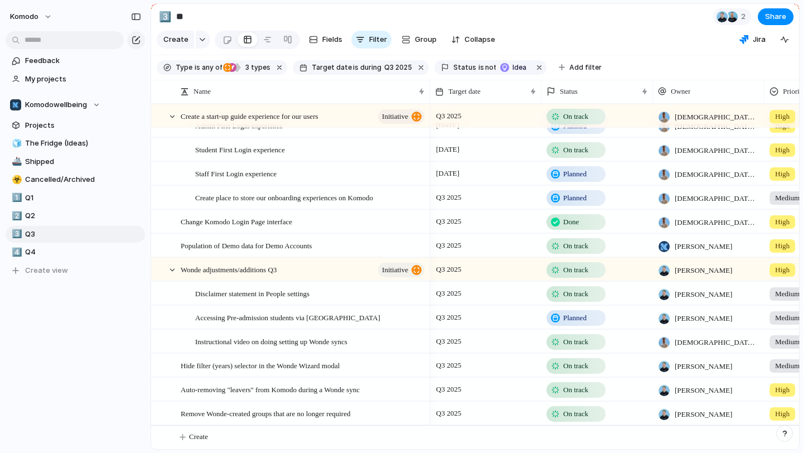
click at [583, 342] on span "On track" at bounding box center [576, 341] width 25 height 11
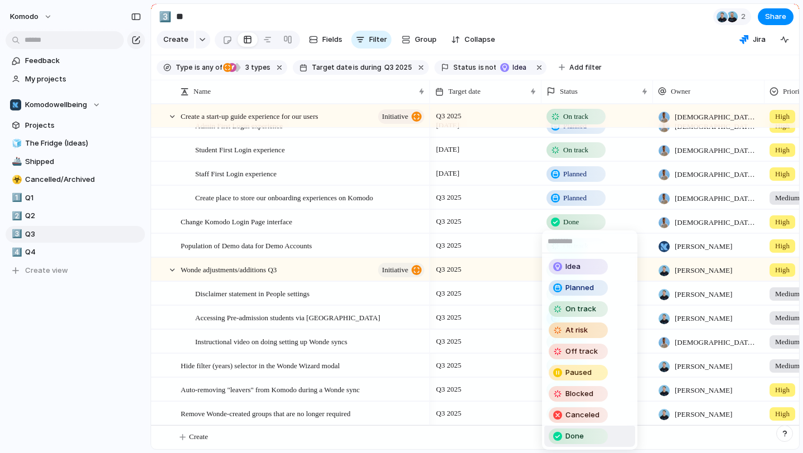
click at [583, 440] on span "Done" at bounding box center [575, 436] width 18 height 11
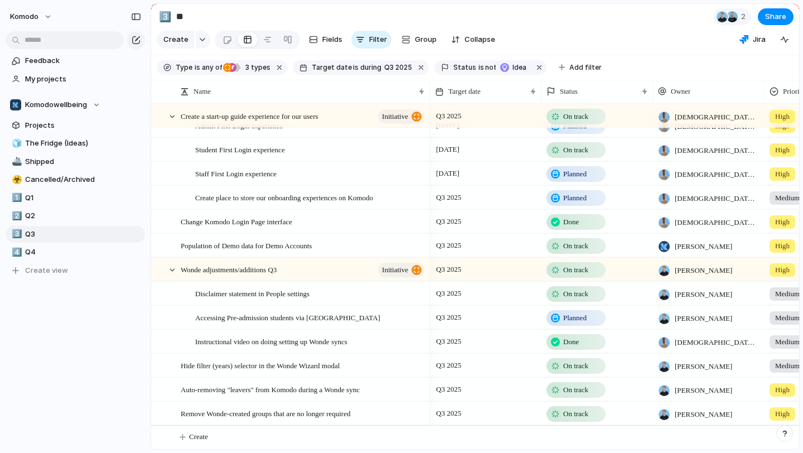
click at [581, 293] on span "On track" at bounding box center [576, 293] width 25 height 11
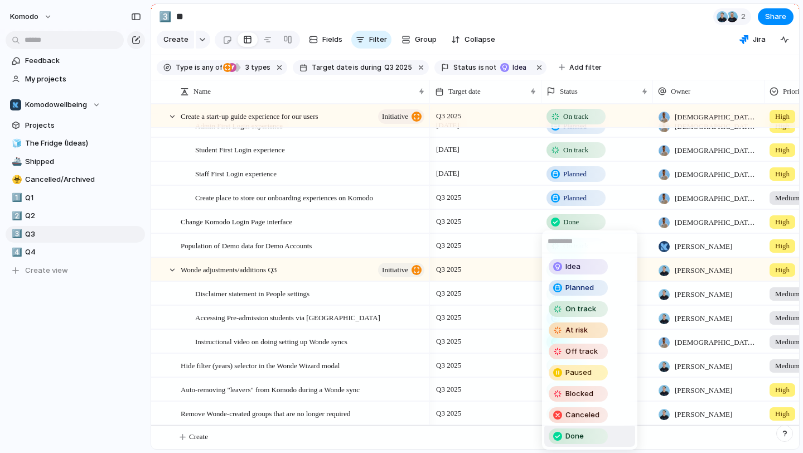
click at [579, 440] on span "Done" at bounding box center [575, 436] width 18 height 11
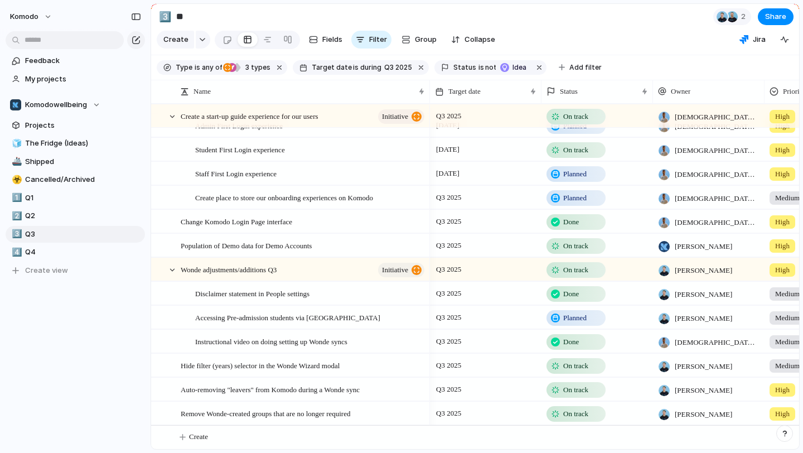
click at [581, 365] on span "On track" at bounding box center [576, 365] width 25 height 11
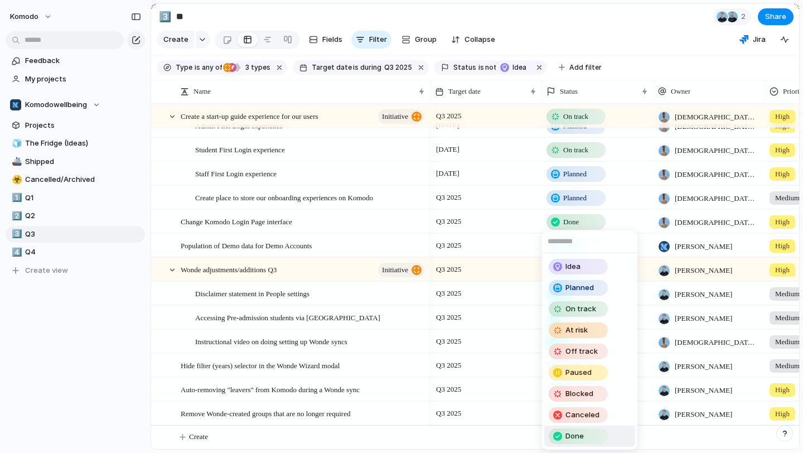
click at [588, 440] on div "Done" at bounding box center [578, 436] width 57 height 13
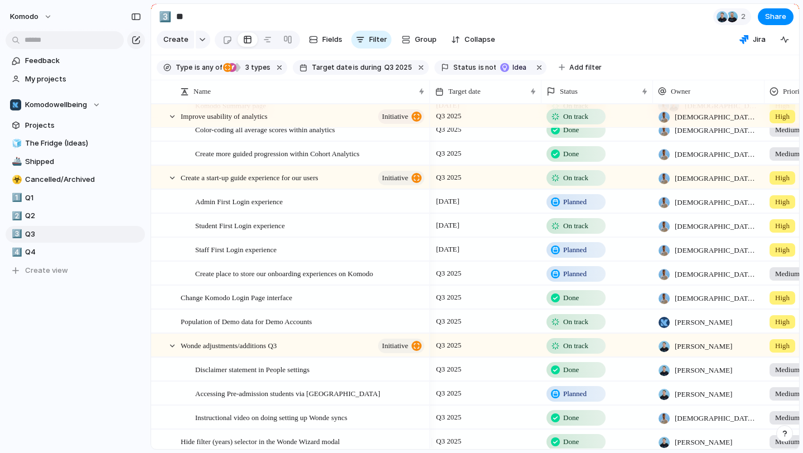
scroll to position [39, 0]
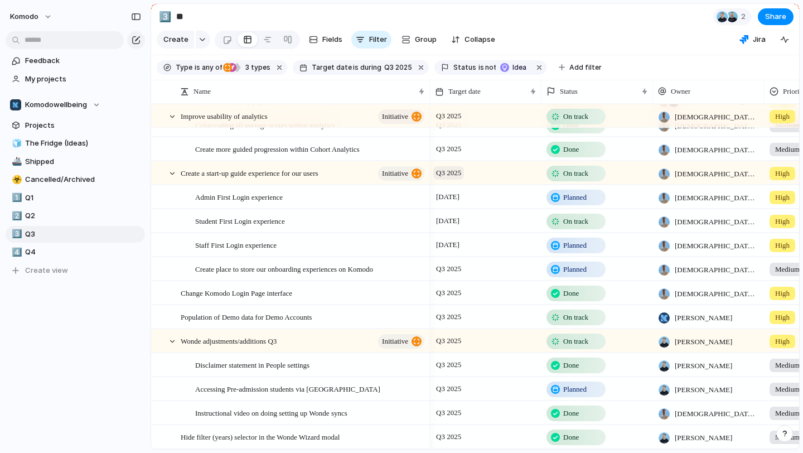
click at [460, 180] on span "Q3 2025" at bounding box center [449, 172] width 31 height 13
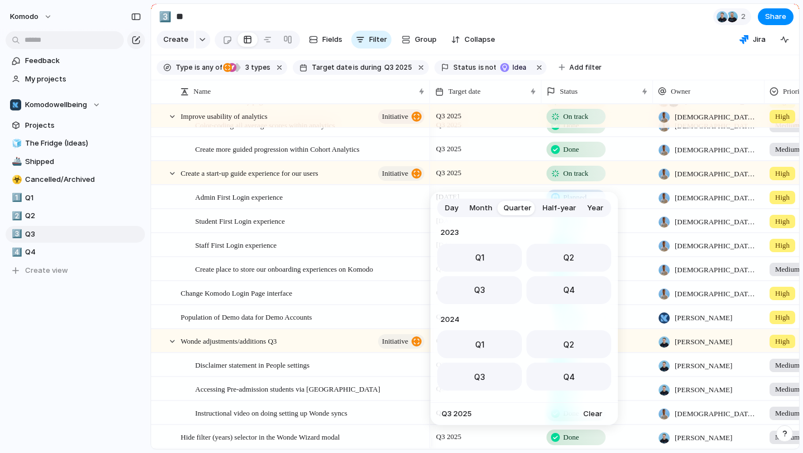
scroll to position [177, 0]
click at [489, 209] on span "Month" at bounding box center [481, 208] width 23 height 11
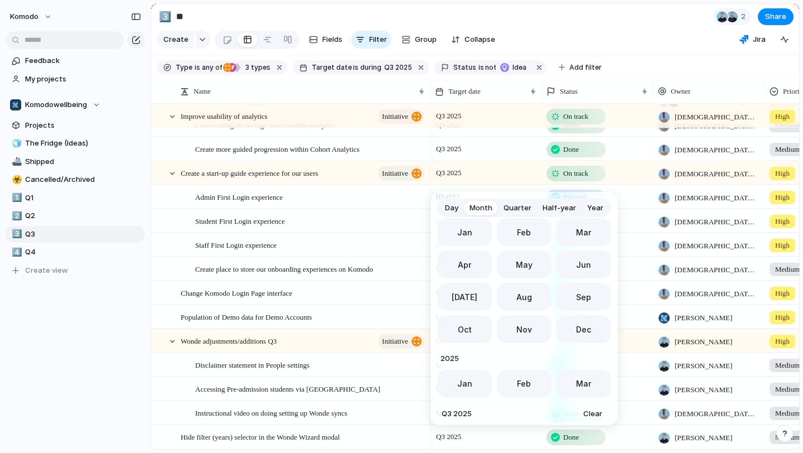
scroll to position [306, 0]
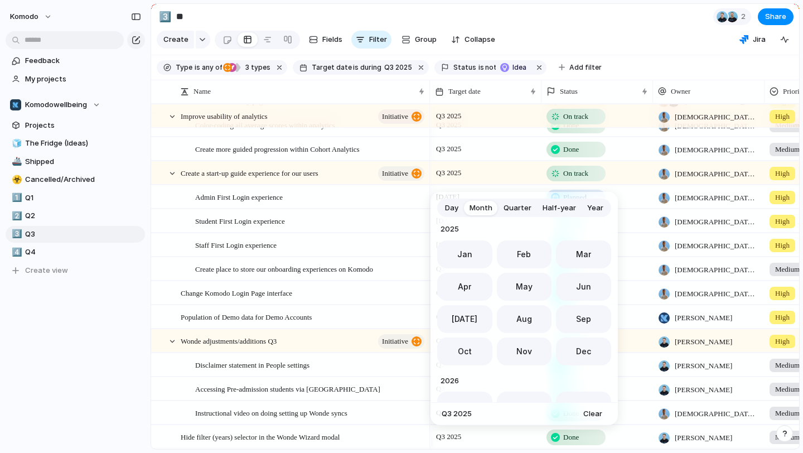
click at [630, 42] on div "Day Month Quarter Half-year Year [DATE] Feb Mar Apr May Jun [DATE] Aug Sep Oct …" at bounding box center [401, 226] width 803 height 453
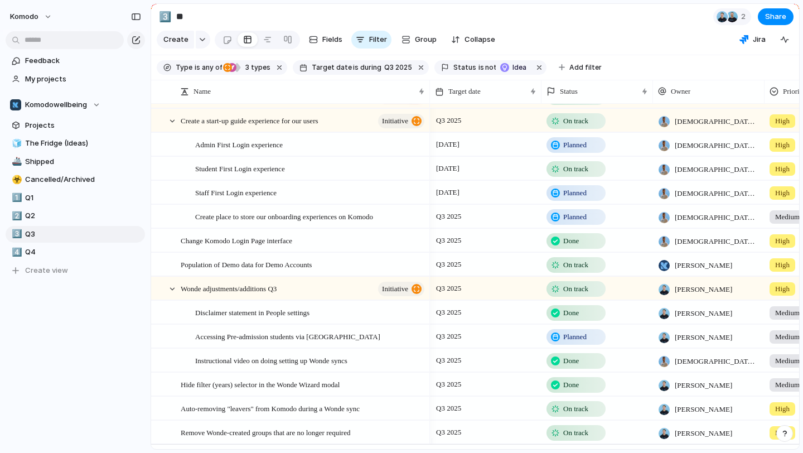
scroll to position [119, 0]
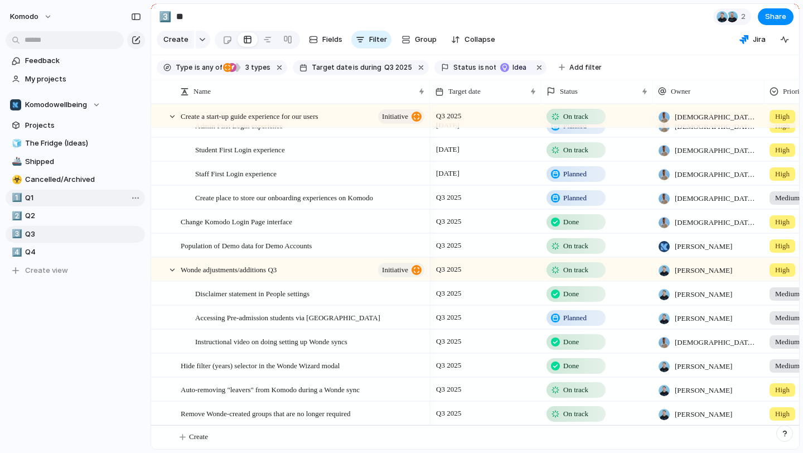
click at [62, 203] on link "1️⃣ Q1" at bounding box center [75, 198] width 139 height 17
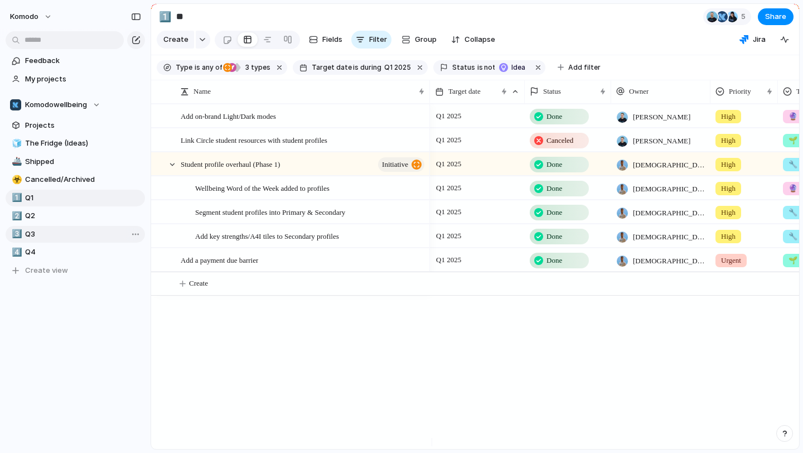
click at [56, 242] on link "3️⃣ Q3" at bounding box center [75, 234] width 139 height 17
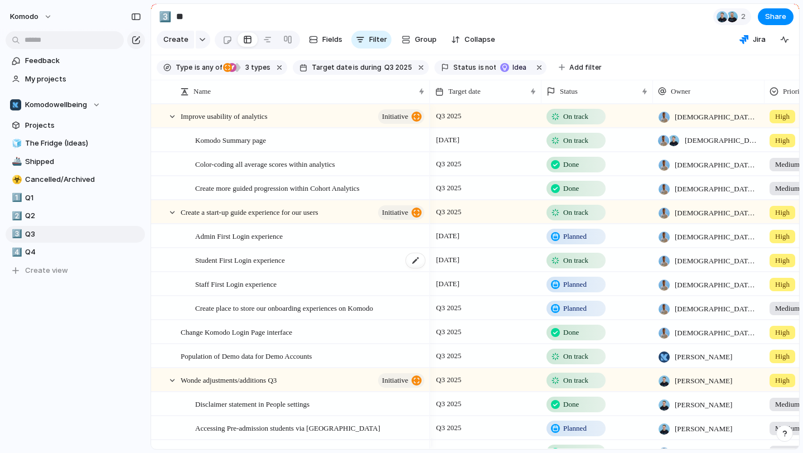
scroll to position [119, 0]
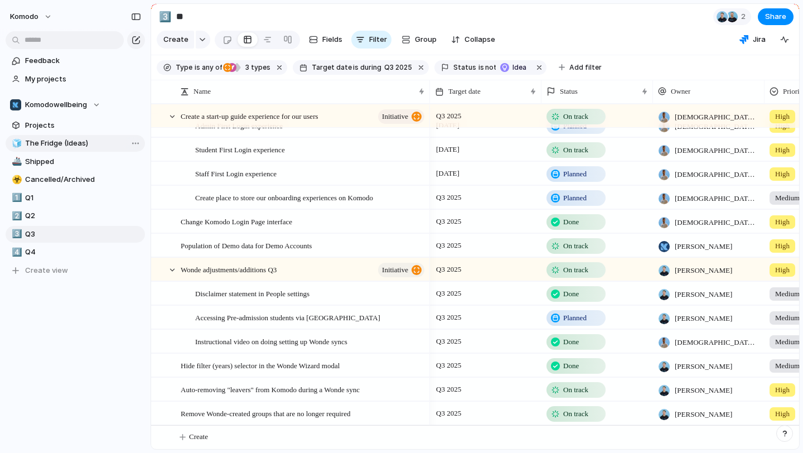
click at [69, 146] on span "The Fridge (Ideas)" at bounding box center [83, 143] width 116 height 11
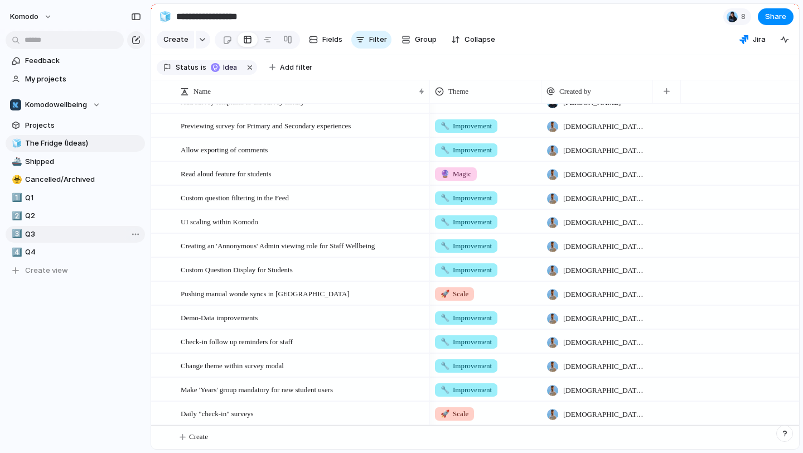
click at [42, 239] on link "3️⃣ Q3" at bounding box center [75, 234] width 139 height 17
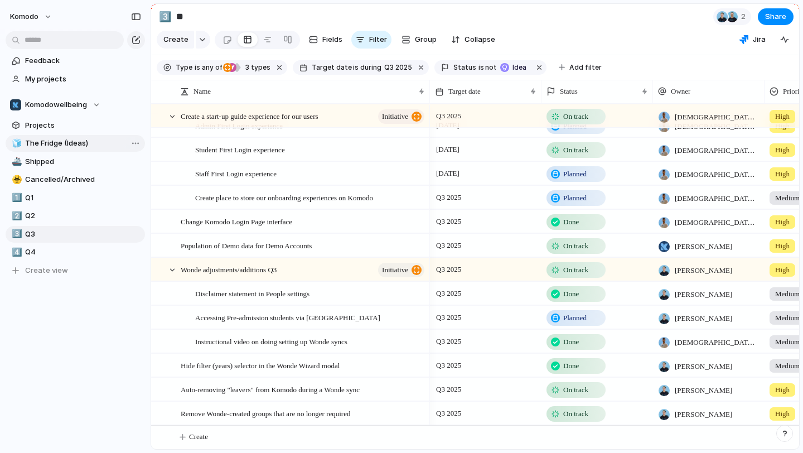
click at [55, 139] on span "The Fridge (Ideas)" at bounding box center [83, 143] width 116 height 11
type input "**********"
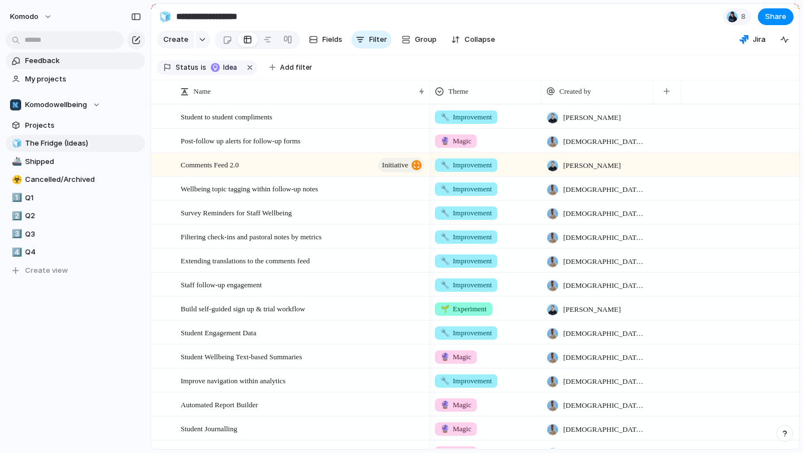
click at [30, 68] on link "Feedback" at bounding box center [75, 60] width 139 height 17
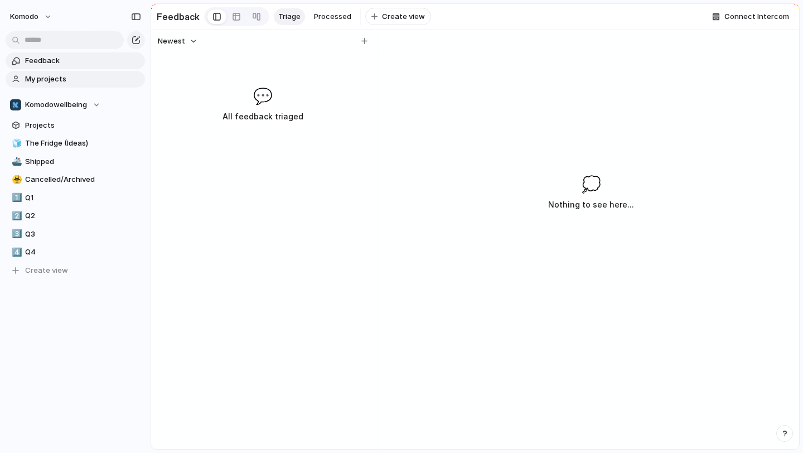
click at [45, 78] on span "My projects" at bounding box center [83, 79] width 116 height 11
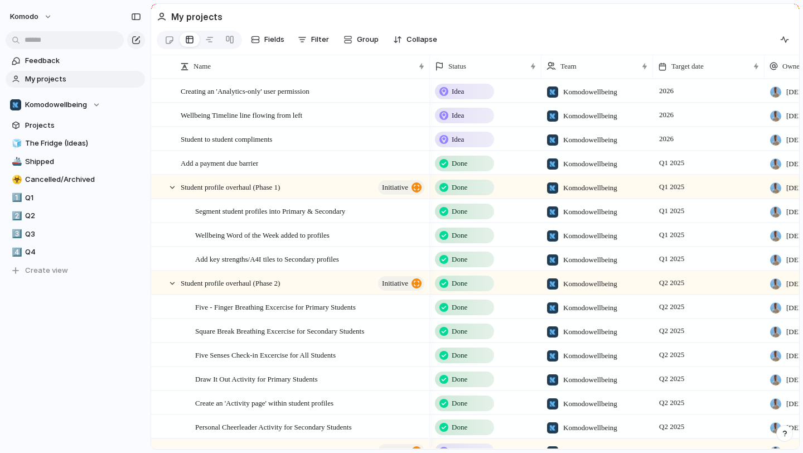
scroll to position [0, 217]
click at [109, 65] on span "Feedback" at bounding box center [83, 60] width 116 height 11
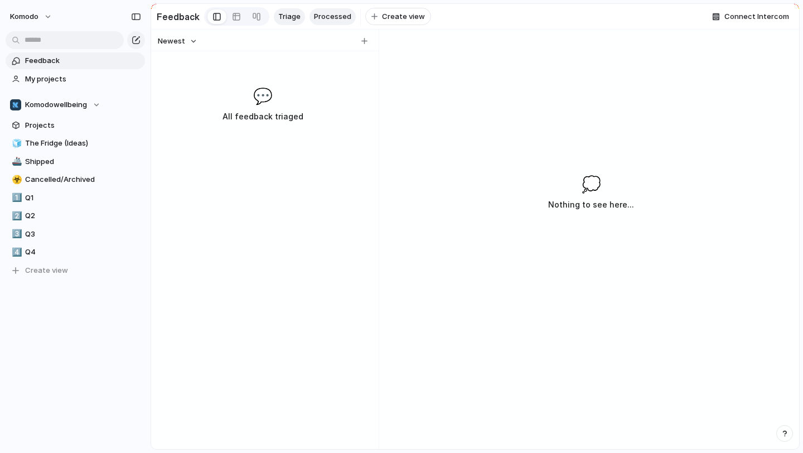
click at [341, 13] on span "Processed" at bounding box center [332, 16] width 37 height 11
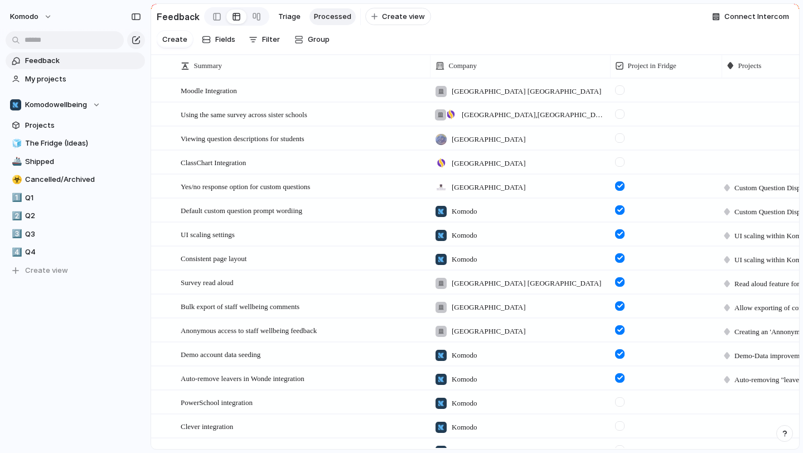
scroll to position [0, 62]
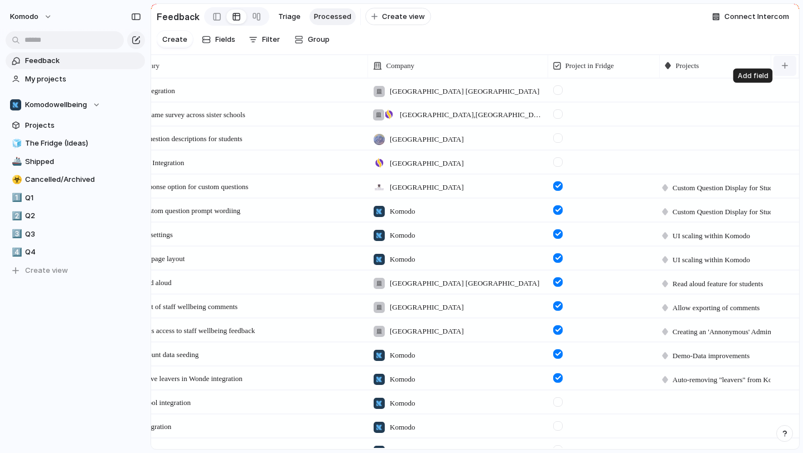
click at [784, 69] on div "button" at bounding box center [785, 65] width 6 height 6
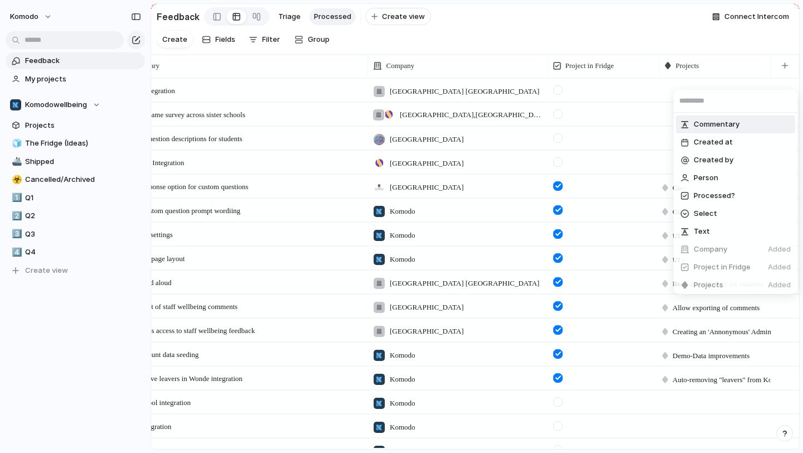
click at [783, 76] on div "Commentary Created at Created by Person Processed? Select Text Company Added Pr…" at bounding box center [401, 226] width 803 height 453
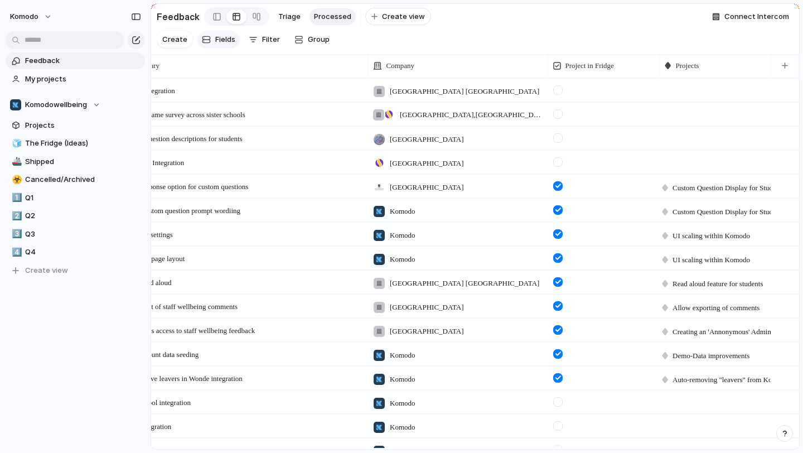
click at [225, 45] on span "Fields" at bounding box center [225, 39] width 20 height 11
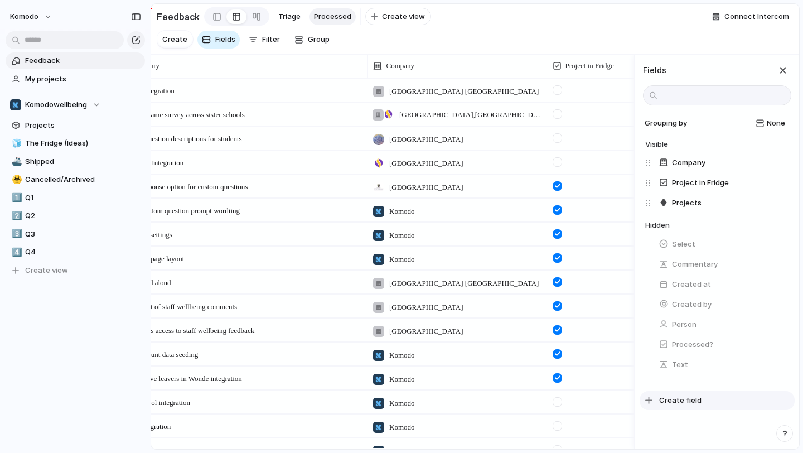
click at [686, 406] on span "Create field" at bounding box center [681, 400] width 42 height 11
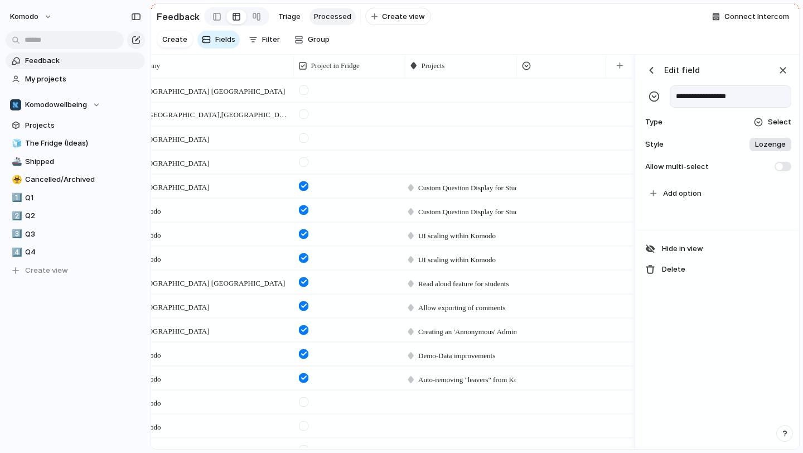
type input "**********"
click at [777, 128] on span "Select" at bounding box center [779, 122] width 23 height 11
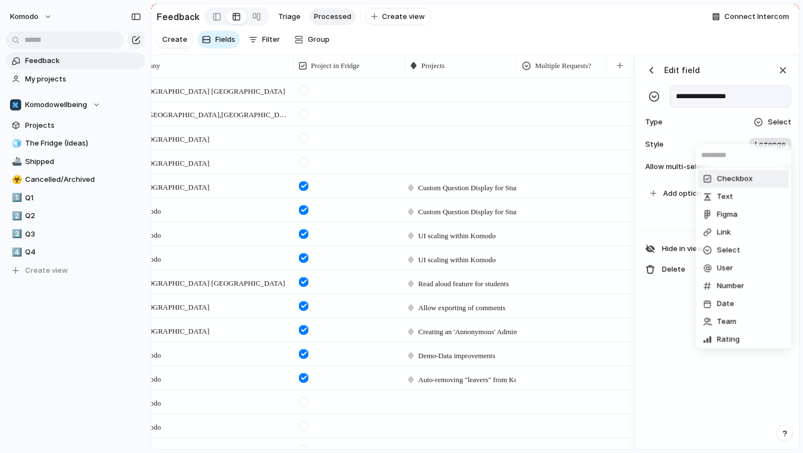
click at [751, 181] on span "Checkbox" at bounding box center [736, 179] width 36 height 11
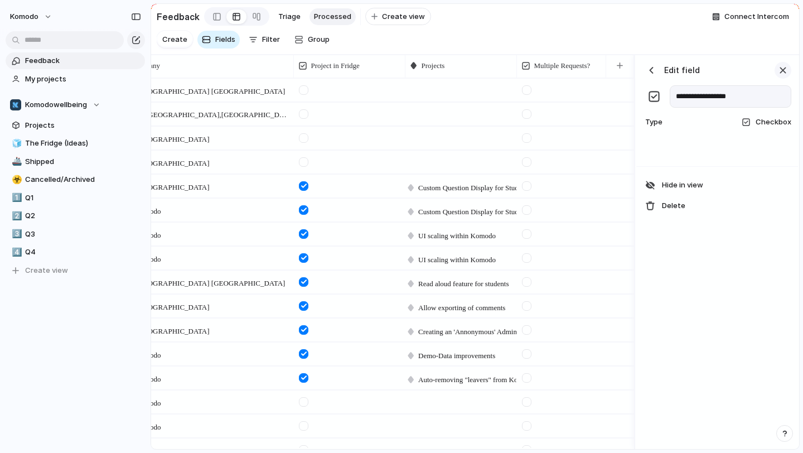
click at [787, 76] on div "button" at bounding box center [783, 70] width 12 height 12
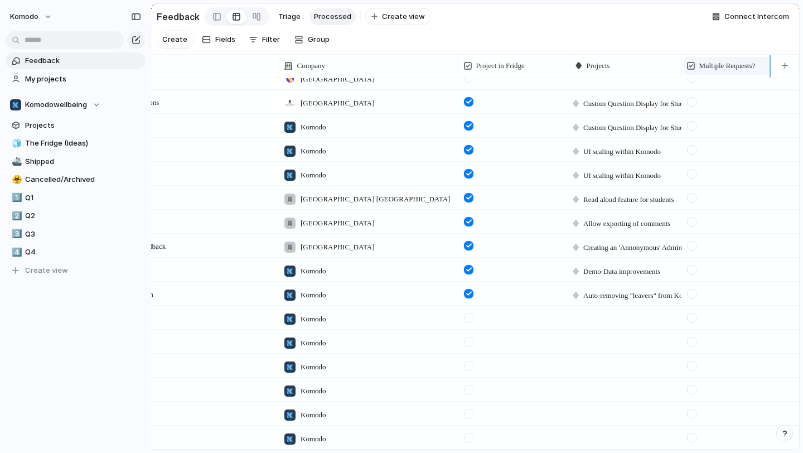
click at [739, 71] on span "Multiple Requests?" at bounding box center [728, 65] width 56 height 11
click at [726, 122] on li "Hide" at bounding box center [728, 119] width 82 height 18
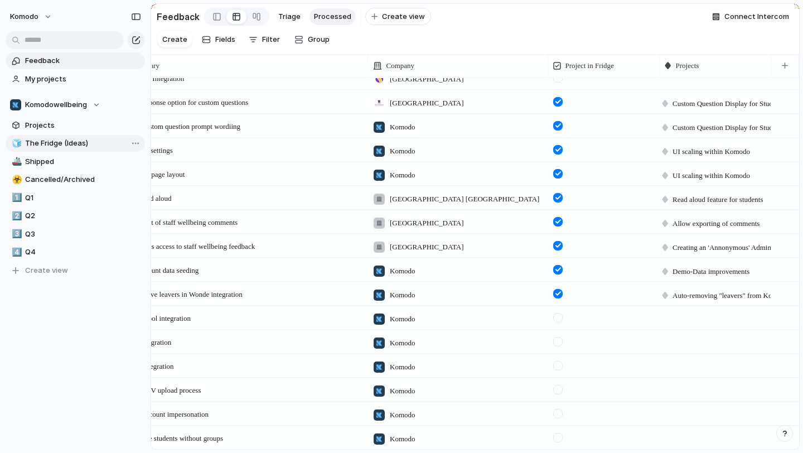
click at [58, 144] on span "The Fridge (Ideas)" at bounding box center [83, 143] width 116 height 11
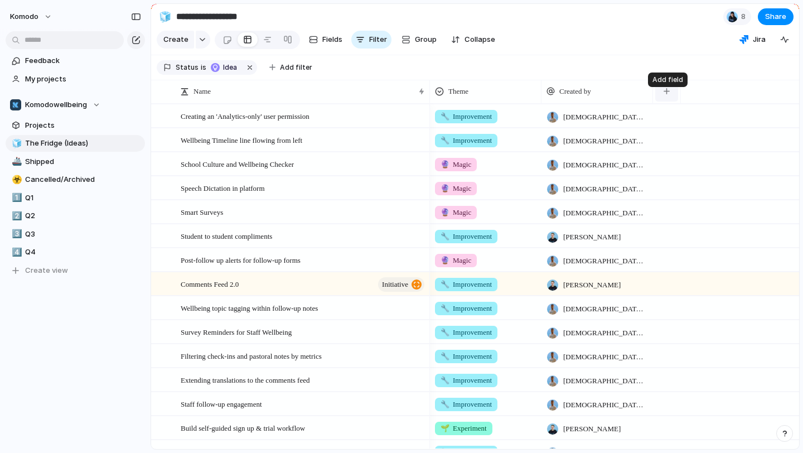
click at [662, 94] on button "button" at bounding box center [667, 91] width 23 height 20
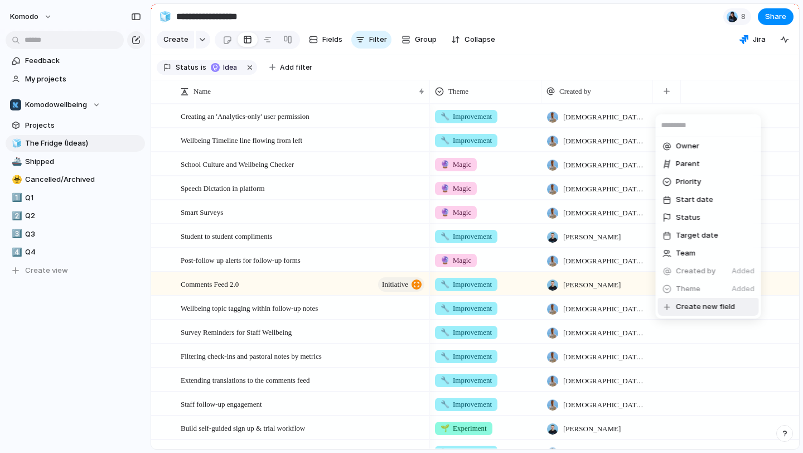
click at [709, 306] on span "Create new field" at bounding box center [705, 306] width 59 height 11
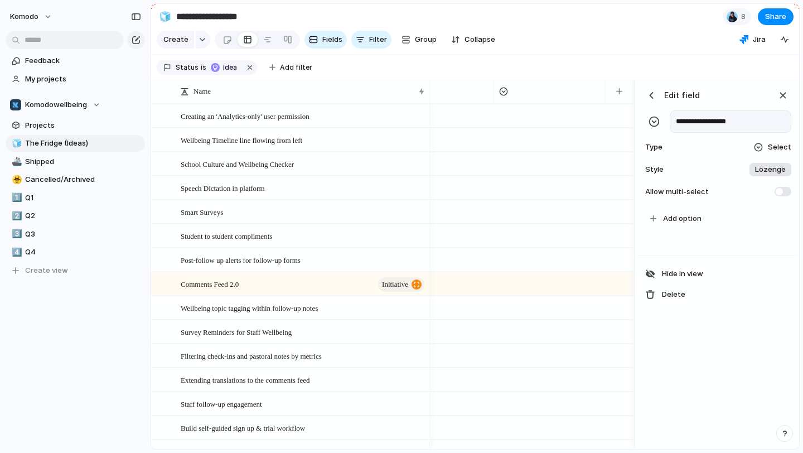
type input "**********"
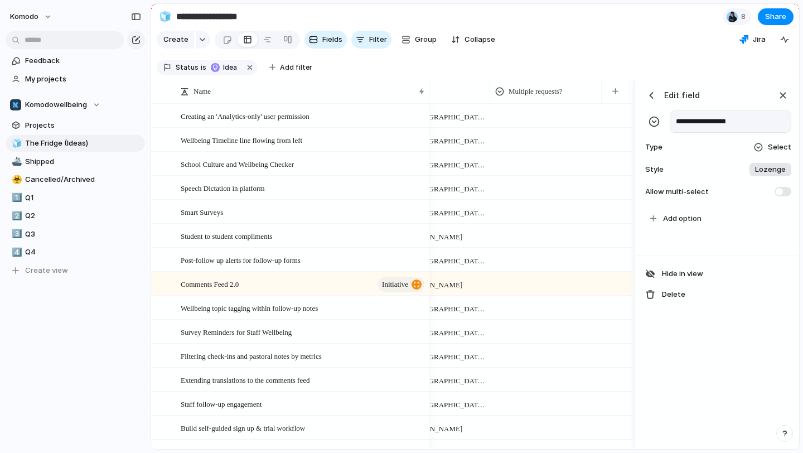
click at [770, 153] on span "Select" at bounding box center [779, 147] width 23 height 11
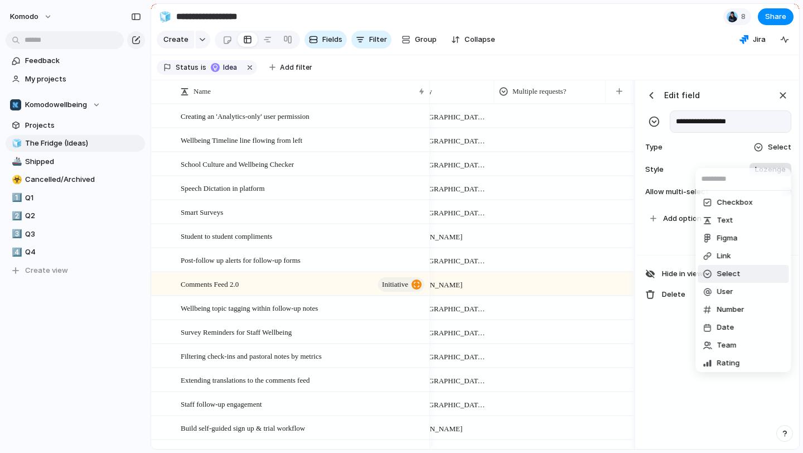
click at [744, 204] on span "Checkbox" at bounding box center [736, 202] width 36 height 11
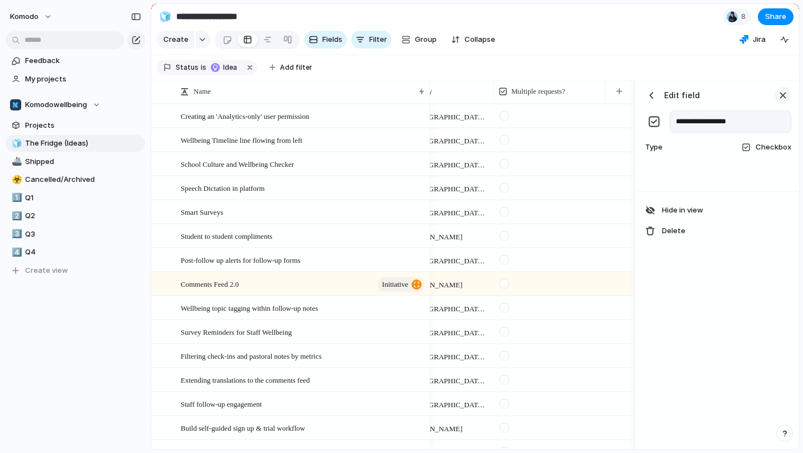
click at [781, 102] on div "button" at bounding box center [783, 95] width 12 height 12
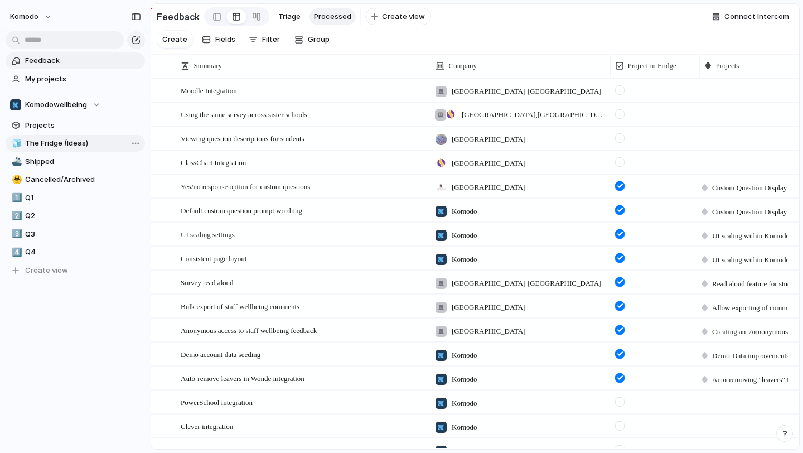
click at [78, 142] on span "The Fridge (Ideas)" at bounding box center [83, 143] width 116 height 11
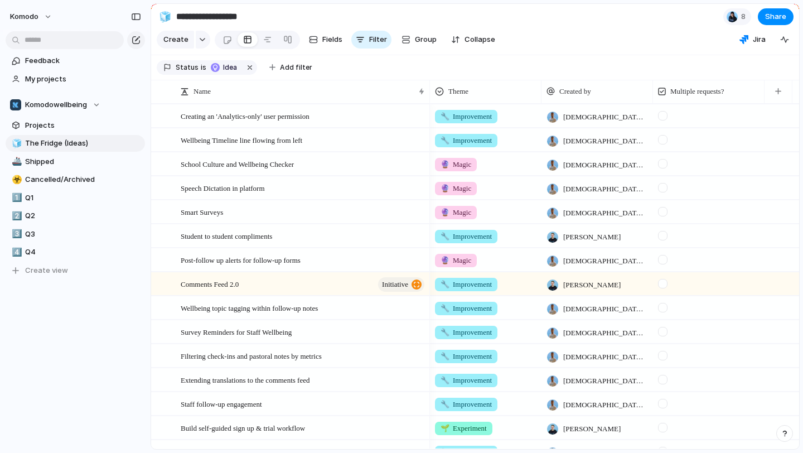
click at [662, 121] on div at bounding box center [662, 115] width 9 height 9
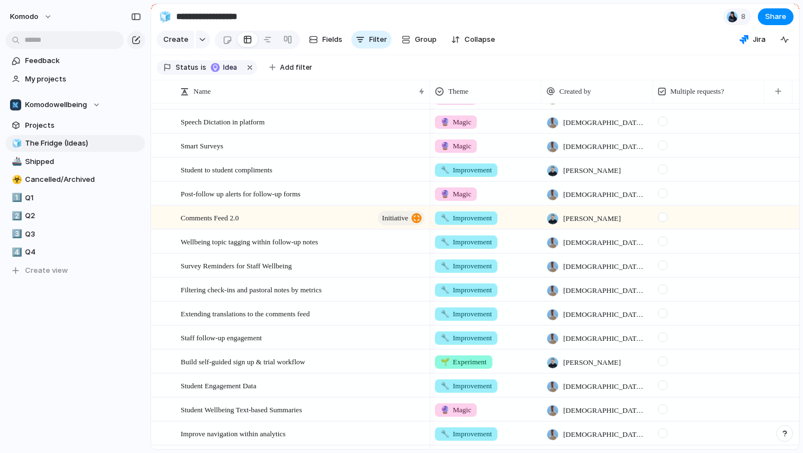
click at [662, 222] on div at bounding box center [662, 217] width 9 height 9
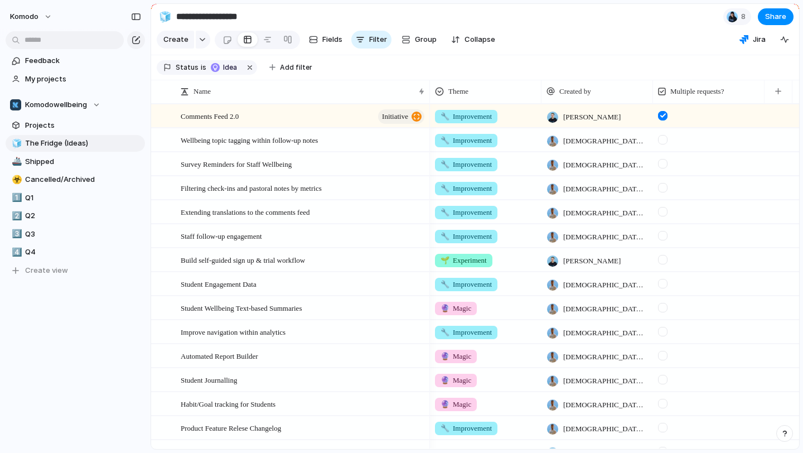
click at [663, 240] on div at bounding box center [662, 235] width 9 height 9
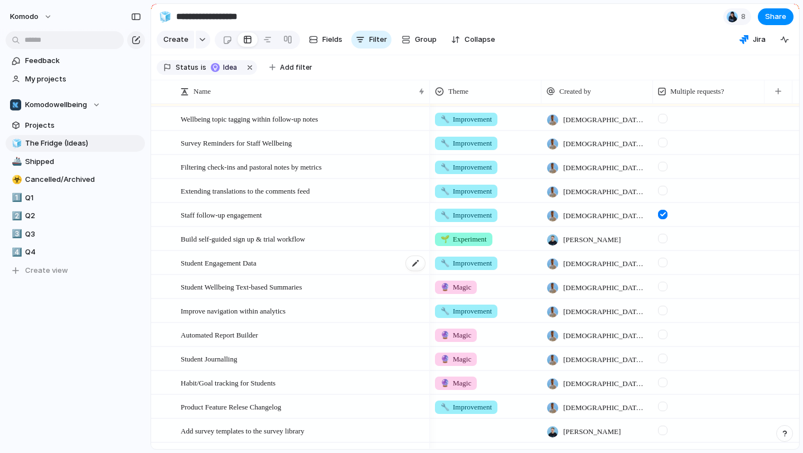
click at [345, 271] on div "Student Engagement Data" at bounding box center [304, 263] width 246 height 23
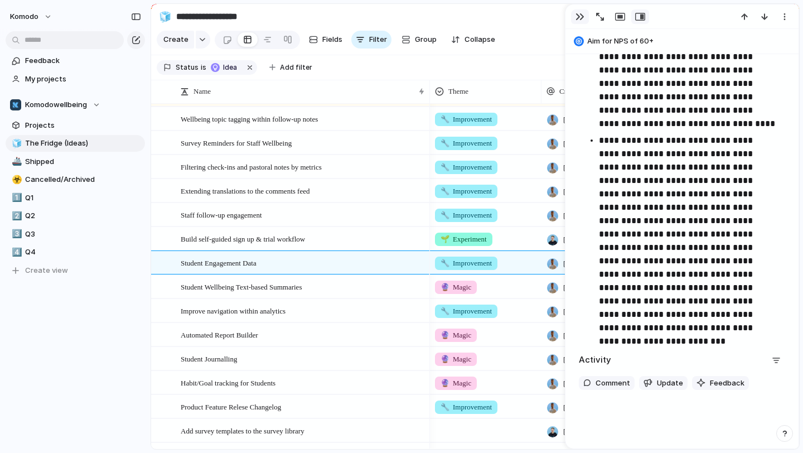
click at [580, 14] on div "button" at bounding box center [580, 16] width 9 height 9
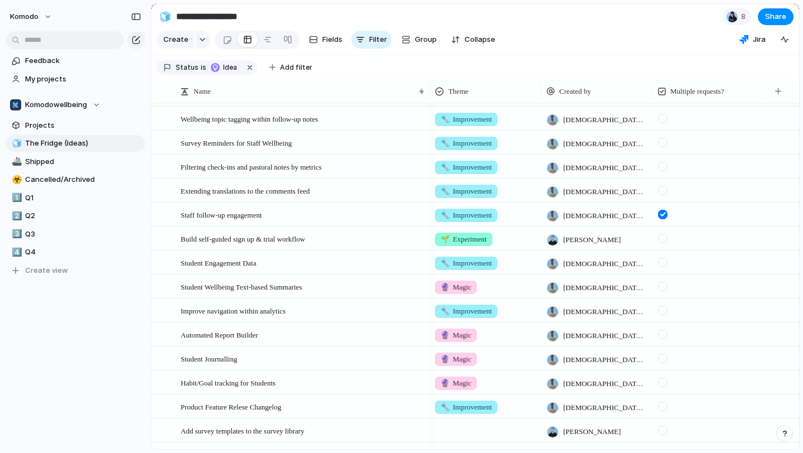
click at [666, 291] on div at bounding box center [662, 286] width 9 height 9
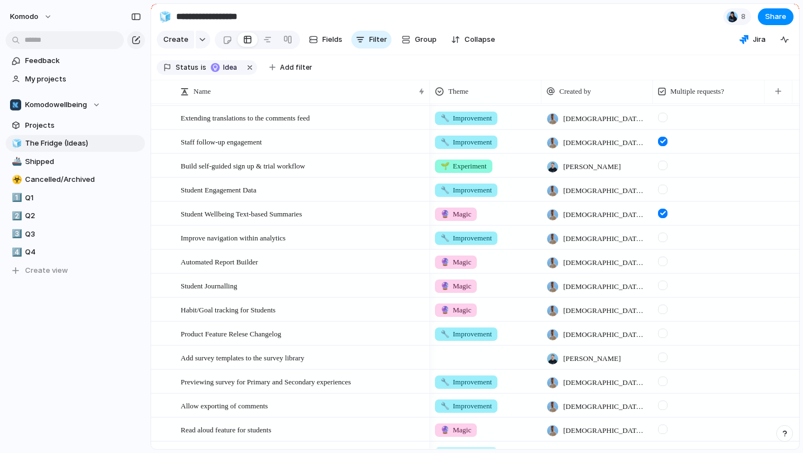
click at [662, 266] on div at bounding box center [662, 261] width 9 height 9
click at [662, 290] on div at bounding box center [662, 285] width 9 height 9
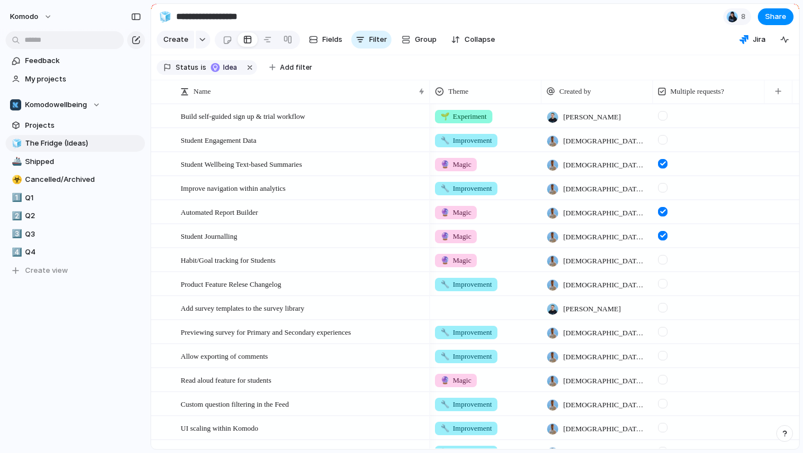
click at [666, 312] on div at bounding box center [662, 307] width 9 height 9
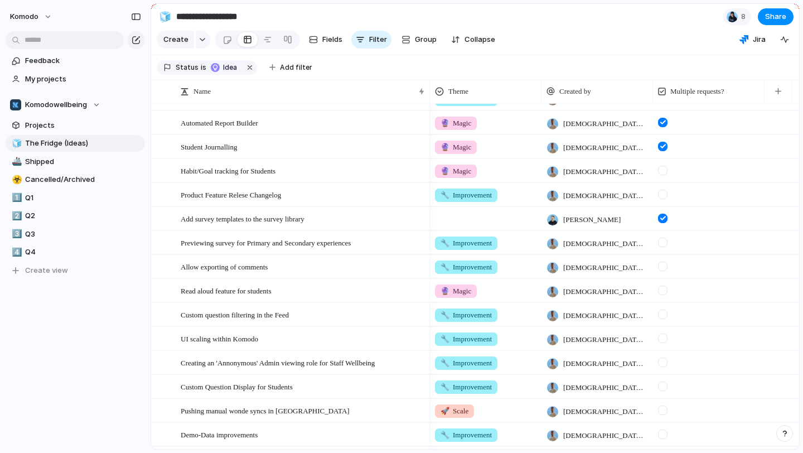
click at [662, 295] on div at bounding box center [662, 290] width 9 height 9
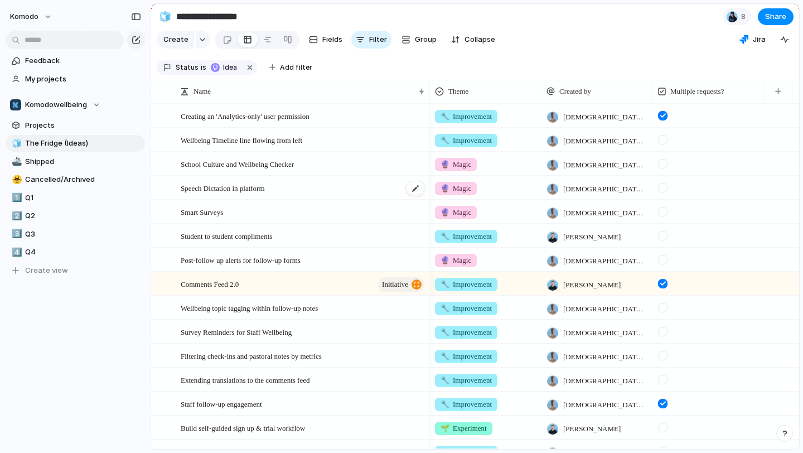
click at [347, 198] on div "Speech Dictation in platform" at bounding box center [304, 188] width 246 height 23
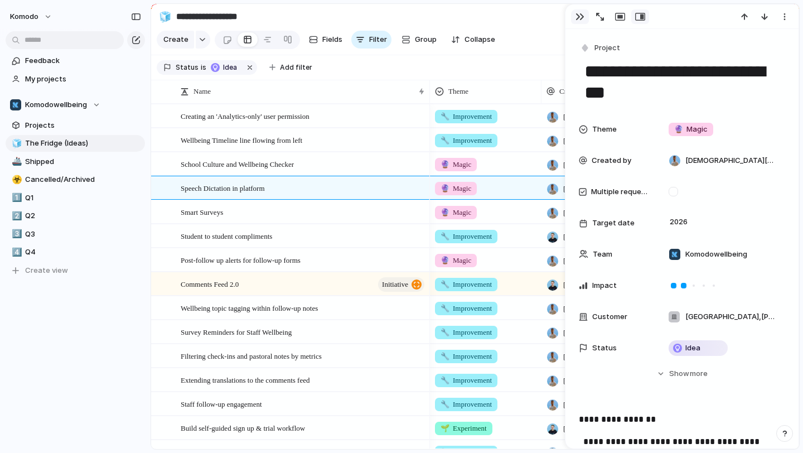
click at [578, 17] on div "button" at bounding box center [580, 16] width 9 height 9
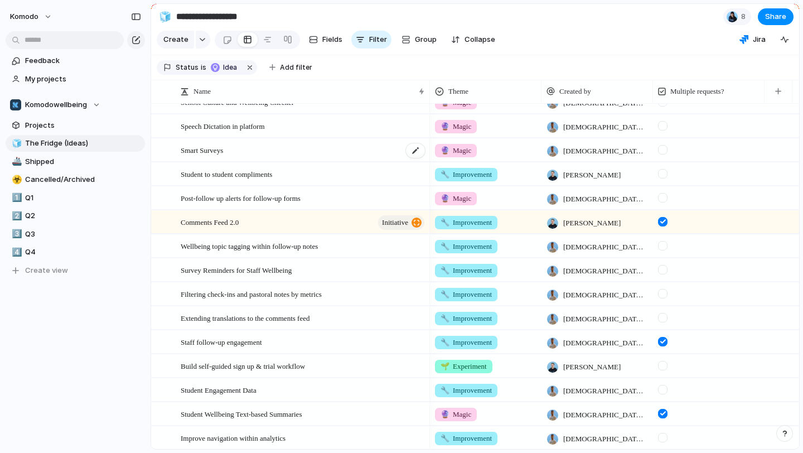
scroll to position [72, 0]
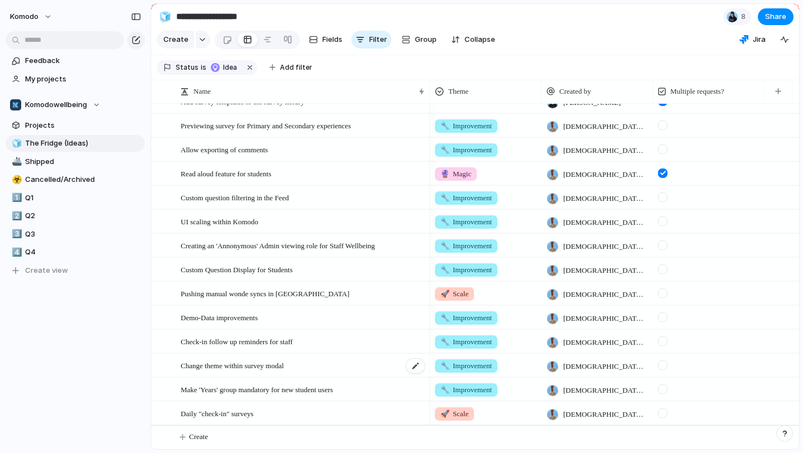
click at [337, 363] on div "Change theme within survey modal" at bounding box center [304, 365] width 246 height 23
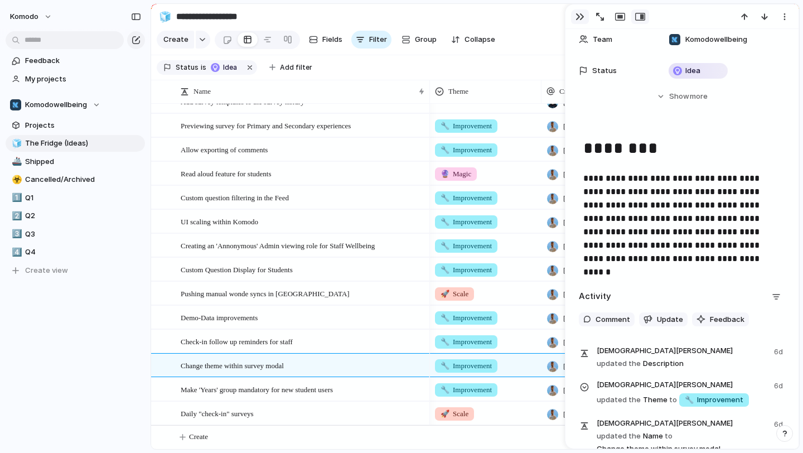
click at [578, 16] on div "button" at bounding box center [580, 16] width 9 height 9
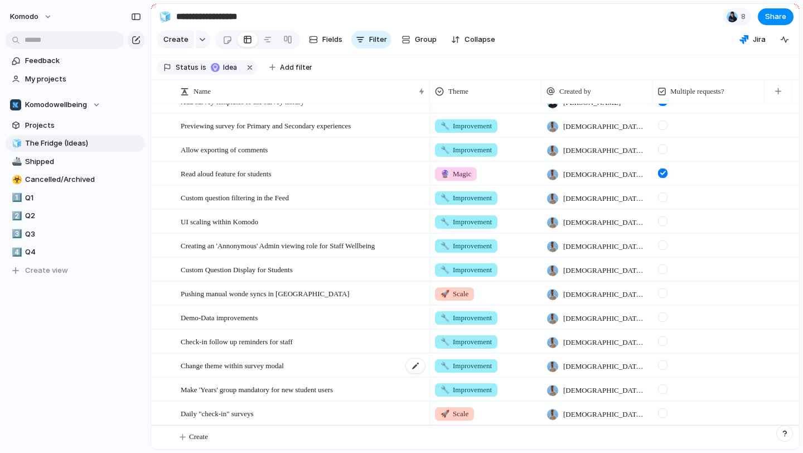
click at [328, 366] on div "Change theme within survey modal" at bounding box center [304, 365] width 246 height 23
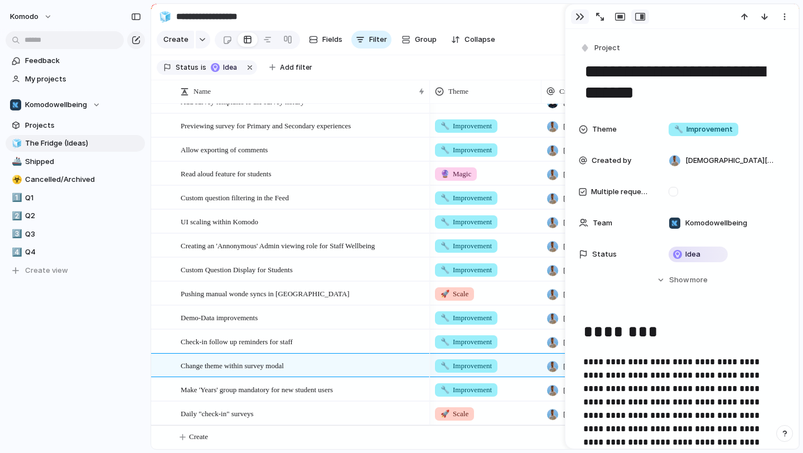
click at [579, 20] on div "button" at bounding box center [580, 16] width 9 height 9
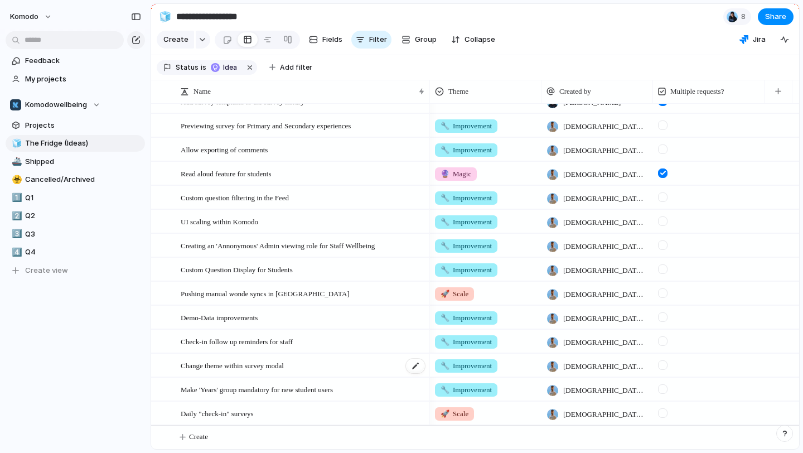
click at [336, 365] on div "Change theme within survey modal" at bounding box center [304, 365] width 246 height 23
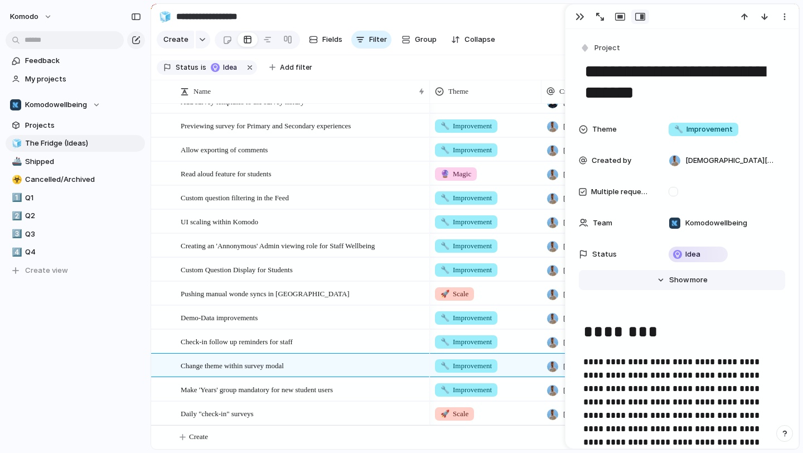
click at [657, 285] on button "Hide Show more" at bounding box center [682, 280] width 206 height 20
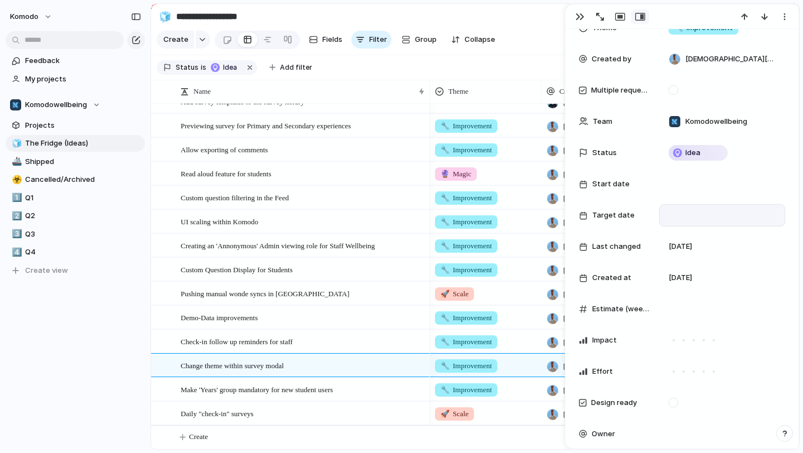
click at [677, 224] on div at bounding box center [723, 215] width 126 height 22
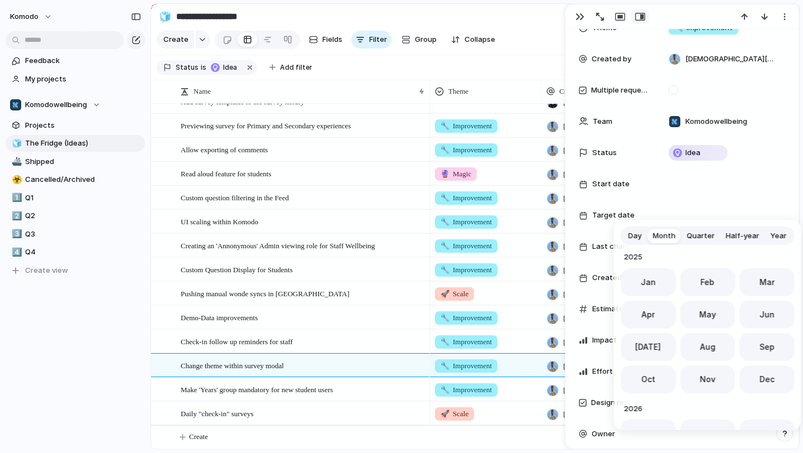
click at [696, 239] on span "Quarter" at bounding box center [701, 235] width 28 height 11
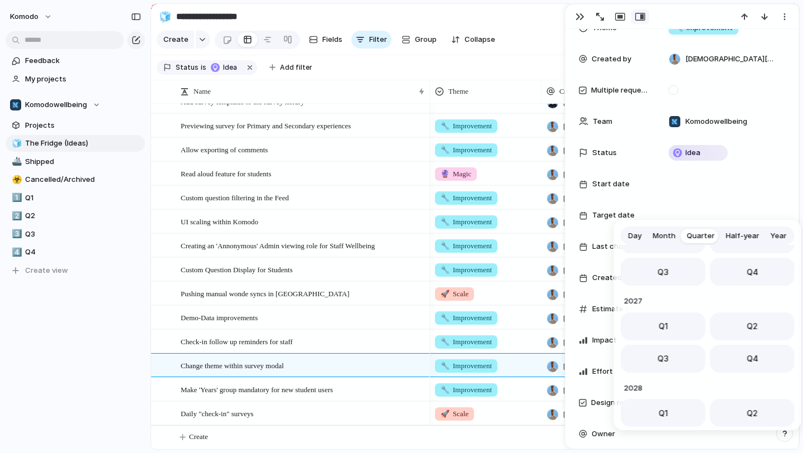
scroll to position [177, 0]
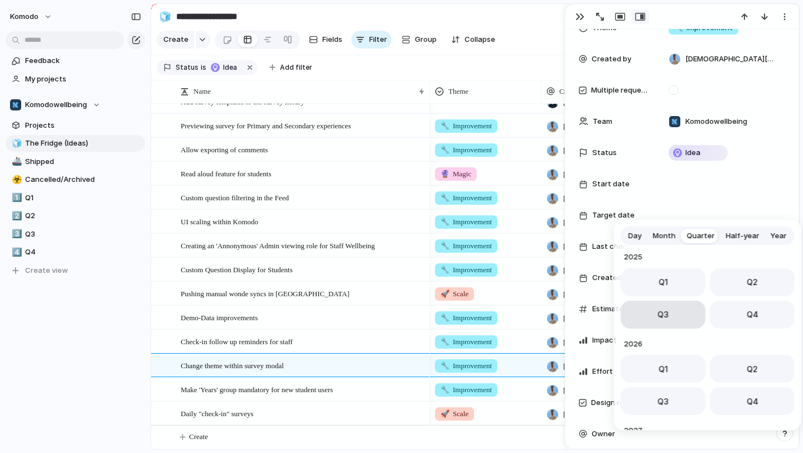
click at [677, 309] on button "Q3" at bounding box center [663, 315] width 85 height 28
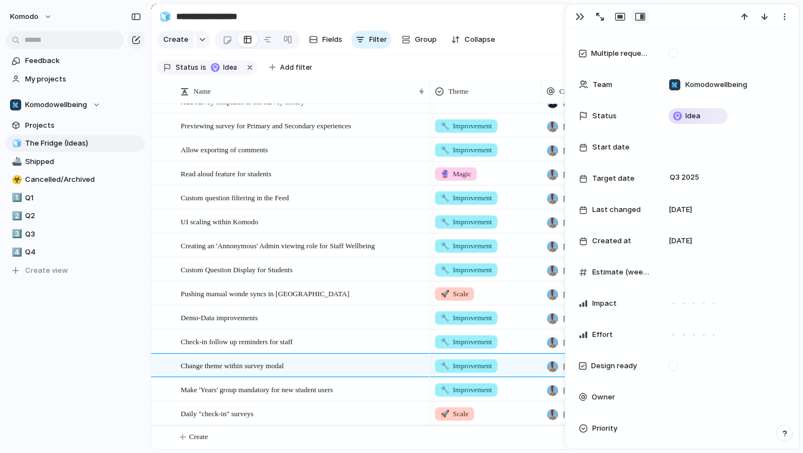
scroll to position [140, 0]
click at [701, 114] on div "Idea" at bounding box center [698, 114] width 57 height 13
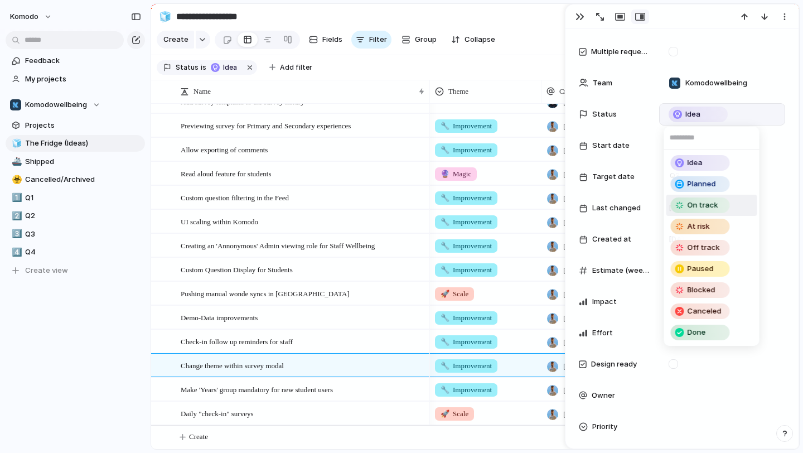
click at [718, 204] on div "On track" at bounding box center [700, 205] width 57 height 13
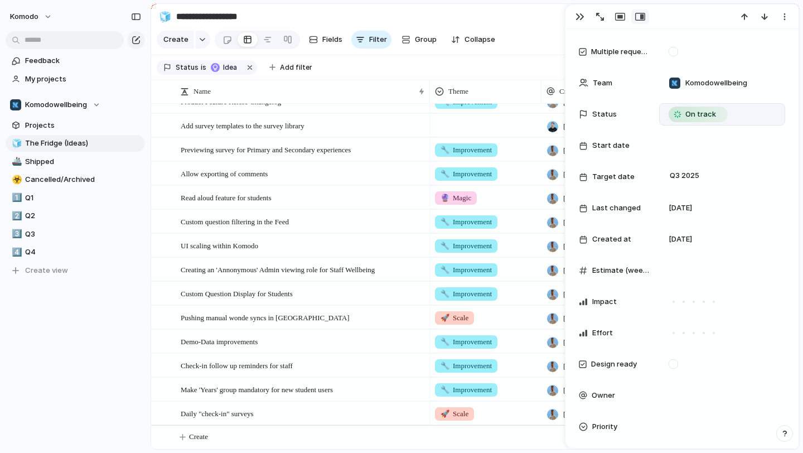
scroll to position [503, 0]
click at [37, 237] on span "Q3" at bounding box center [83, 234] width 116 height 11
type input "**"
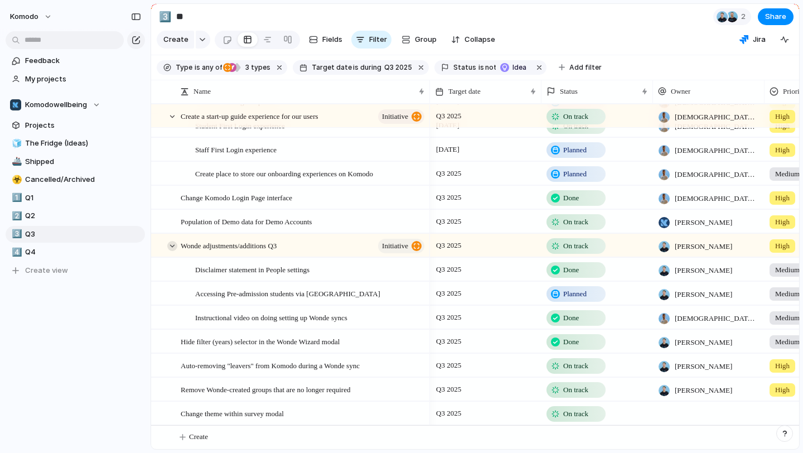
click at [174, 243] on div at bounding box center [172, 246] width 10 height 10
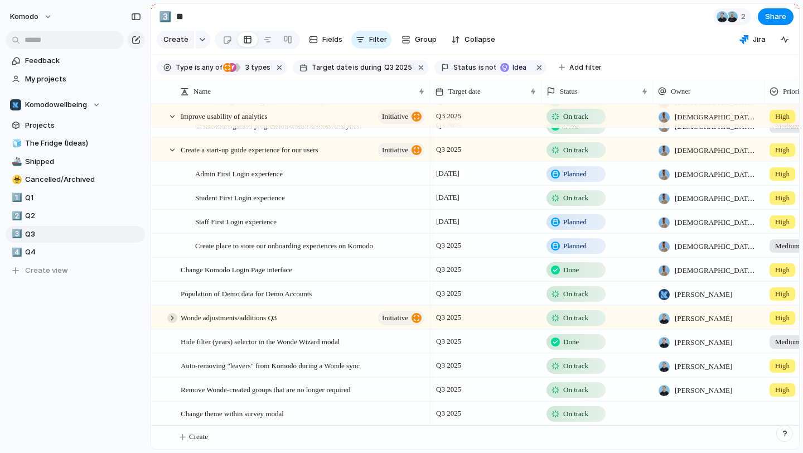
click at [174, 315] on div at bounding box center [172, 318] width 10 height 10
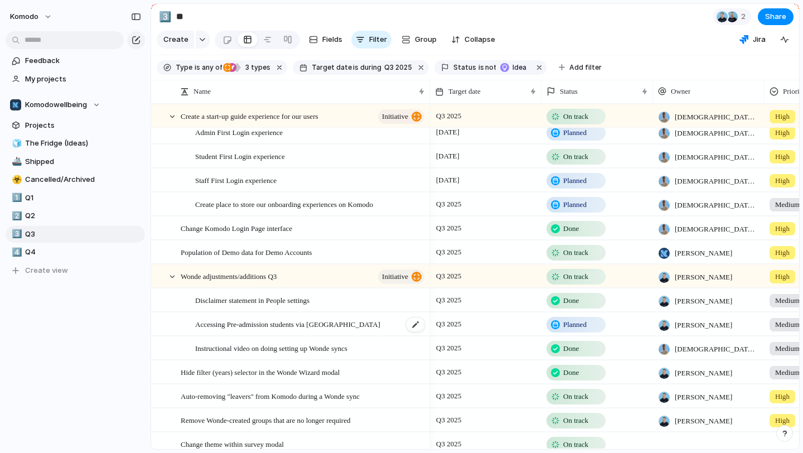
scroll to position [143, 0]
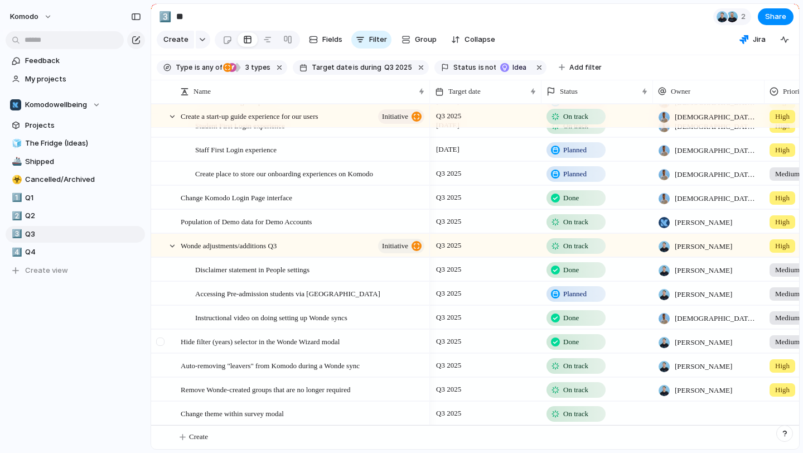
click at [176, 341] on div at bounding box center [167, 341] width 30 height 23
click at [384, 342] on div "Hide filter (years) selector in the Wonde Wizard modal" at bounding box center [304, 341] width 246 height 23
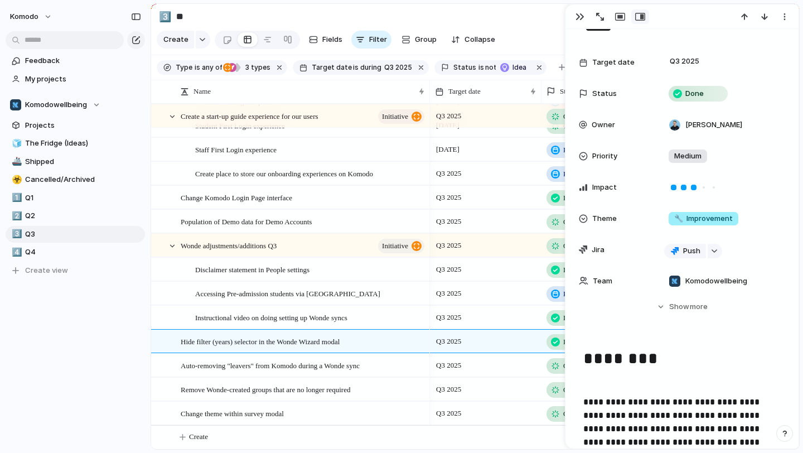
scroll to position [86, 0]
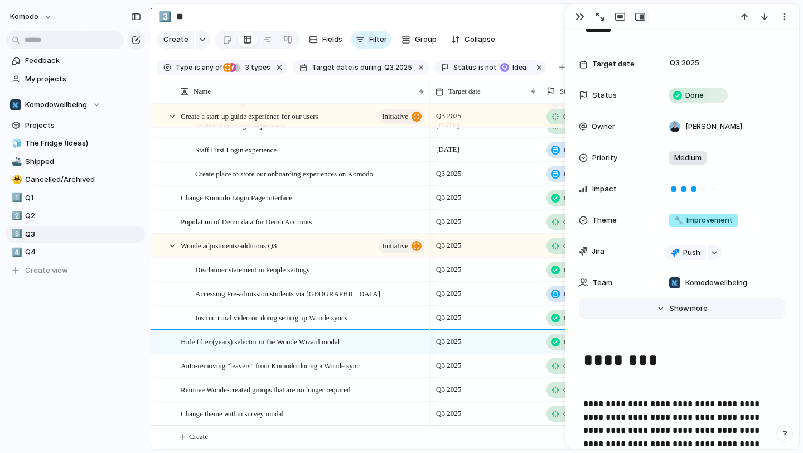
click at [670, 312] on span "Show" at bounding box center [680, 308] width 20 height 11
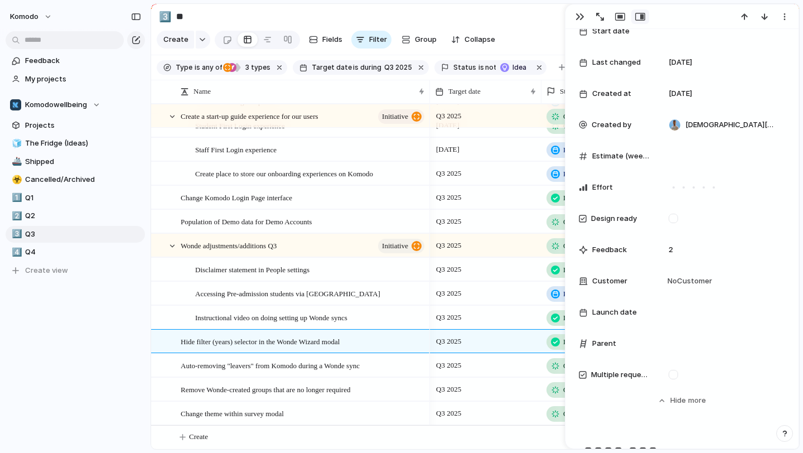
scroll to position [415, 0]
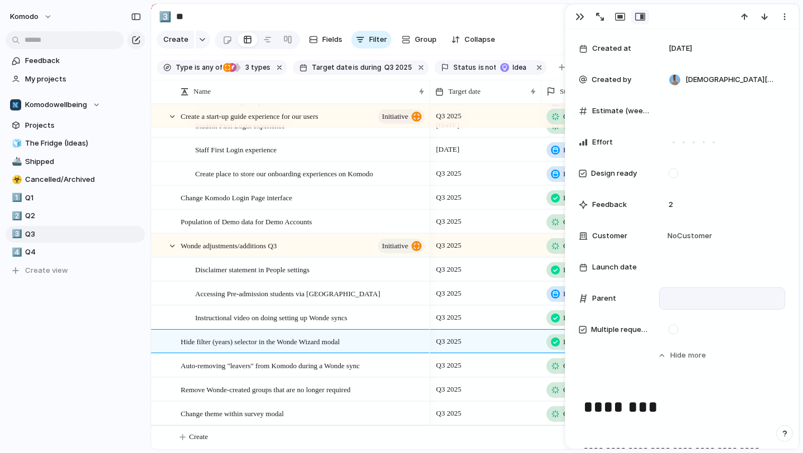
click at [675, 300] on div at bounding box center [723, 298] width 116 height 12
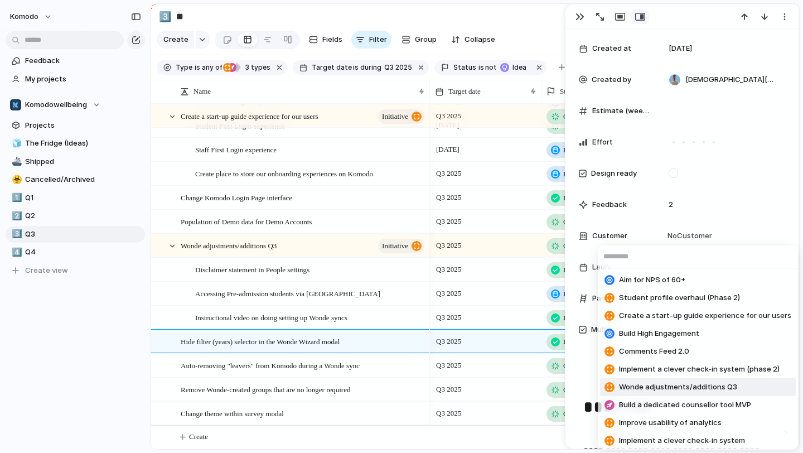
click at [686, 391] on span "Wonde adjustments/additions Q3" at bounding box center [678, 387] width 118 height 11
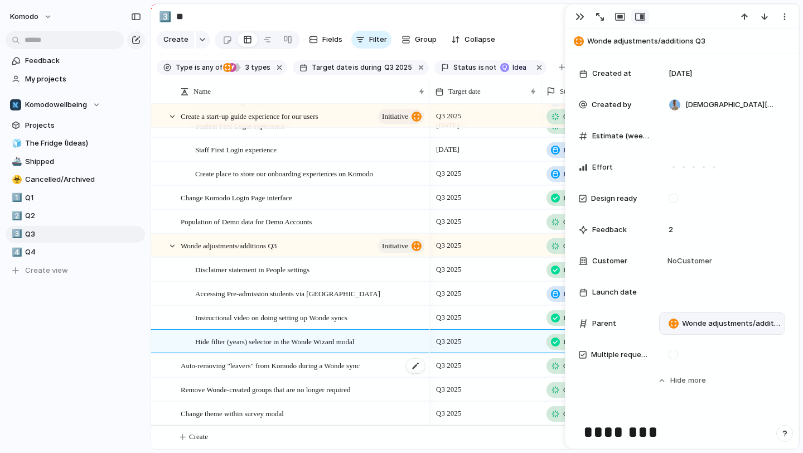
click at [397, 365] on div "Auto-removing "leavers" from Komodo during a Wonde sync" at bounding box center [304, 365] width 246 height 23
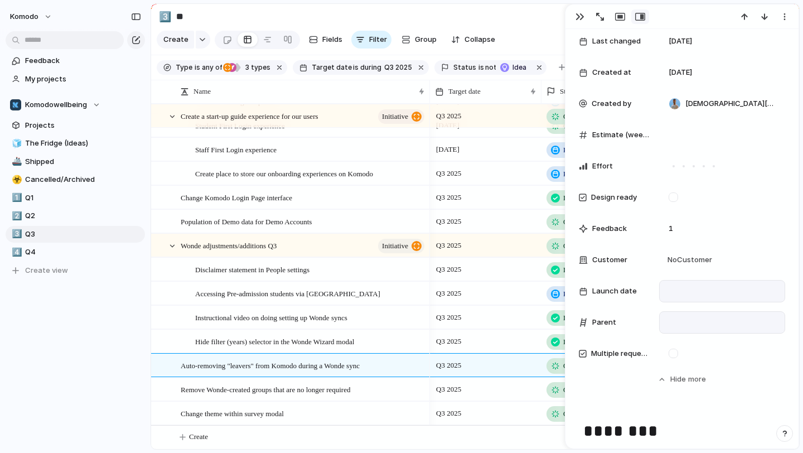
scroll to position [418, 0]
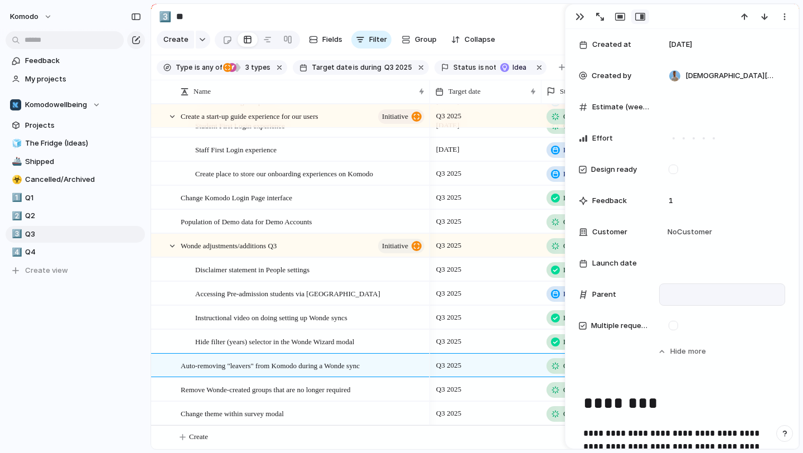
click at [683, 295] on div at bounding box center [723, 294] width 116 height 12
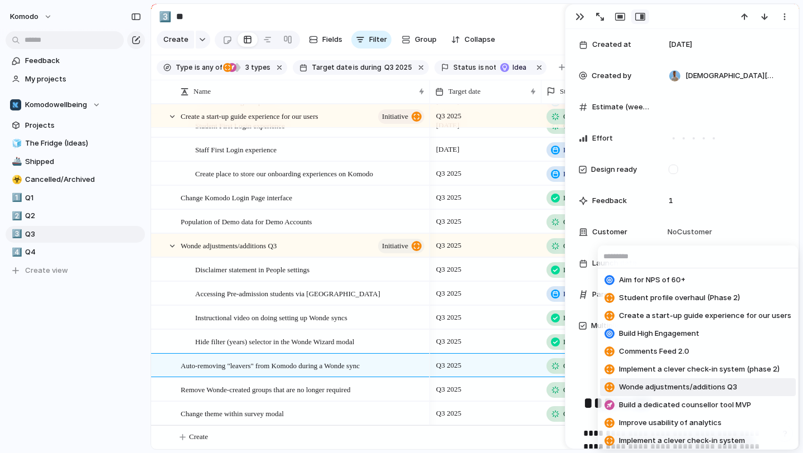
click at [692, 392] on span "Wonde adjustments/additions Q3" at bounding box center [678, 387] width 118 height 11
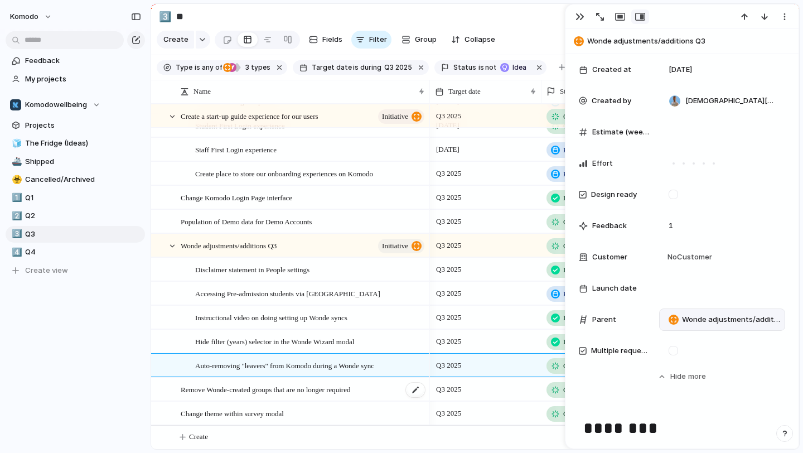
click at [392, 389] on div "Remove Wonde-created groups that are no longer required" at bounding box center [304, 389] width 246 height 23
type textarea "**********"
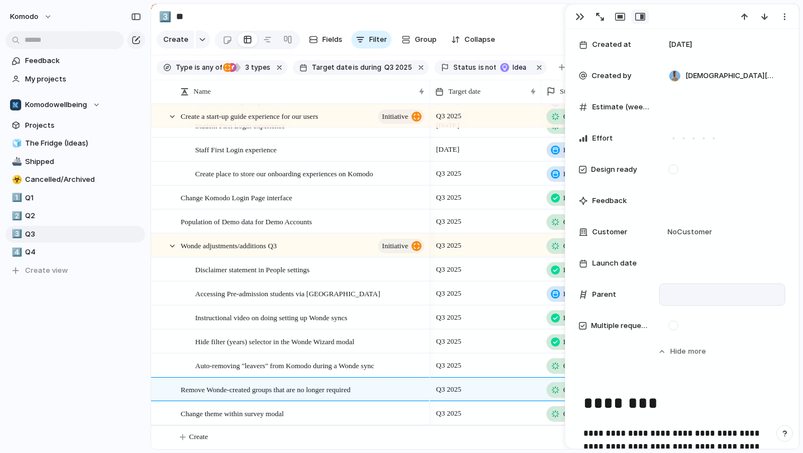
click at [688, 286] on div at bounding box center [723, 294] width 126 height 22
click at [685, 296] on div at bounding box center [723, 294] width 116 height 12
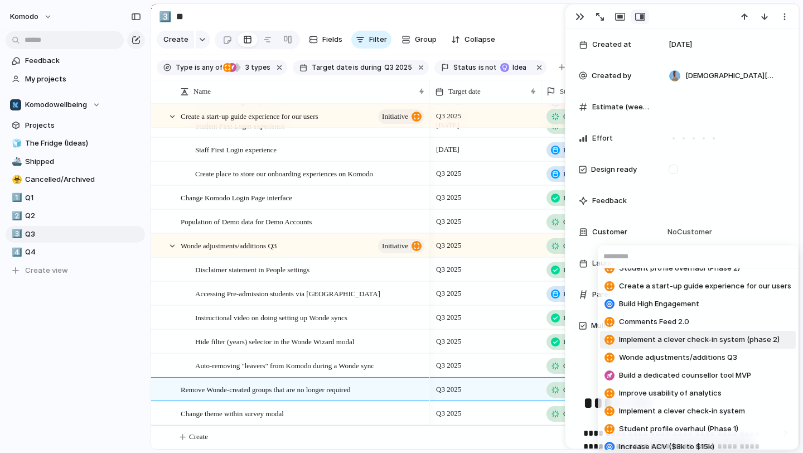
scroll to position [39, 0]
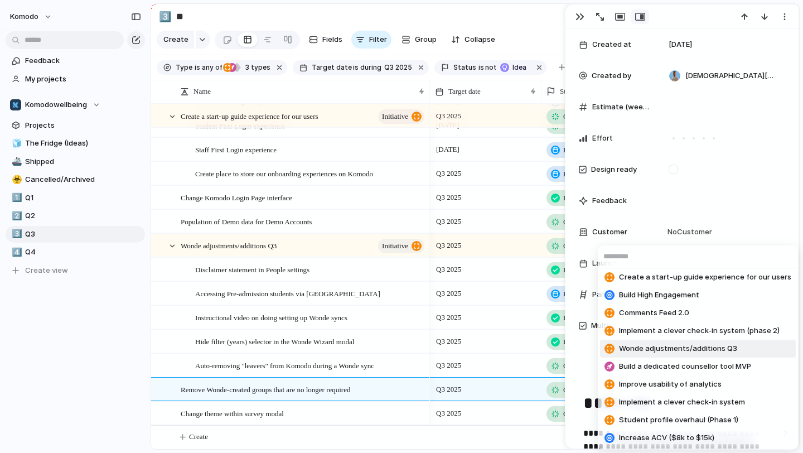
click at [680, 348] on span "Wonde adjustments/additions Q3" at bounding box center [678, 348] width 118 height 11
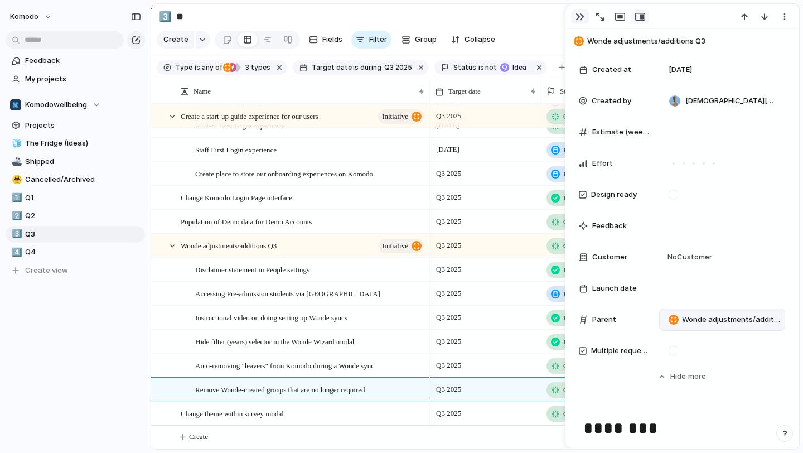
click at [581, 15] on div "button" at bounding box center [580, 16] width 9 height 9
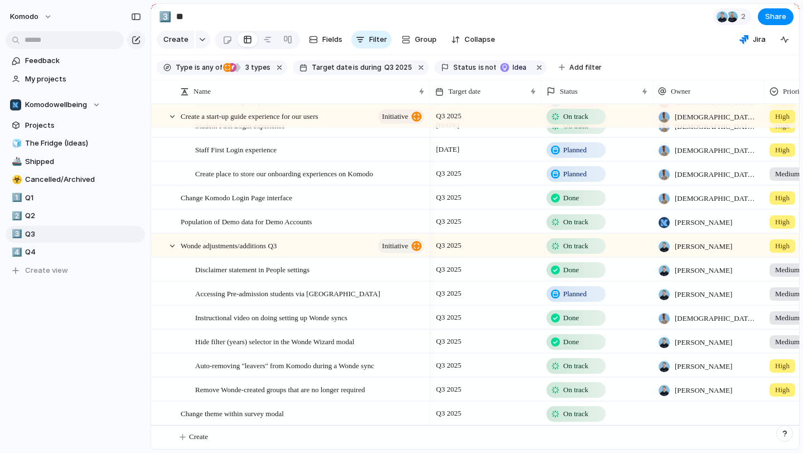
click at [687, 412] on div at bounding box center [709, 413] width 112 height 23
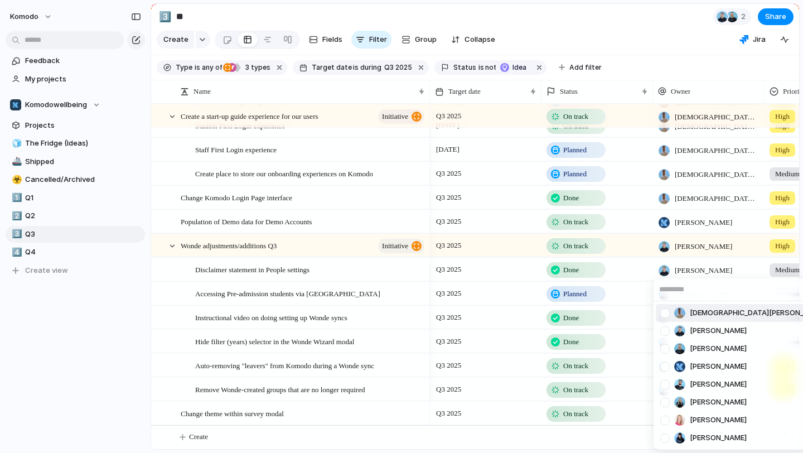
drag, startPoint x: 714, startPoint y: 347, endPoint x: 695, endPoint y: 309, distance: 42.9
click at [695, 309] on ul "Christian Dsouza Jack Wood Chris Bacon Murray Tait Zach Lang Ilia Lindsay Jessi…" at bounding box center [743, 375] width 179 height 148
click at [695, 309] on span "[DEMOGRAPHIC_DATA][PERSON_NAME]" at bounding box center [758, 312] width 136 height 11
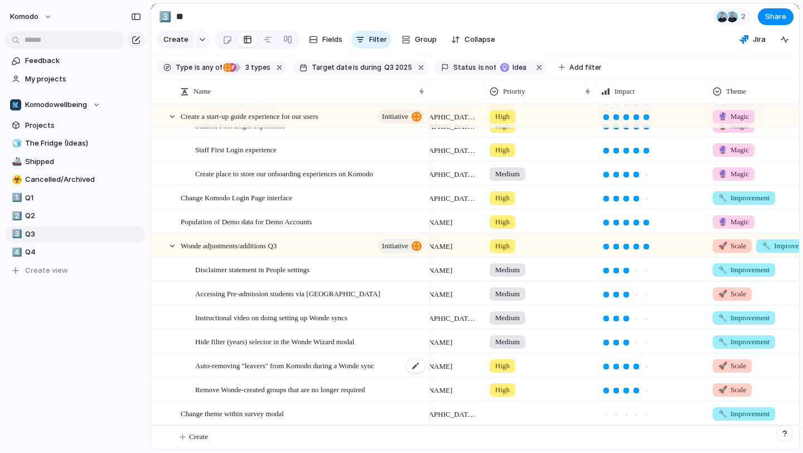
scroll to position [0, 316]
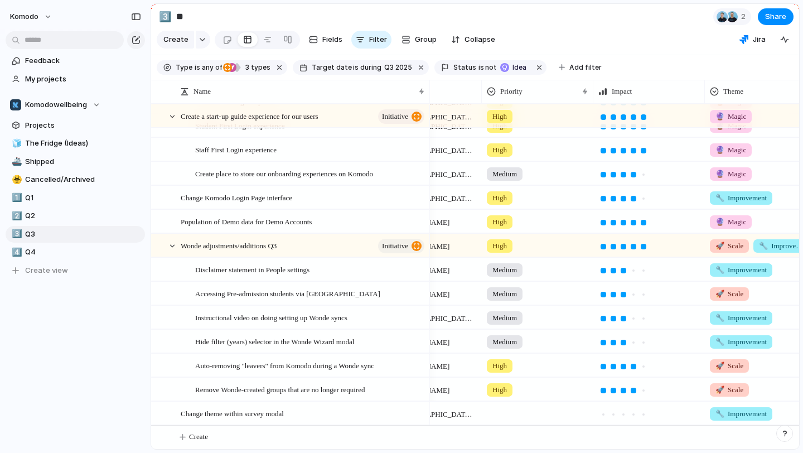
click at [504, 416] on div at bounding box center [538, 411] width 110 height 18
click at [535, 435] on li "Medium" at bounding box center [530, 437] width 91 height 19
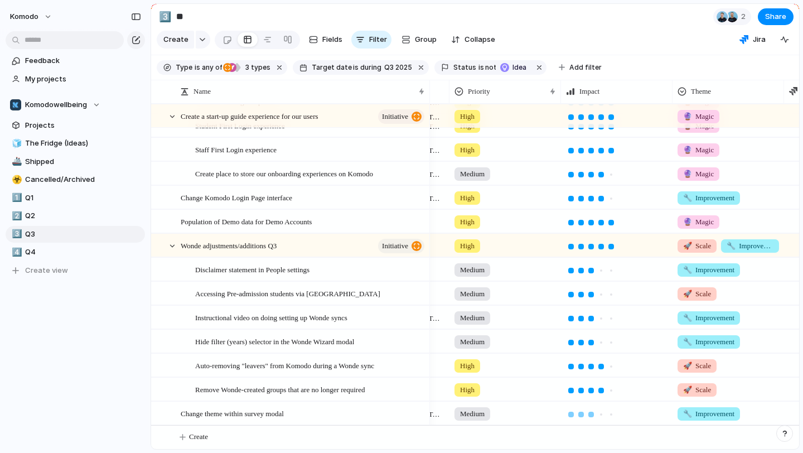
click at [588, 416] on div at bounding box center [591, 415] width 10 height 10
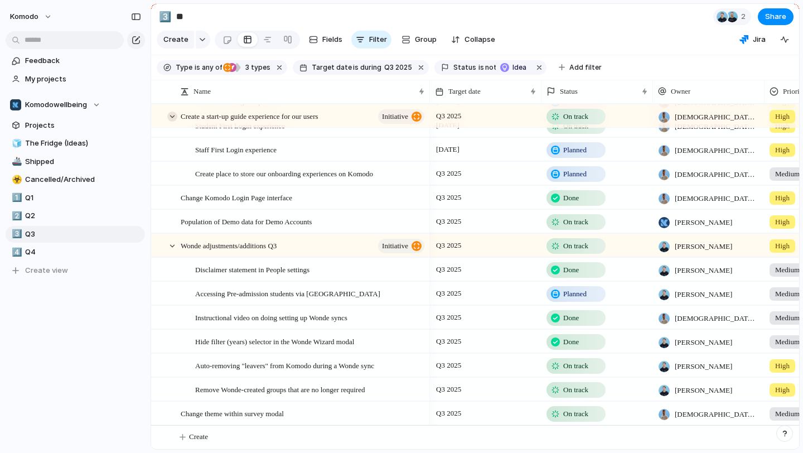
click at [174, 122] on div at bounding box center [172, 117] width 10 height 10
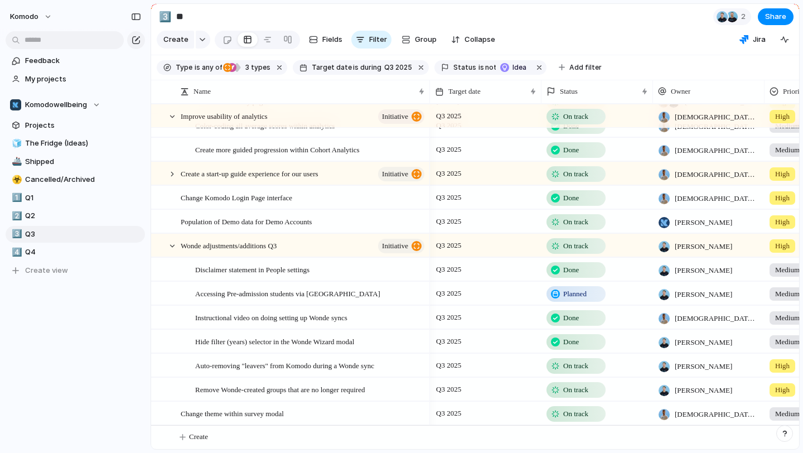
click at [174, 122] on div at bounding box center [172, 117] width 10 height 10
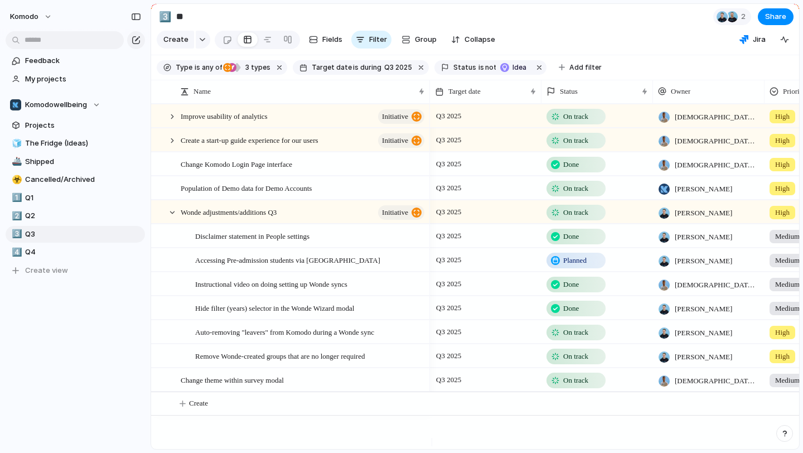
click at [174, 122] on div at bounding box center [172, 117] width 10 height 10
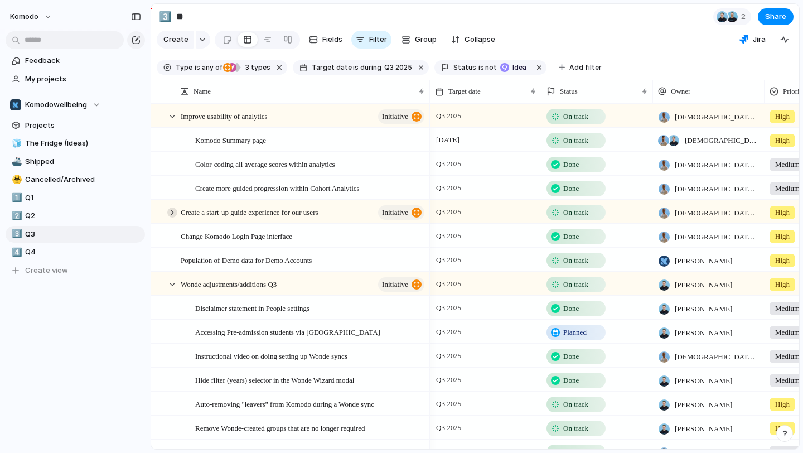
click at [172, 218] on div at bounding box center [172, 213] width 10 height 10
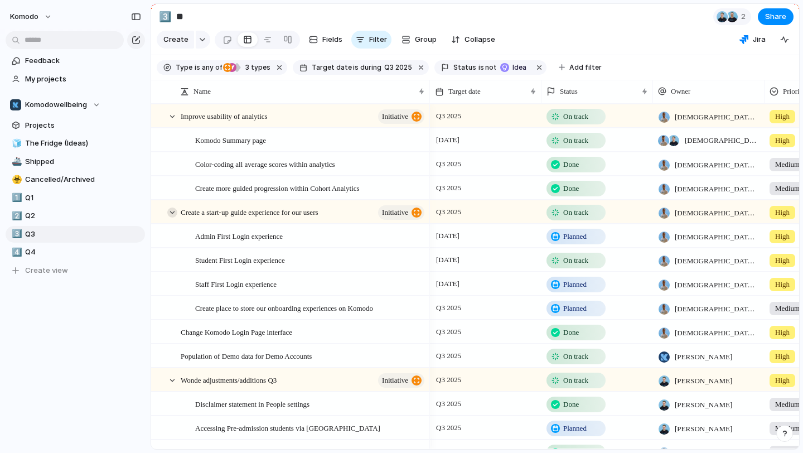
click at [172, 218] on div at bounding box center [172, 213] width 10 height 10
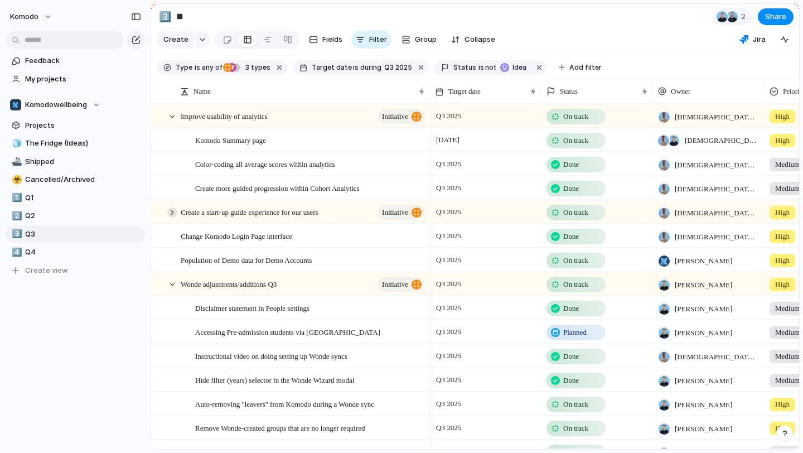
click at [172, 218] on div at bounding box center [172, 213] width 10 height 10
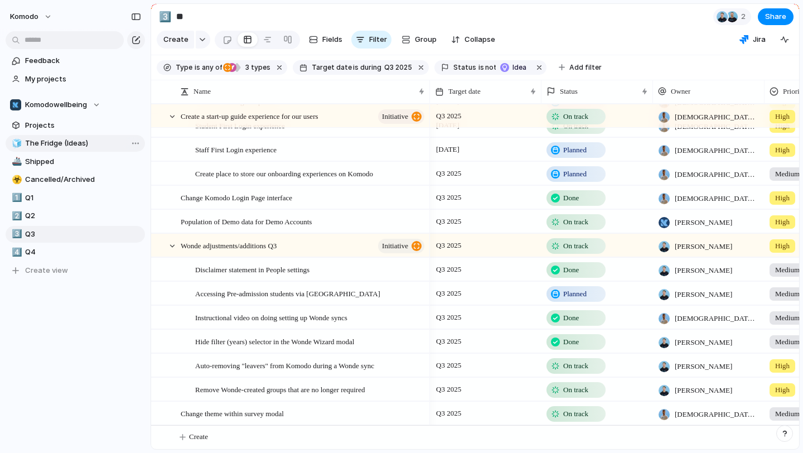
click at [71, 146] on span "The Fridge (Ideas)" at bounding box center [83, 143] width 116 height 11
type input "**********"
